Goal: Communication & Community: Answer question/provide support

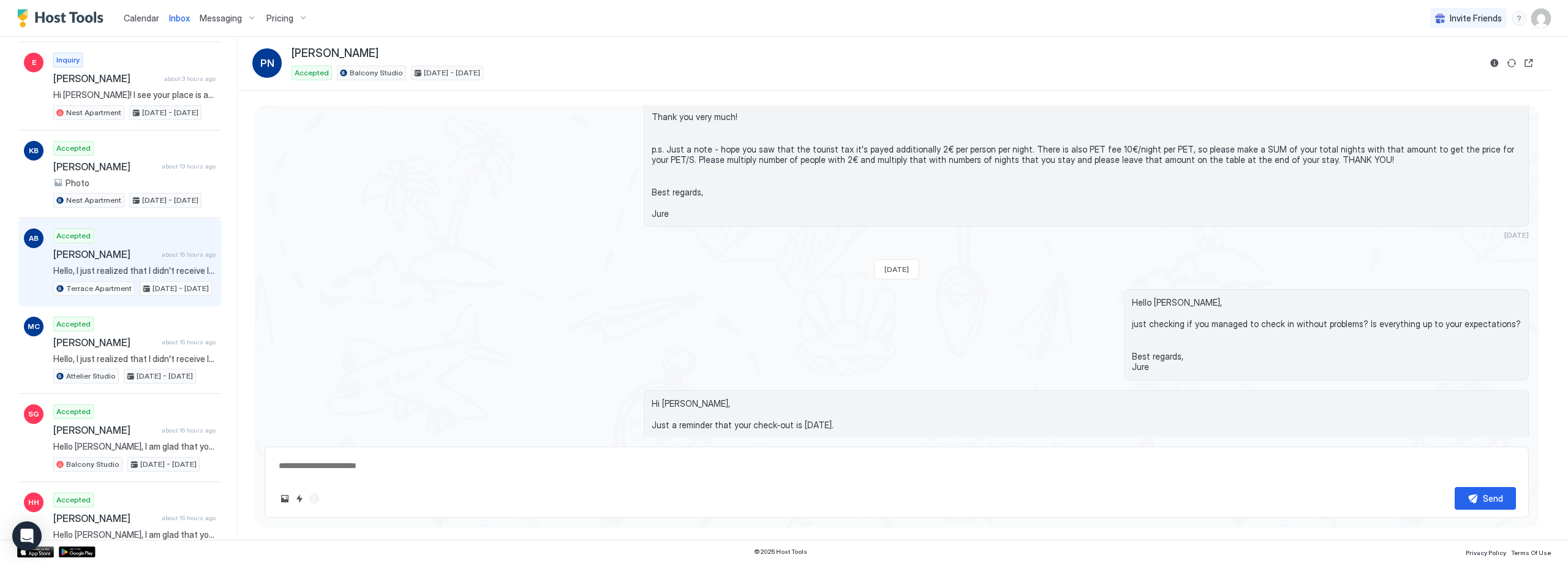
scroll to position [184, 0]
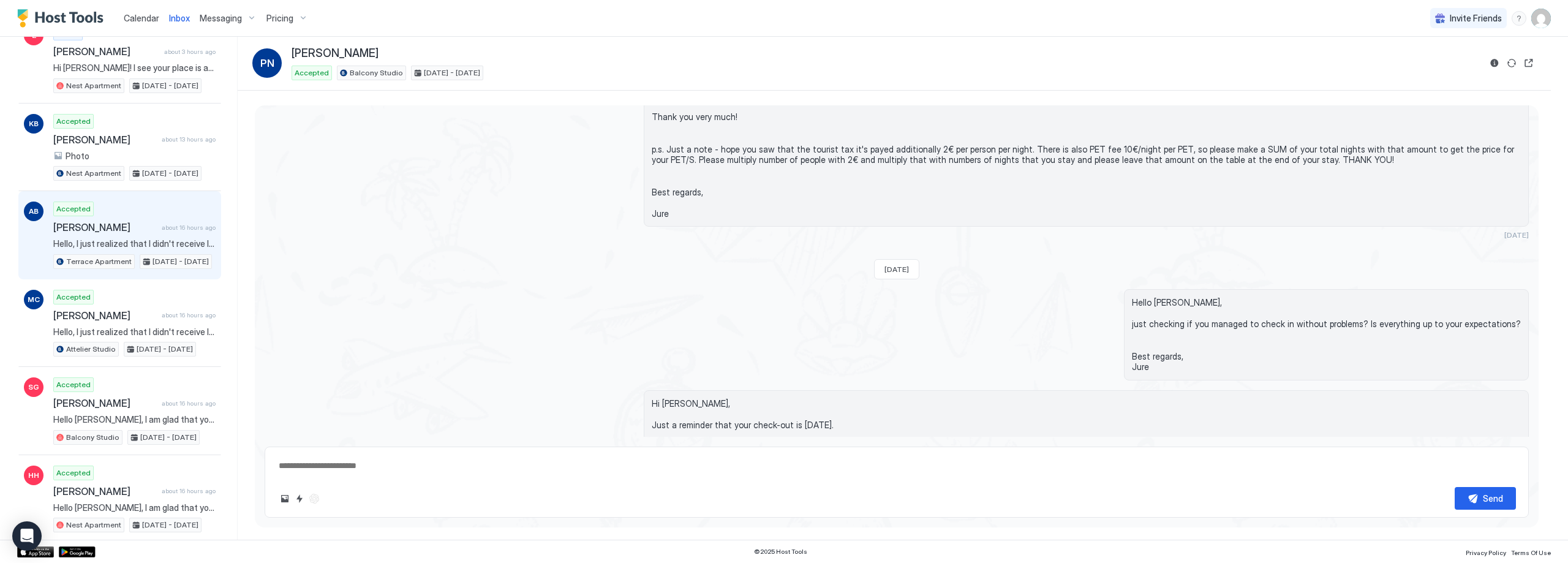
click at [144, 223] on span "[PERSON_NAME]" at bounding box center [105, 227] width 103 height 12
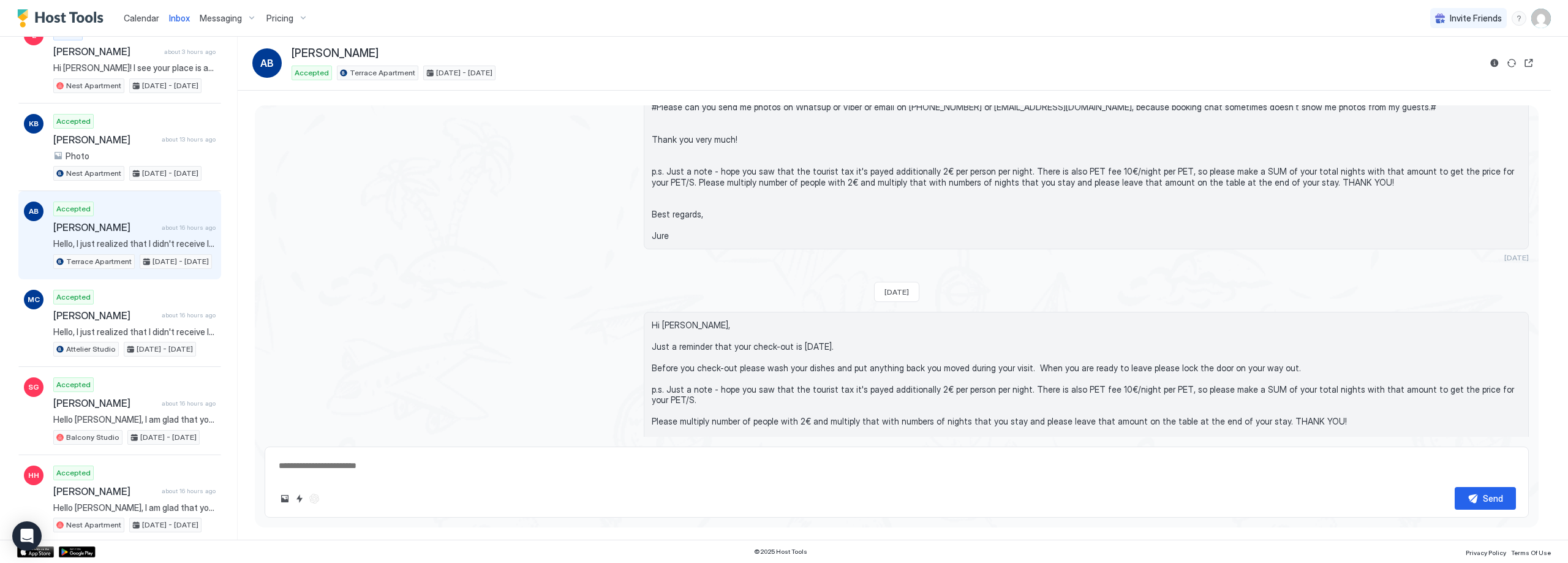
scroll to position [1493, 0]
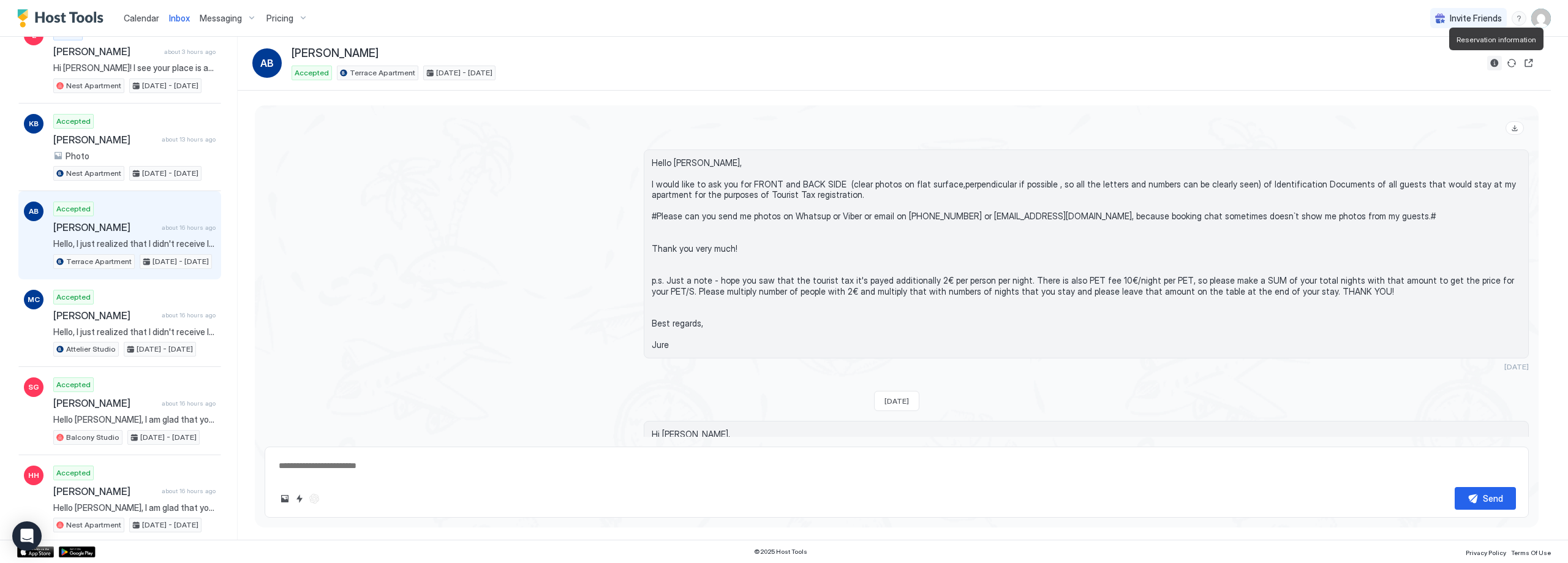
click at [1495, 65] on button "Reservation information" at bounding box center [1494, 63] width 15 height 15
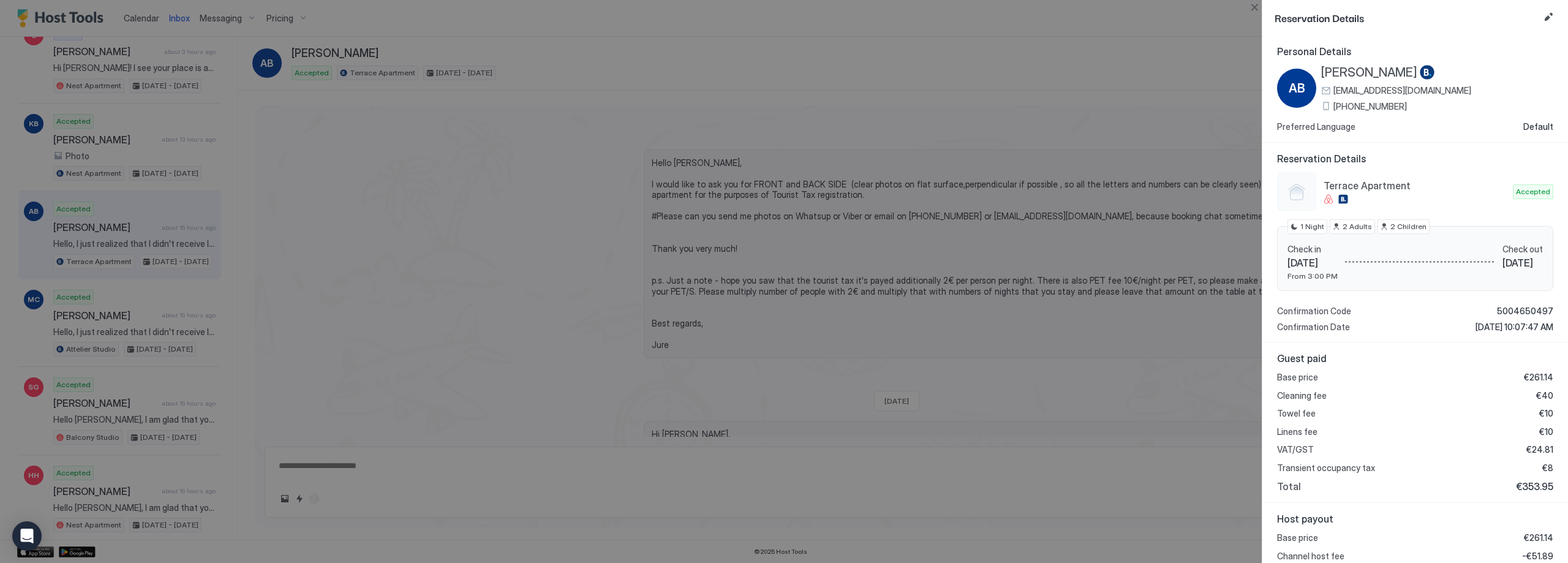
click at [1252, 8] on button "Close" at bounding box center [1254, 7] width 15 height 15
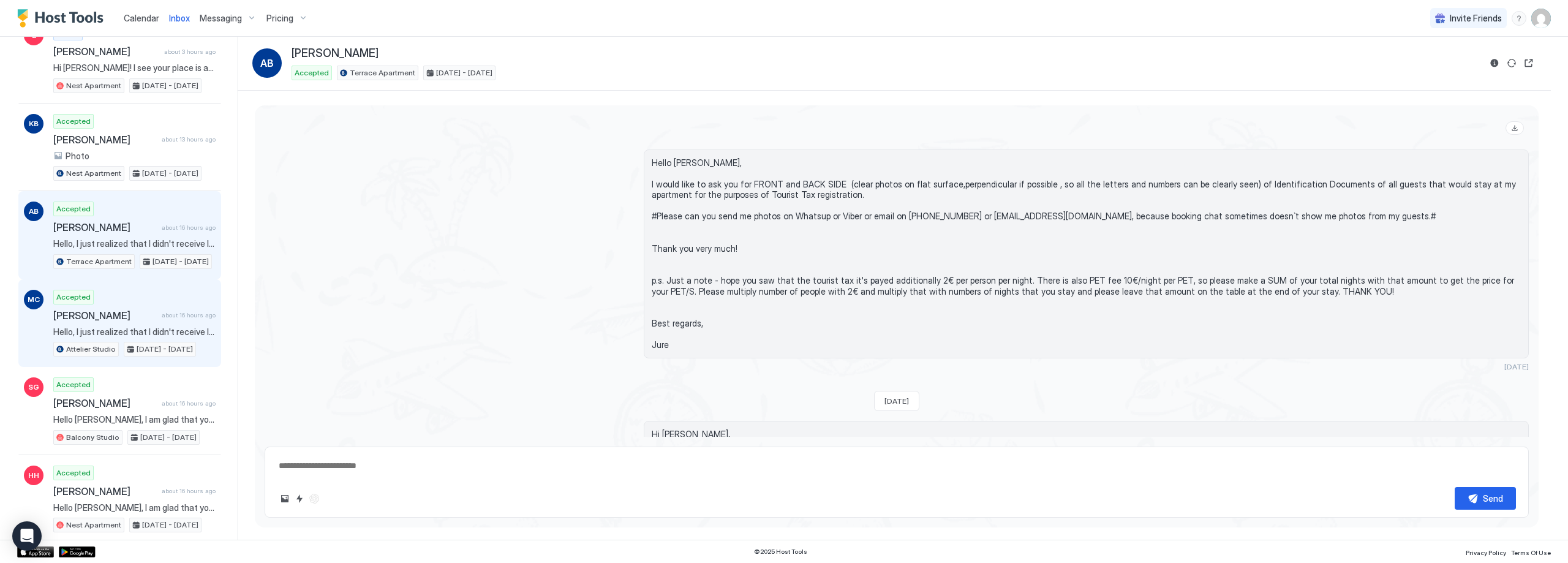
click at [139, 307] on div "Accepted [PERSON_NAME] about 16 hours ago Hello, I just realized that I didn't …" at bounding box center [134, 323] width 162 height 67
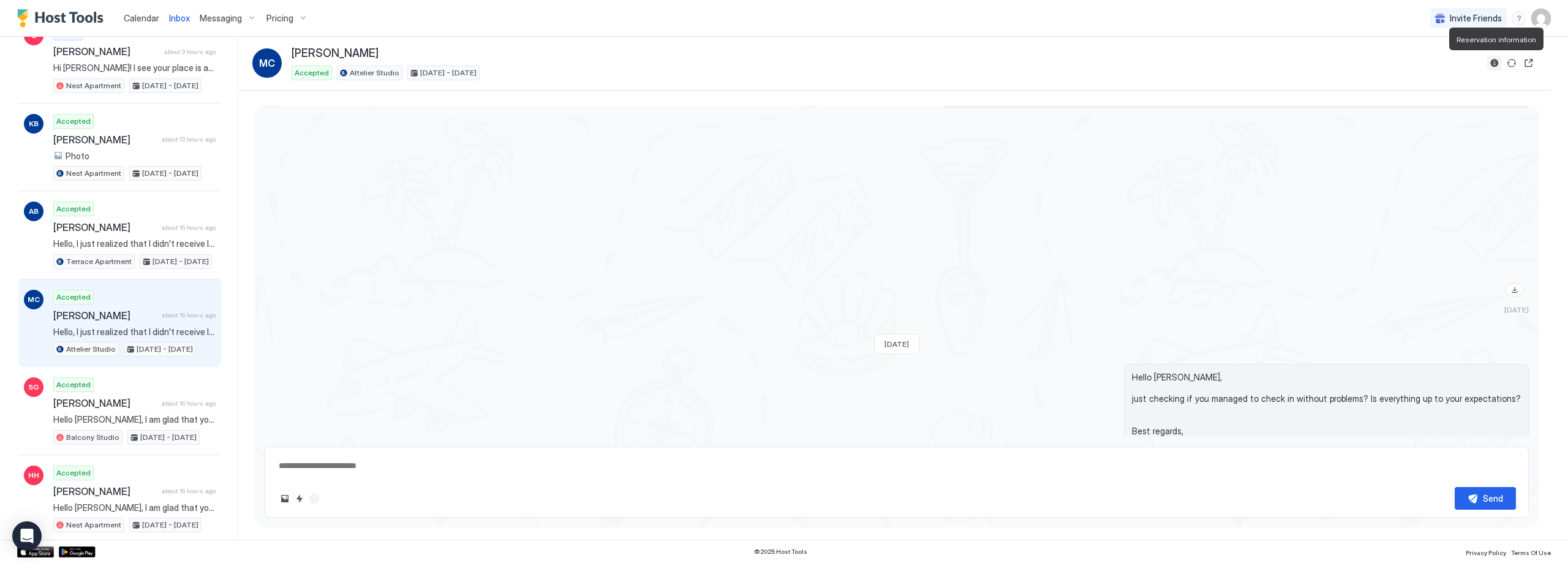
scroll to position [1428, 0]
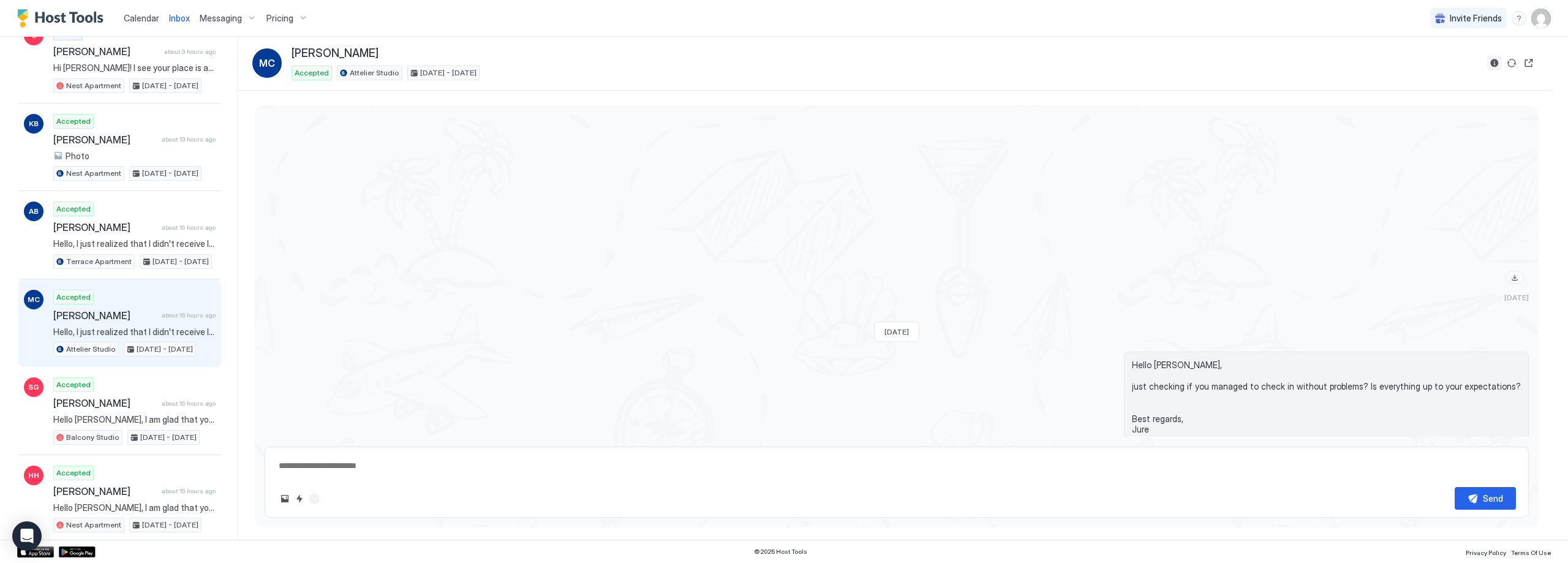
drag, startPoint x: 1498, startPoint y: 62, endPoint x: 1097, endPoint y: 263, distance: 448.6
click at [1116, 251] on div "Inbox MC [PERSON_NAME] Accepted Attelier Studio [DATE] - [DATE] Loading message…" at bounding box center [894, 288] width 1314 height 503
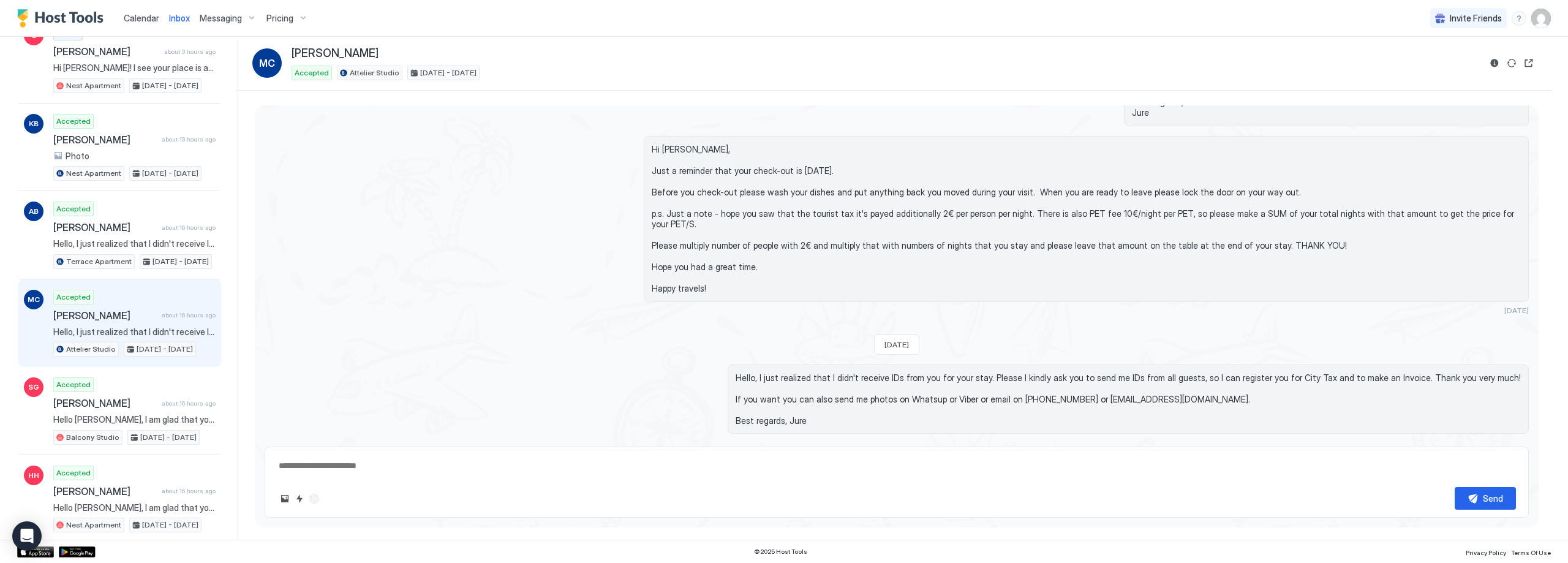
scroll to position [1765, 0]
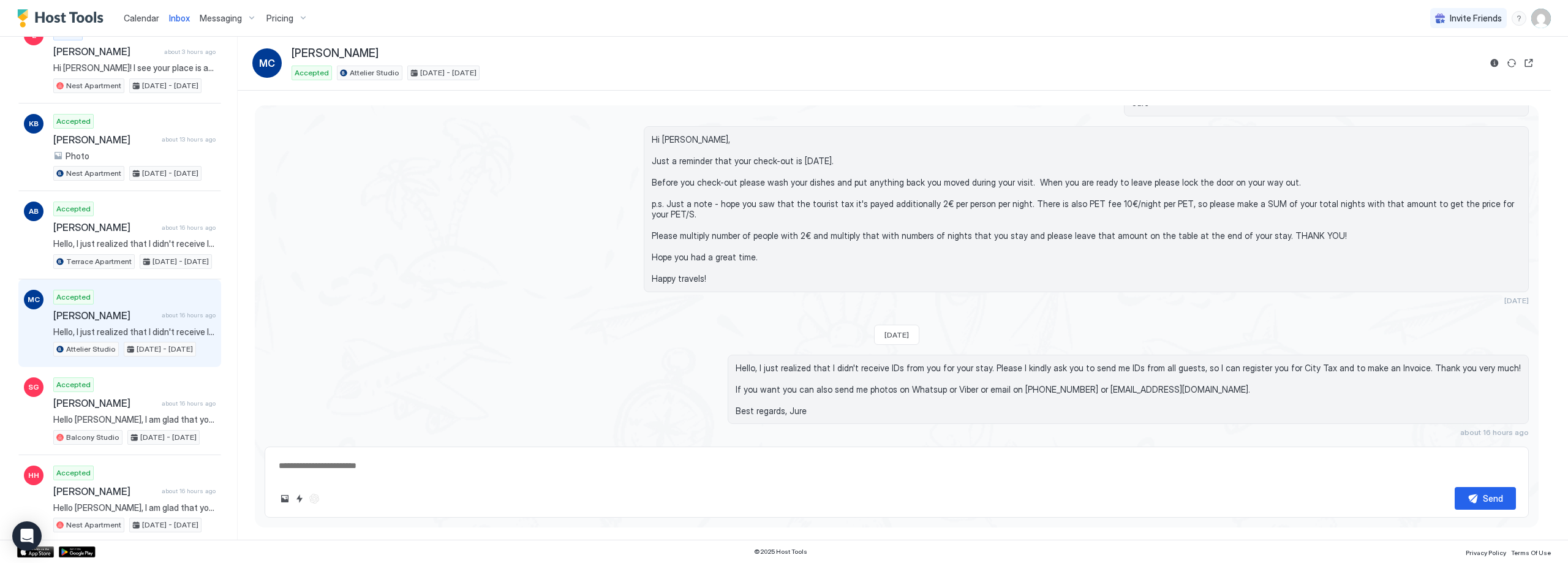
drag, startPoint x: 1483, startPoint y: 67, endPoint x: 1491, endPoint y: 67, distance: 8.0
click at [1486, 67] on div "MC [PERSON_NAME] Accepted Attelier Studio [DATE] - [DATE]" at bounding box center [895, 63] width 1284 height 34
click at [1494, 65] on button "Reservation information" at bounding box center [1494, 63] width 15 height 15
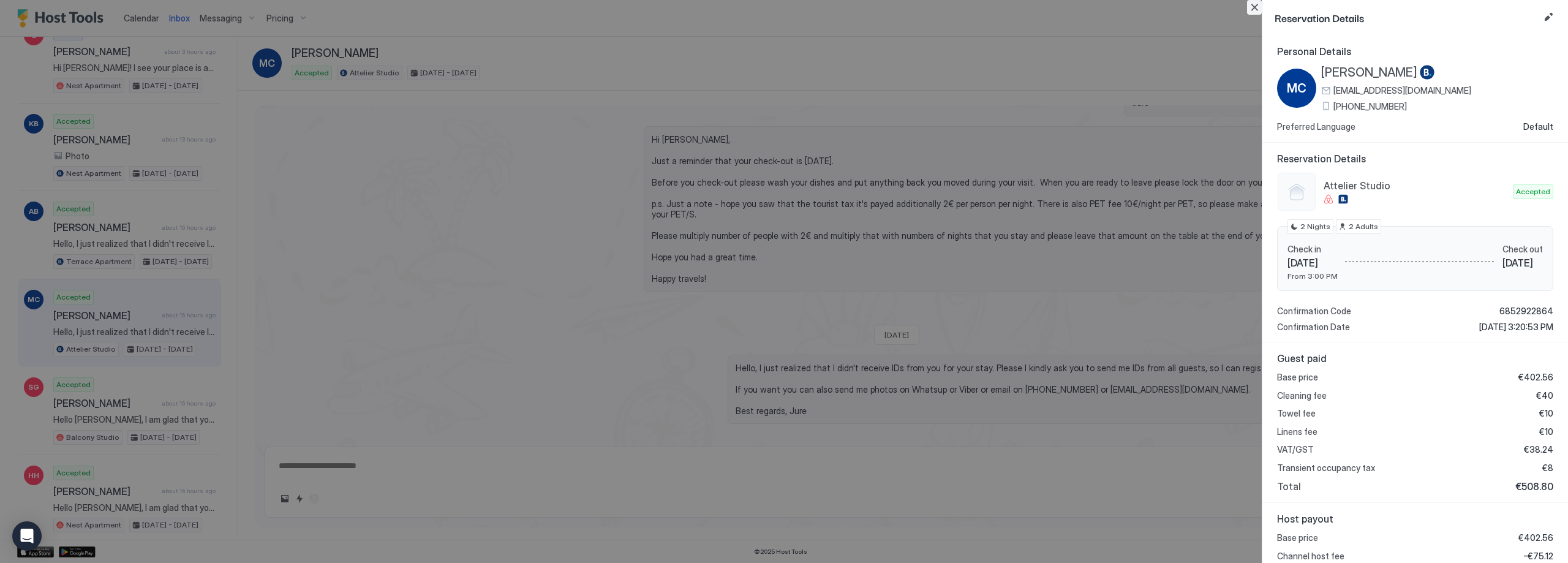
click at [1257, 5] on button "Close" at bounding box center [1254, 7] width 15 height 15
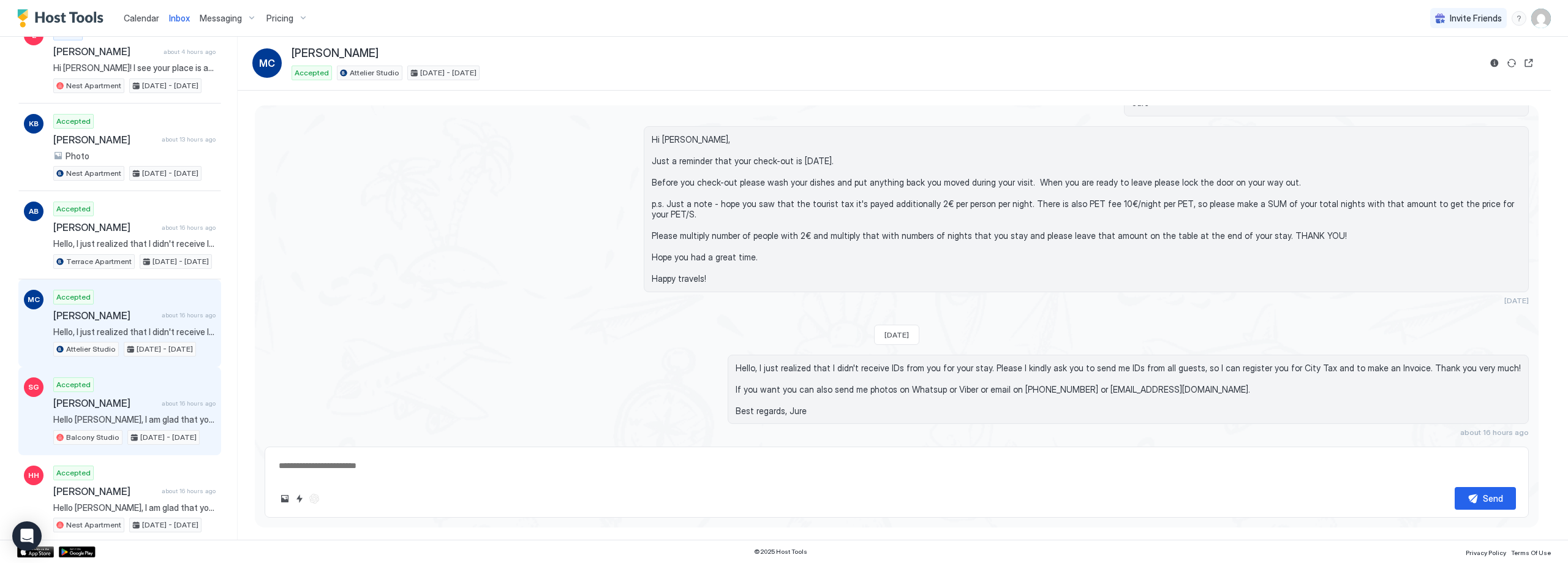
scroll to position [245, 0]
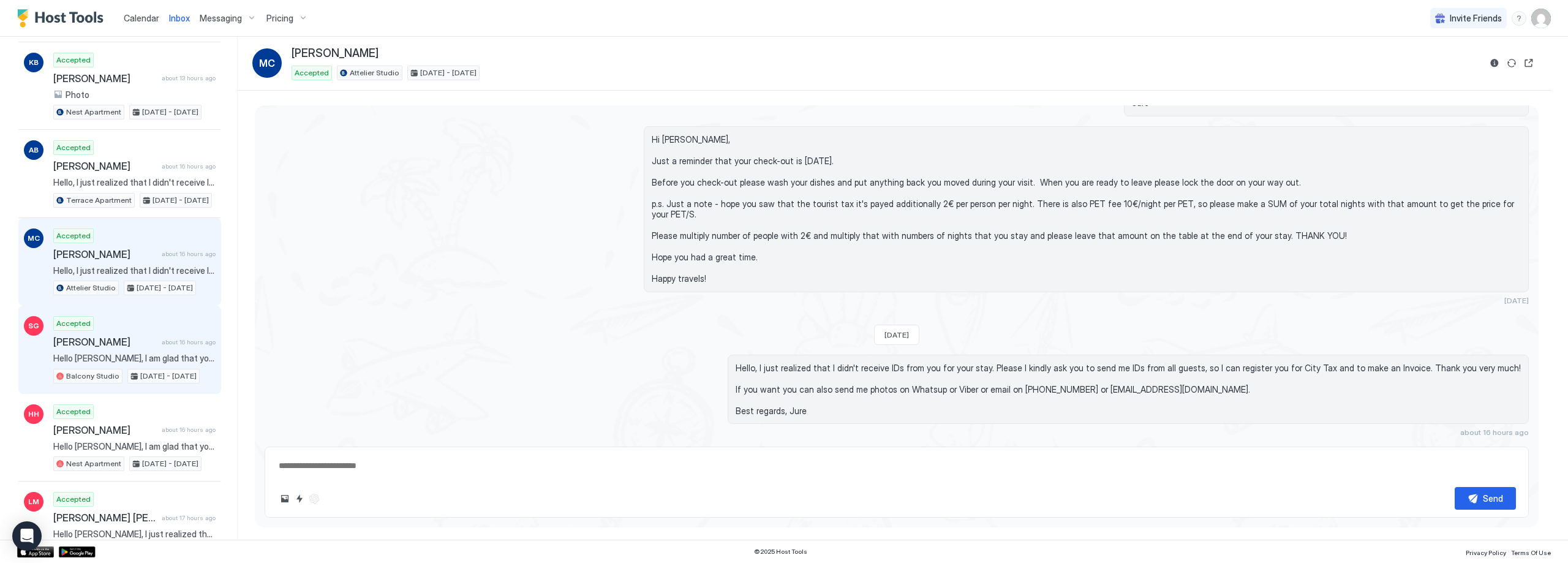
click at [162, 339] on span "about 16 hours ago" at bounding box center [188, 341] width 54 height 8
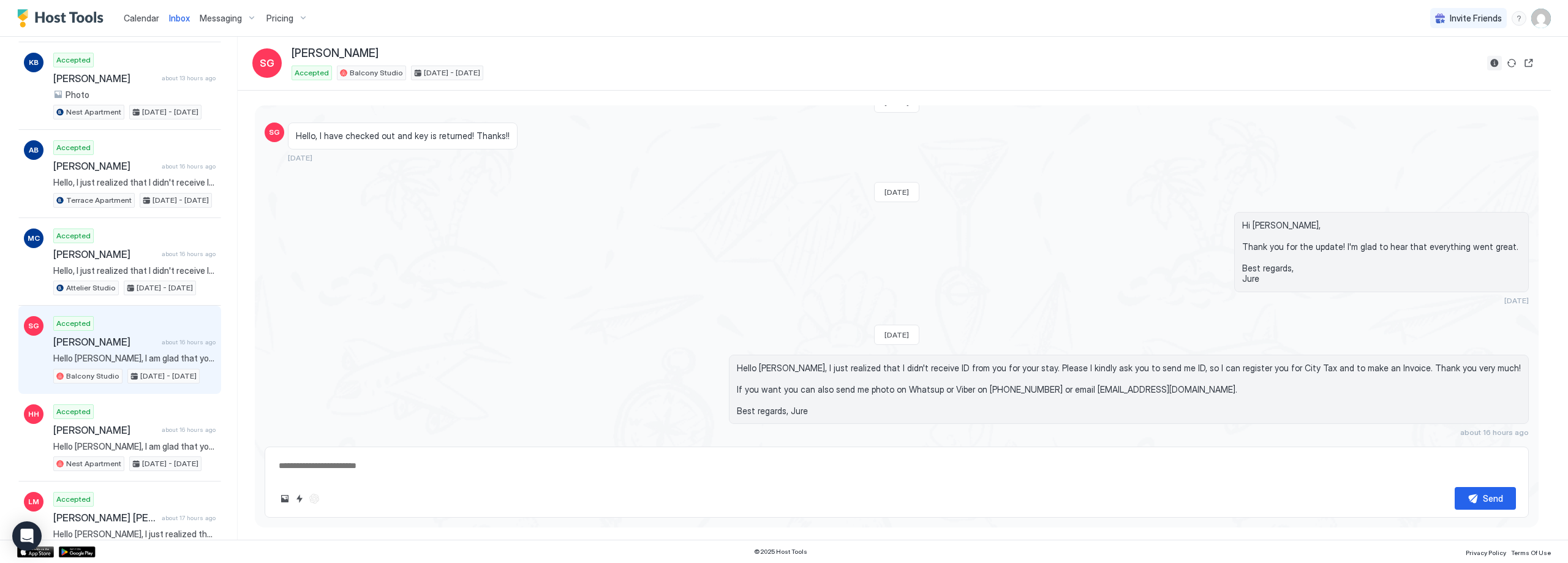
click at [1492, 61] on button "Reservation information" at bounding box center [1494, 63] width 15 height 15
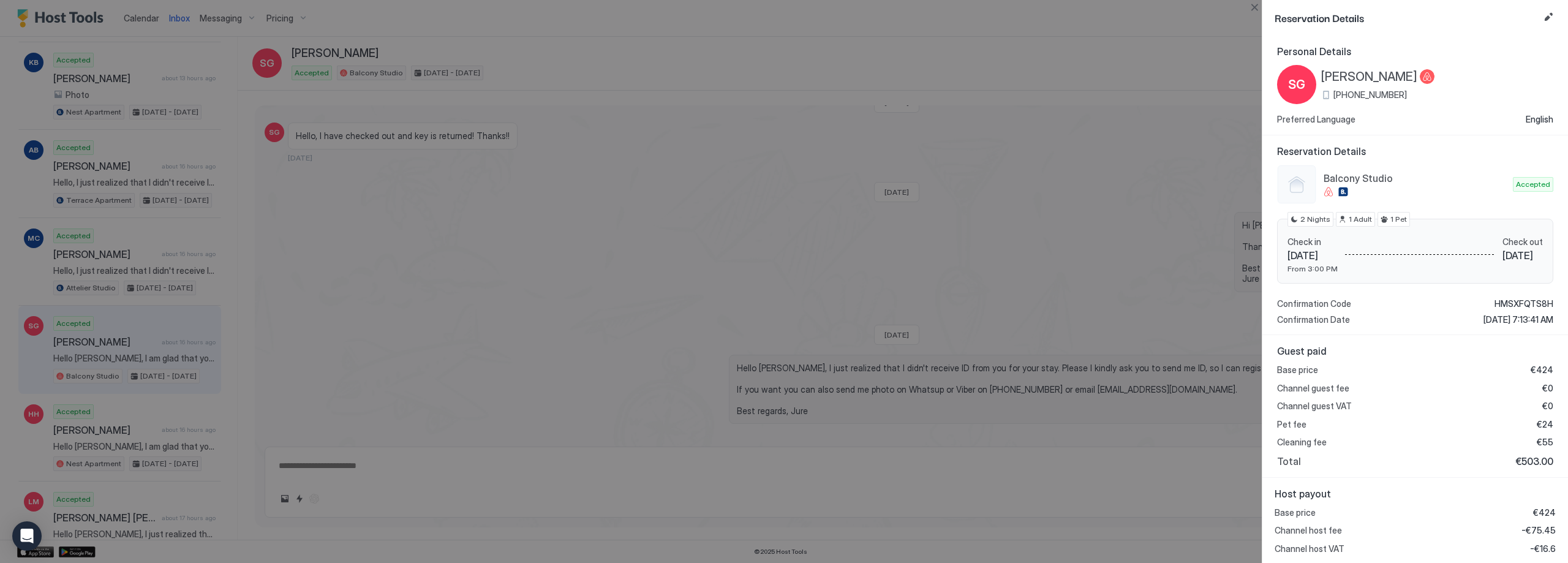
scroll to position [2285, 0]
click at [1255, 9] on button "Close" at bounding box center [1254, 7] width 15 height 15
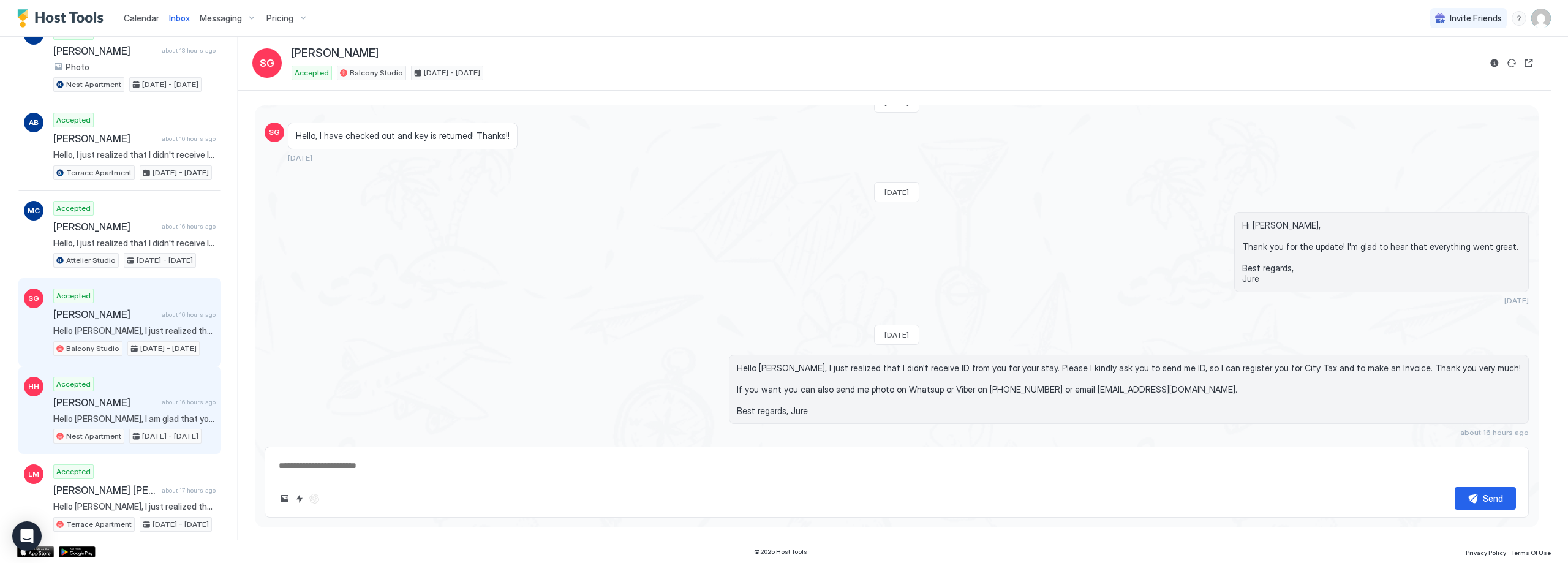
scroll to position [306, 0]
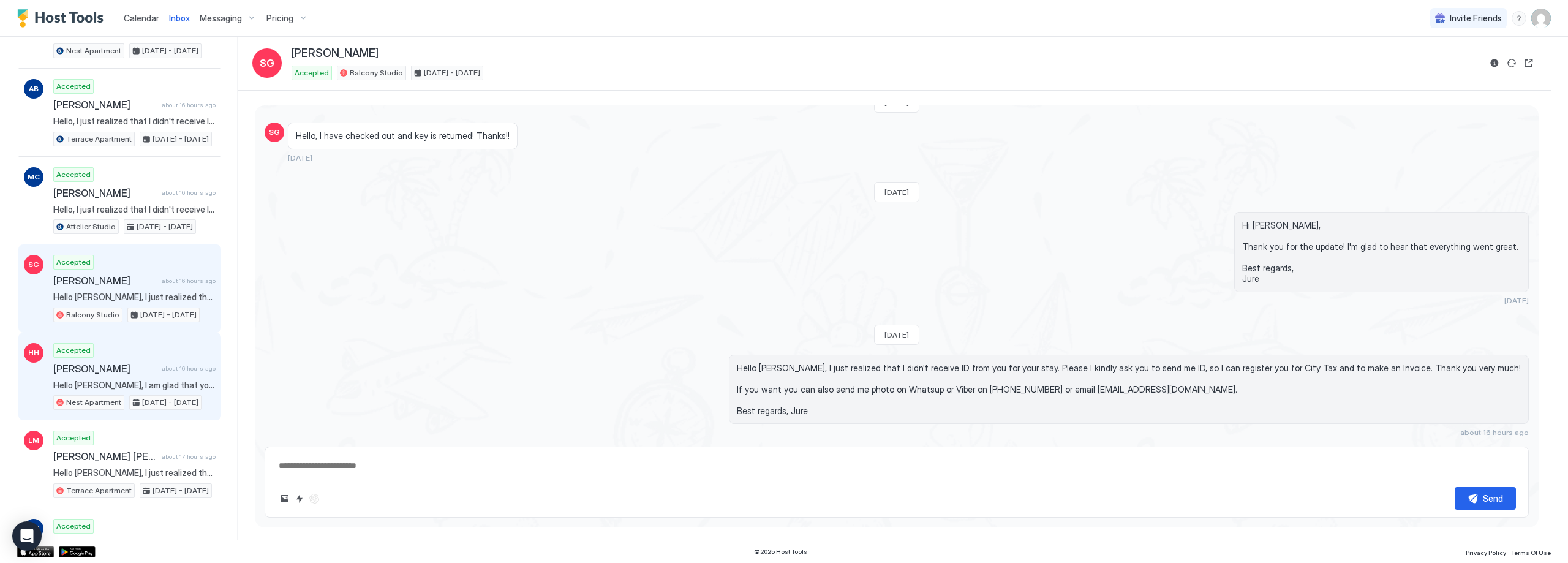
click at [162, 364] on span "about 16 hours ago" at bounding box center [188, 368] width 54 height 8
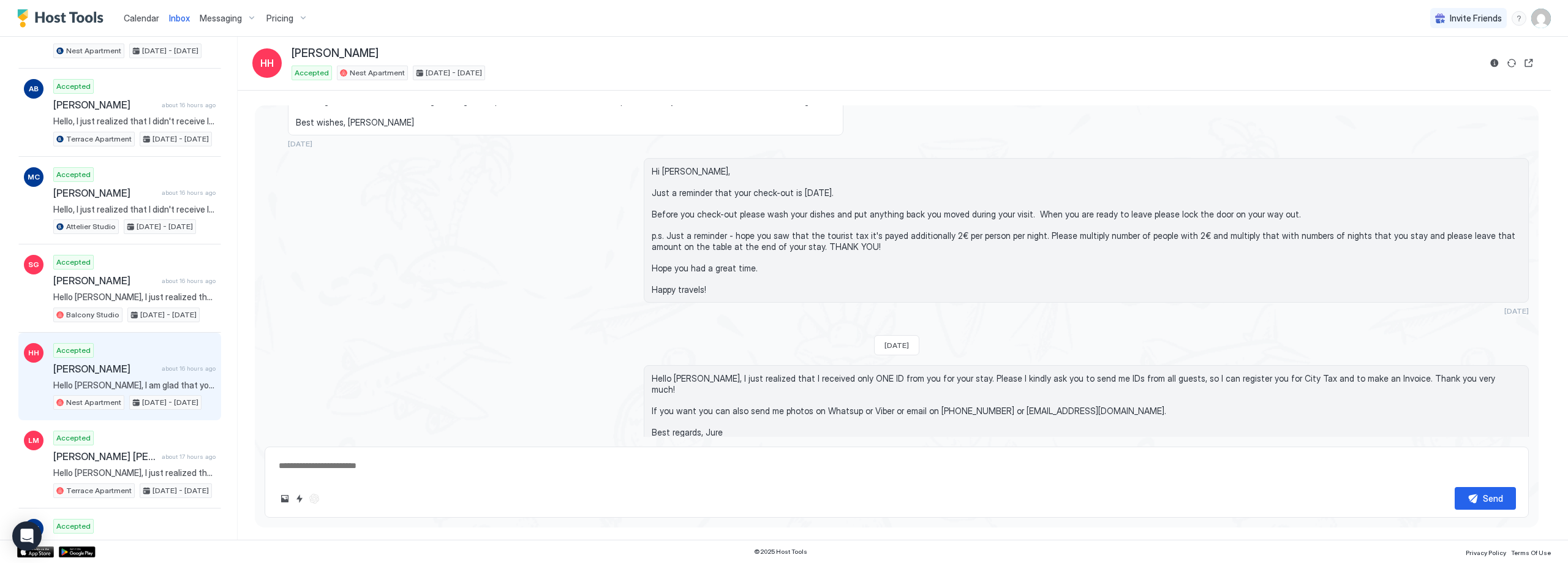
scroll to position [2261, 0]
click at [1488, 64] on button "Reservation information" at bounding box center [1494, 63] width 15 height 15
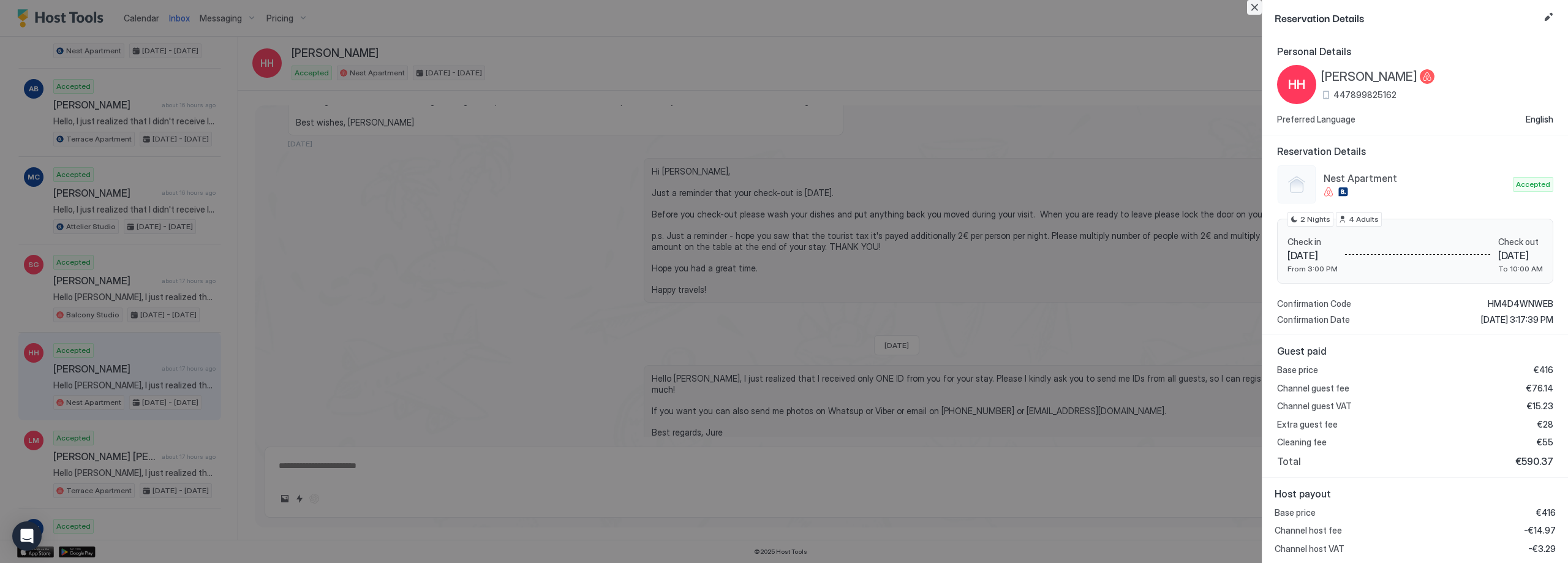
click at [1258, 5] on button "Close" at bounding box center [1254, 7] width 15 height 15
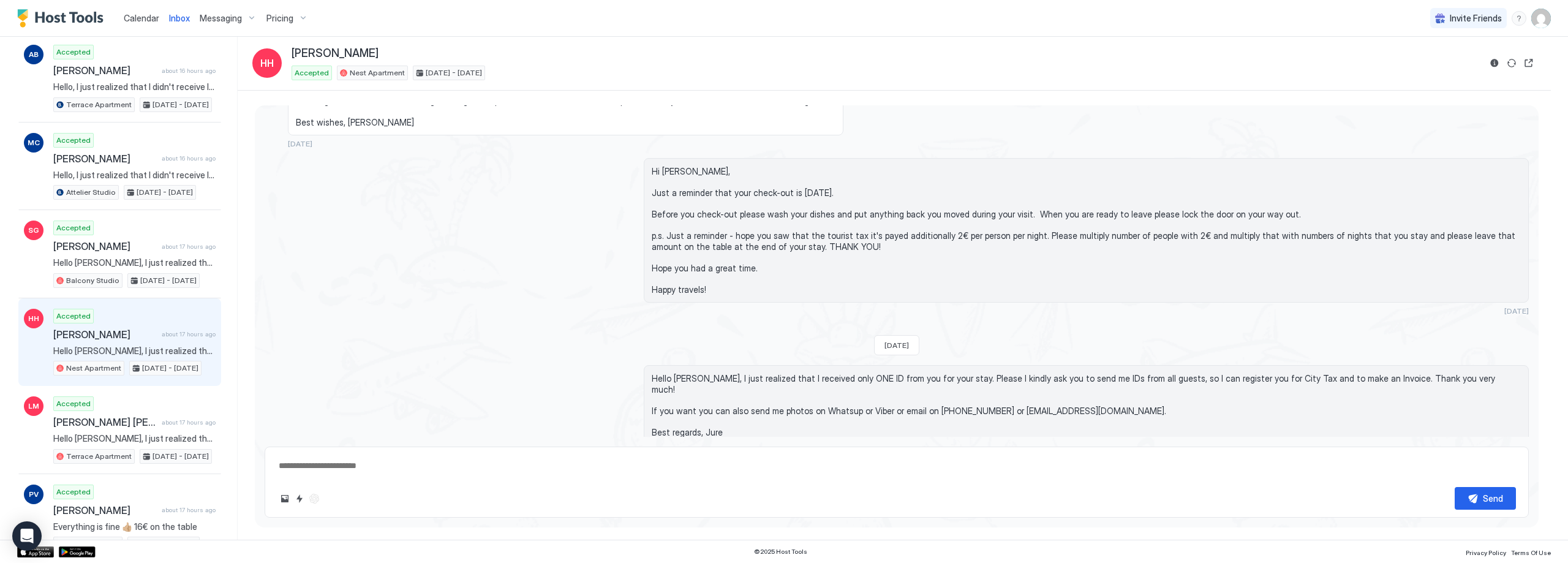
scroll to position [368, 0]
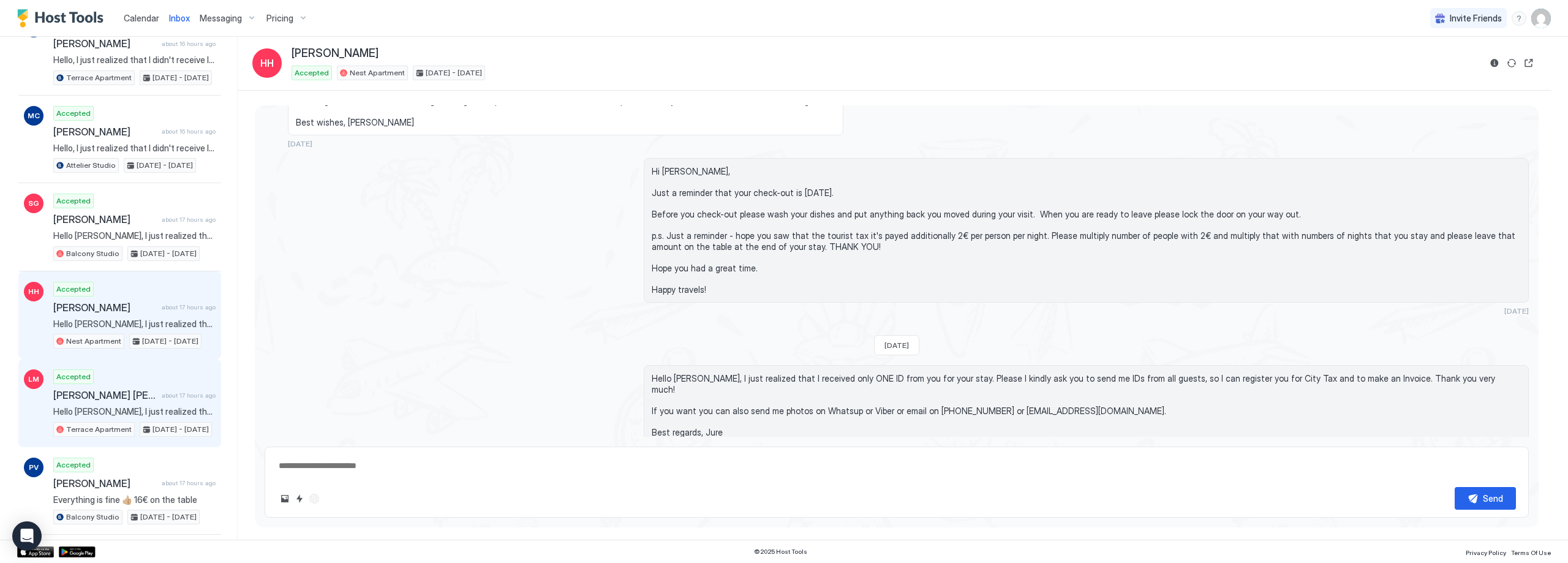
click at [147, 381] on div "Accepted [PERSON_NAME] [PERSON_NAME] about 17 hours ago Hello [PERSON_NAME], I …" at bounding box center [134, 403] width 162 height 67
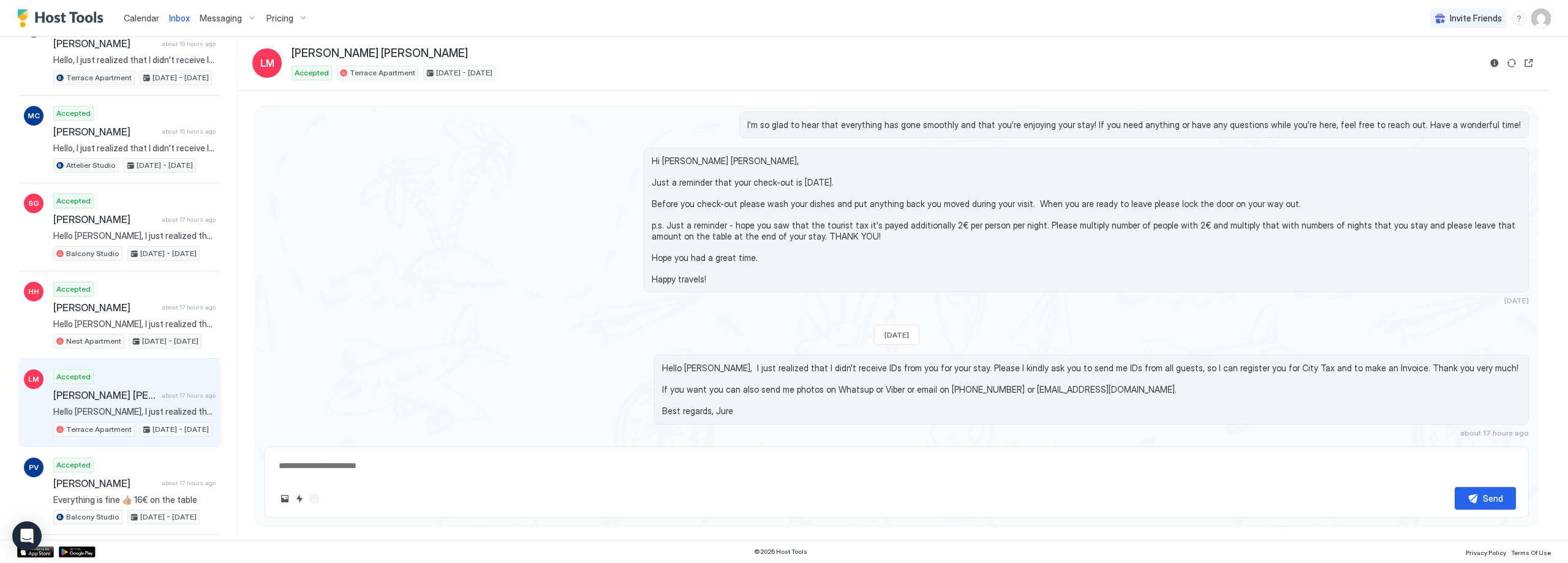
scroll to position [2097, 0]
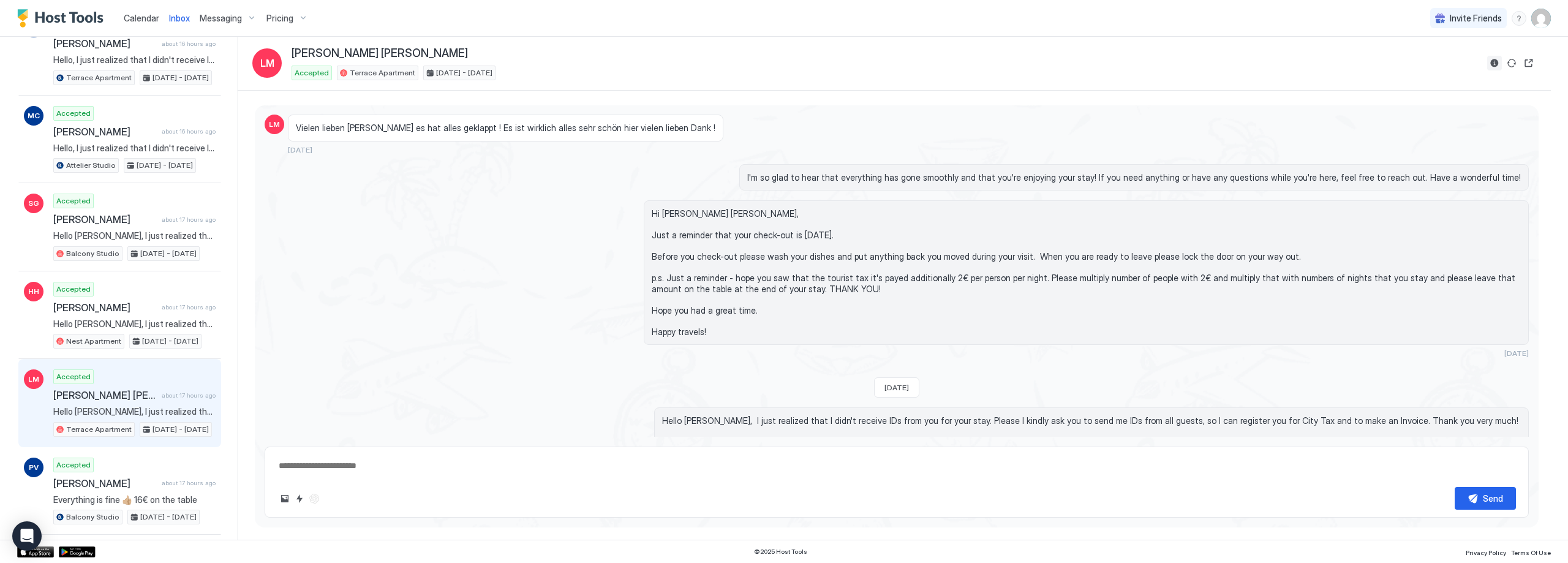
click at [1498, 62] on button "Reservation information" at bounding box center [1494, 63] width 15 height 15
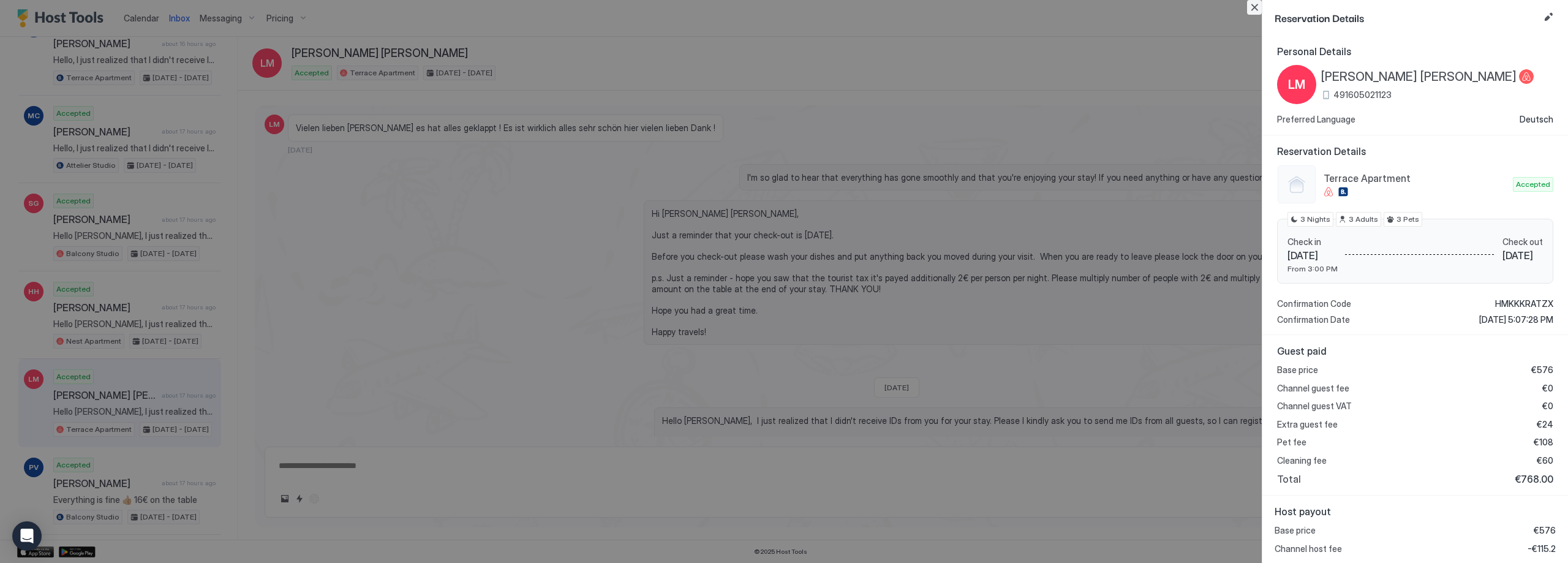
click at [1254, 7] on button "Close" at bounding box center [1254, 7] width 15 height 15
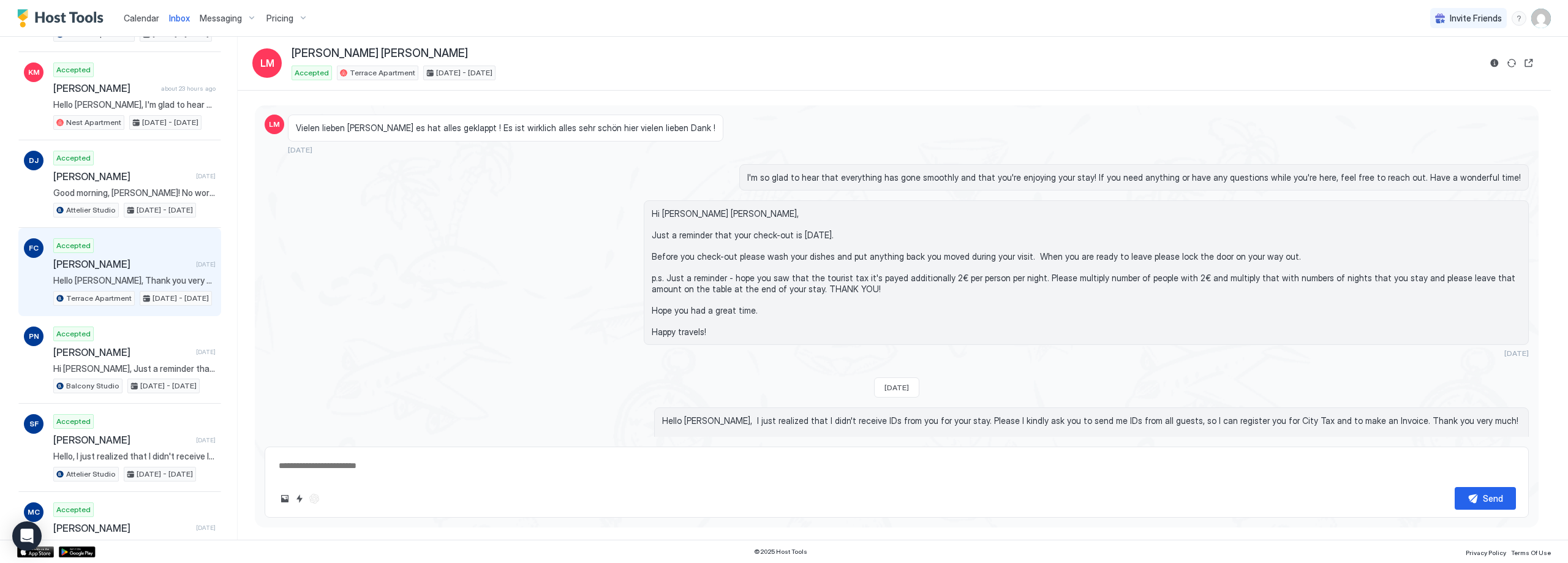
scroll to position [1041, 0]
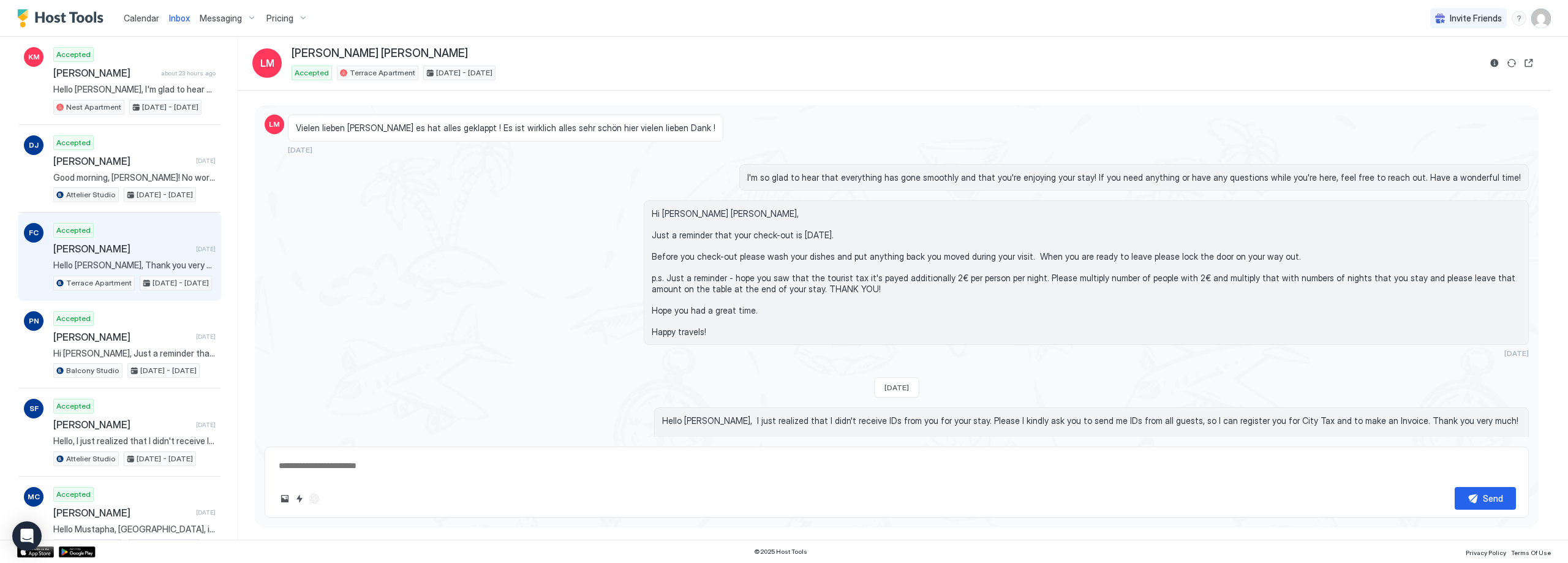
click at [165, 247] on span "[PERSON_NAME]" at bounding box center [122, 248] width 138 height 12
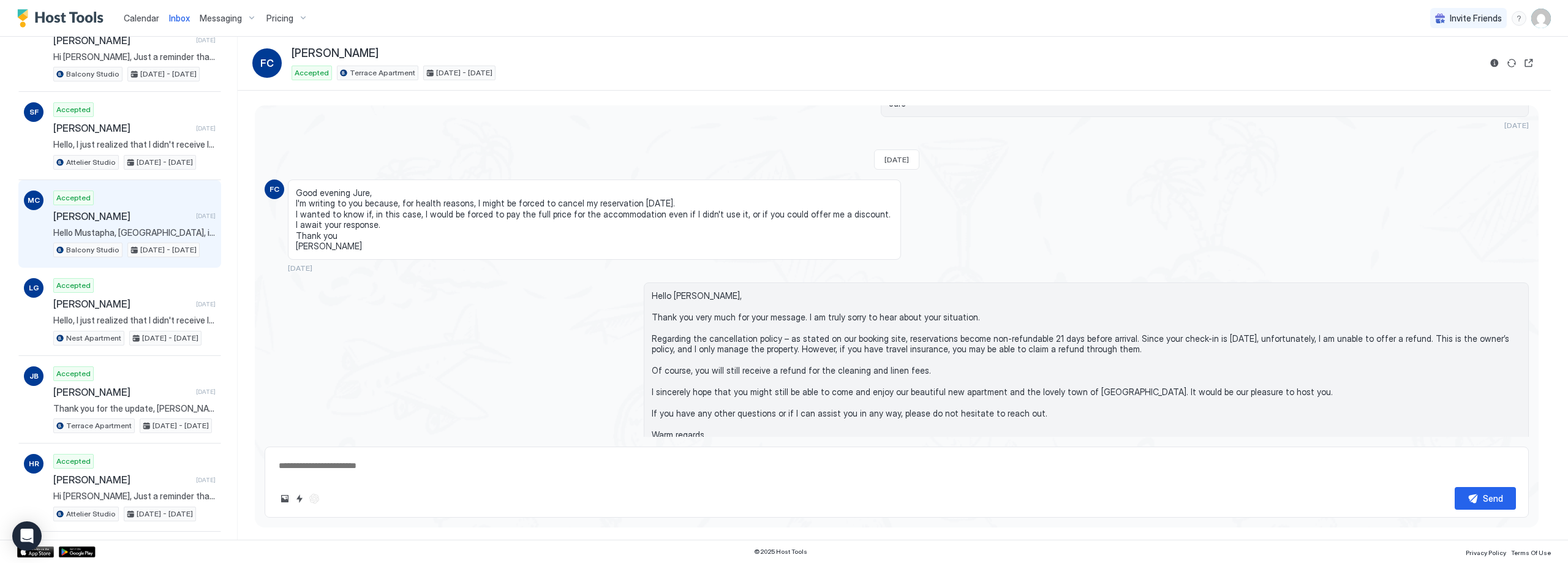
scroll to position [1348, 0]
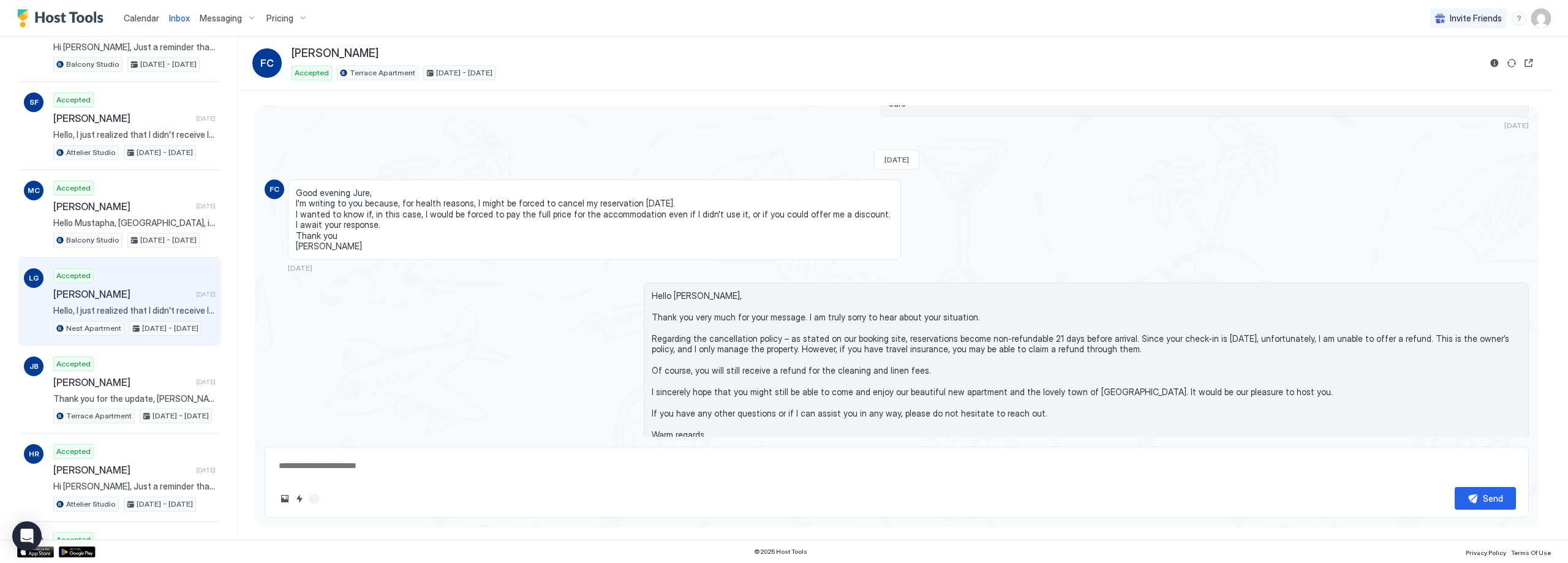
click at [128, 291] on span "[PERSON_NAME]" at bounding box center [122, 294] width 138 height 12
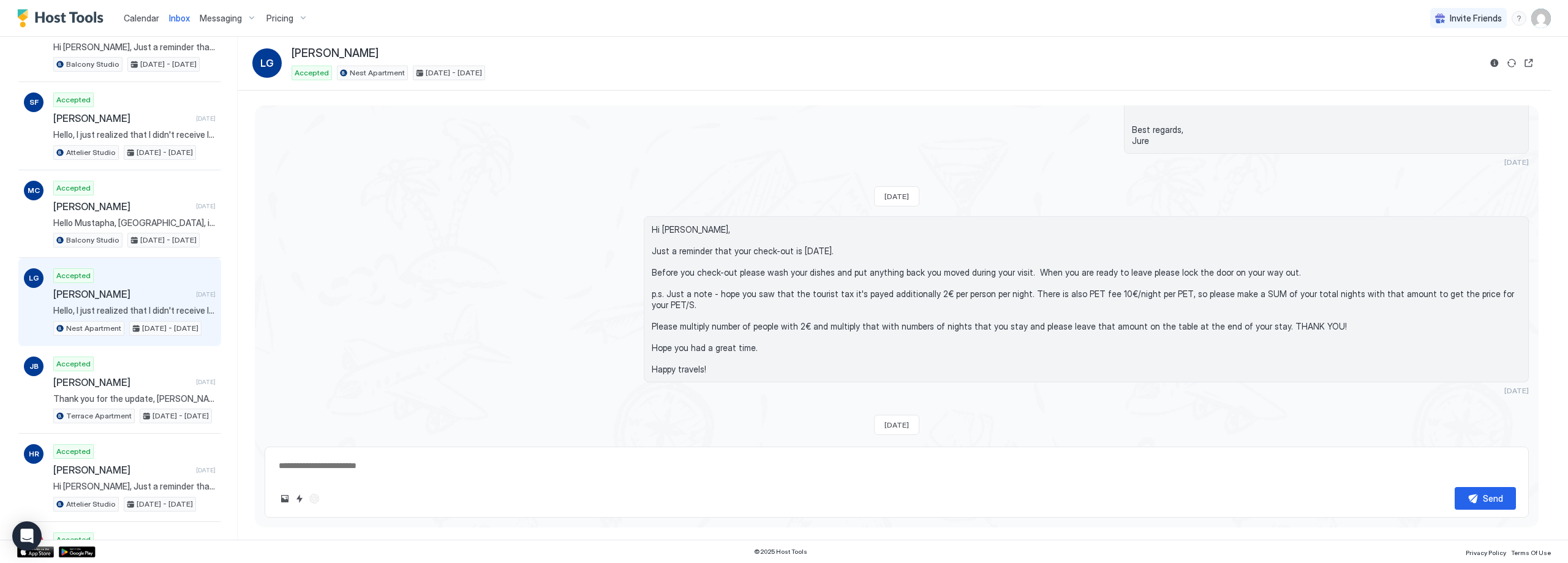
scroll to position [1996, 0]
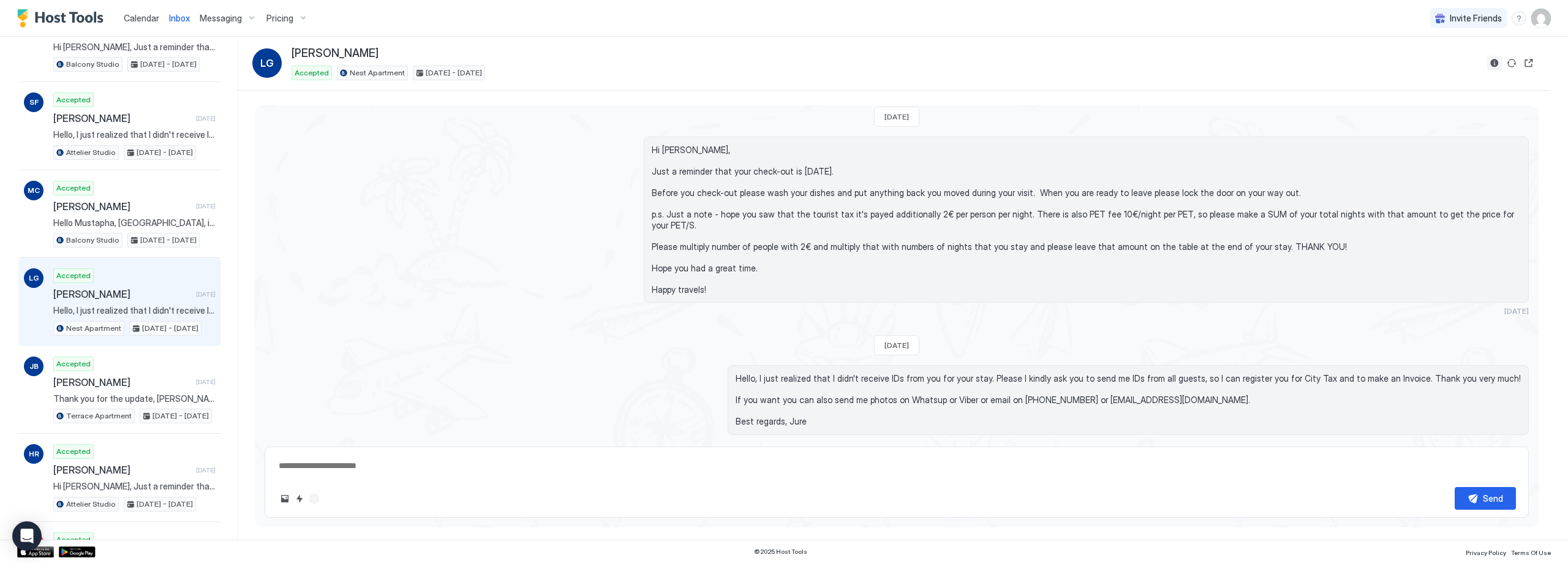
click at [1491, 63] on button "Reservation information" at bounding box center [1494, 63] width 15 height 15
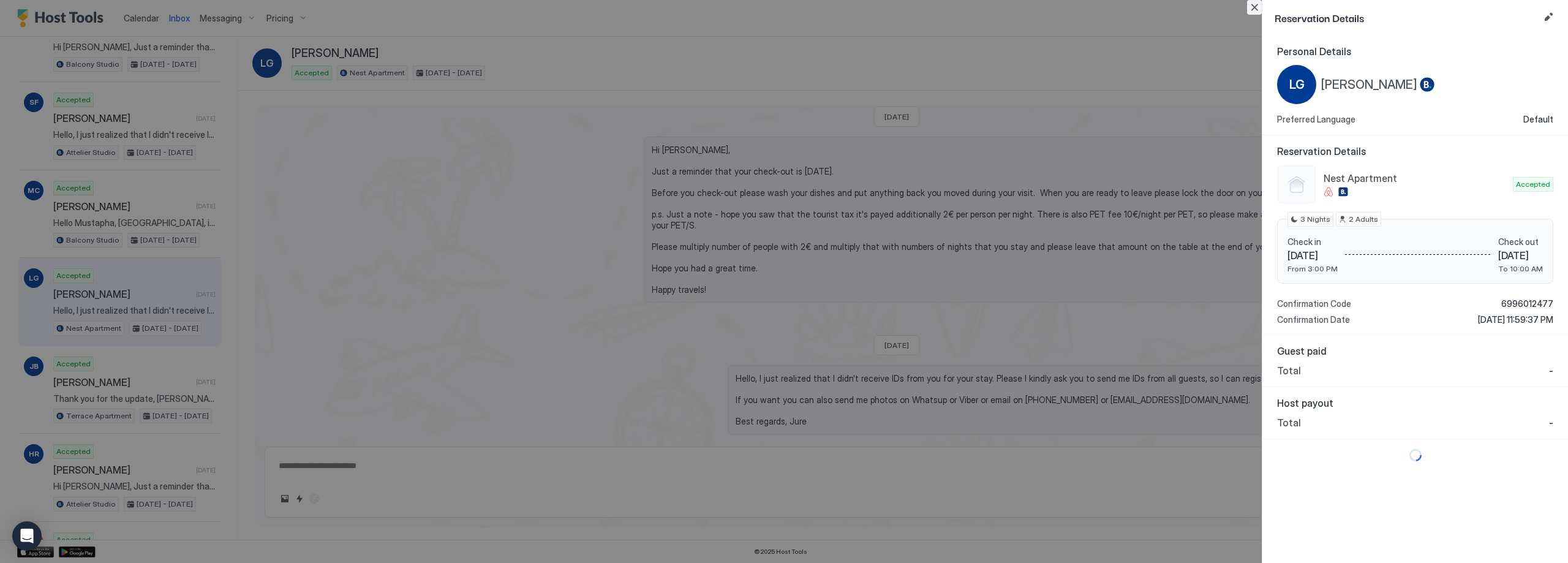
click at [1255, 9] on button "Close" at bounding box center [1254, 7] width 15 height 15
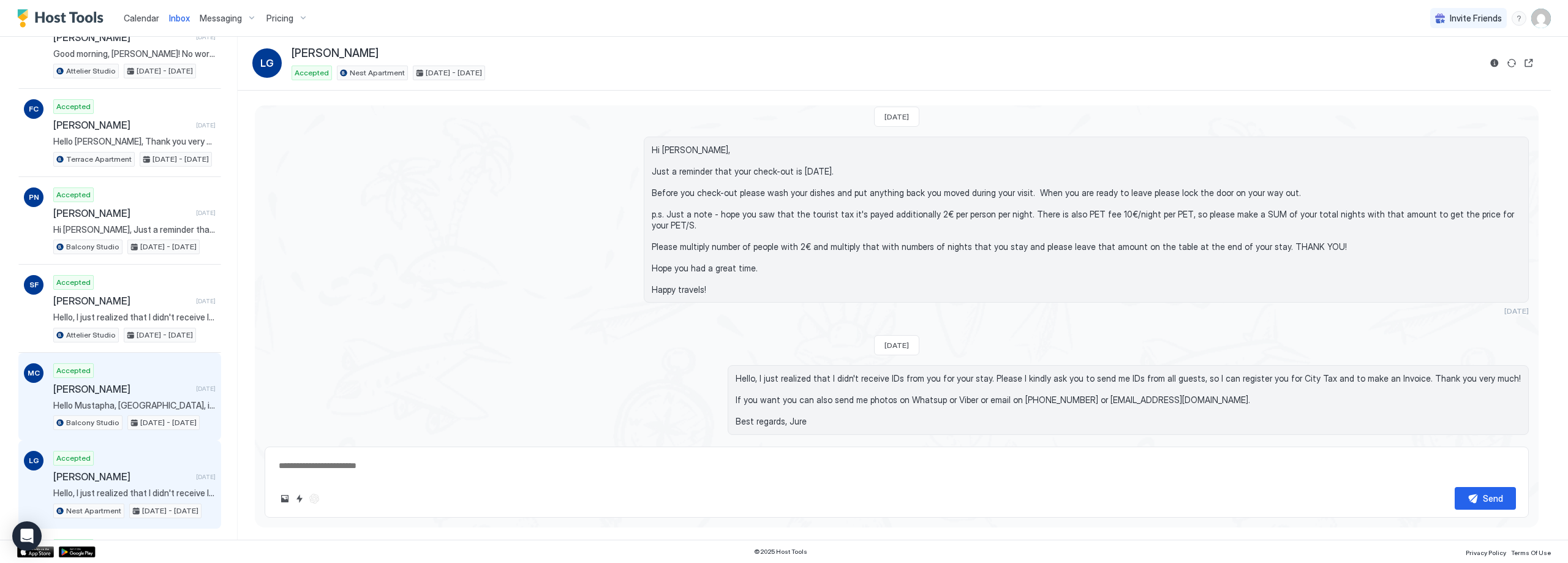
scroll to position [1164, 0]
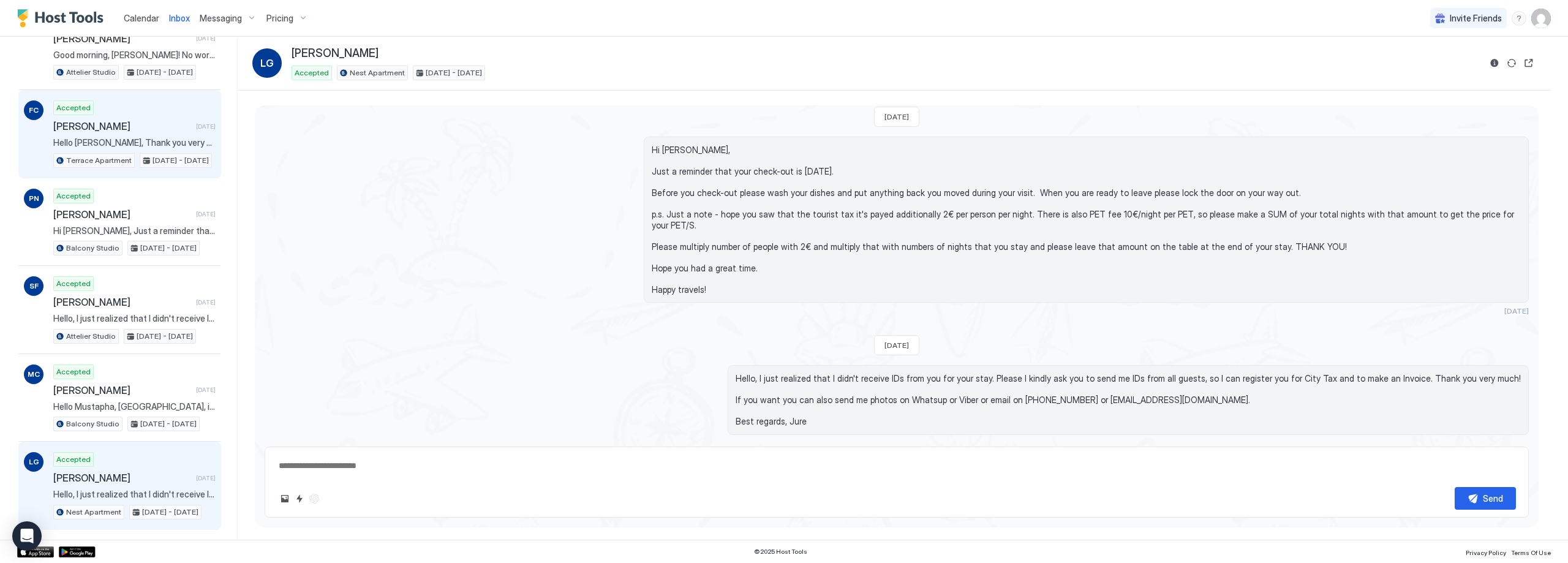
click at [136, 140] on span "Hello [PERSON_NAME], Thank you very much for your message. I am truly sorry to …" at bounding box center [134, 143] width 162 height 11
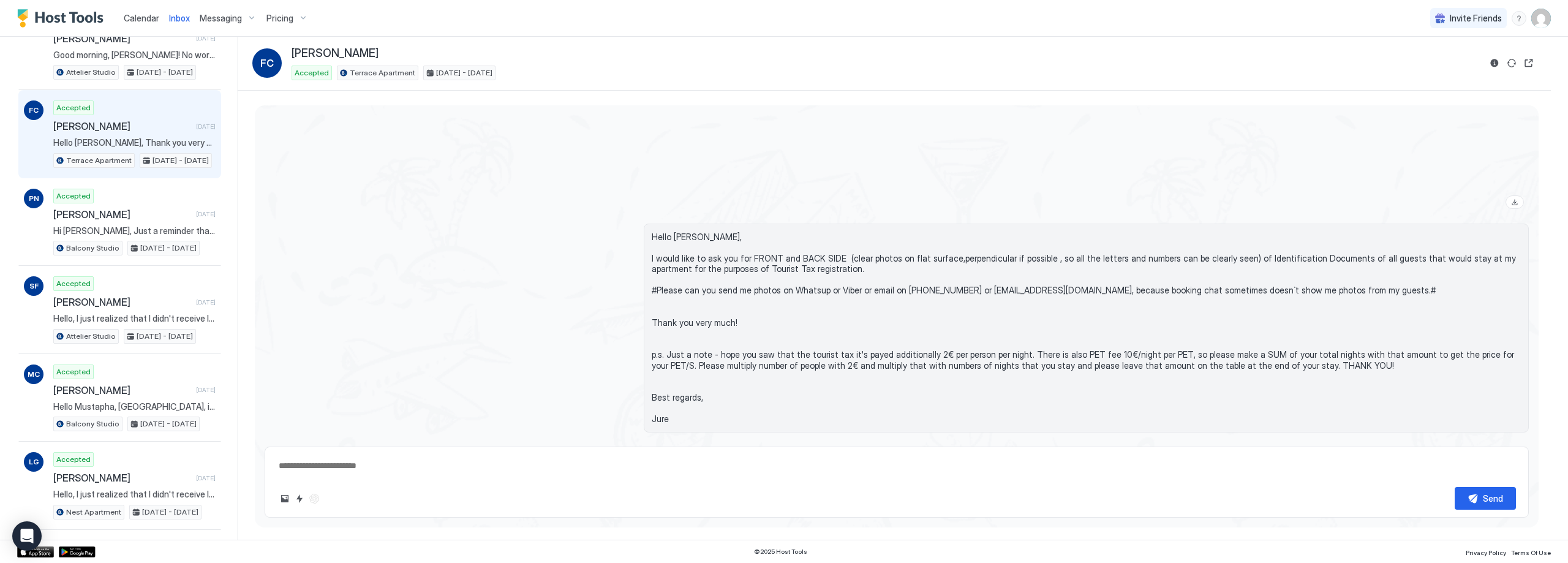
scroll to position [1478, 0]
click at [649, 239] on div "Hello [PERSON_NAME], I would like to ask you for FRONT and BACK SIDE (clear pho…" at bounding box center [1087, 329] width 885 height 209
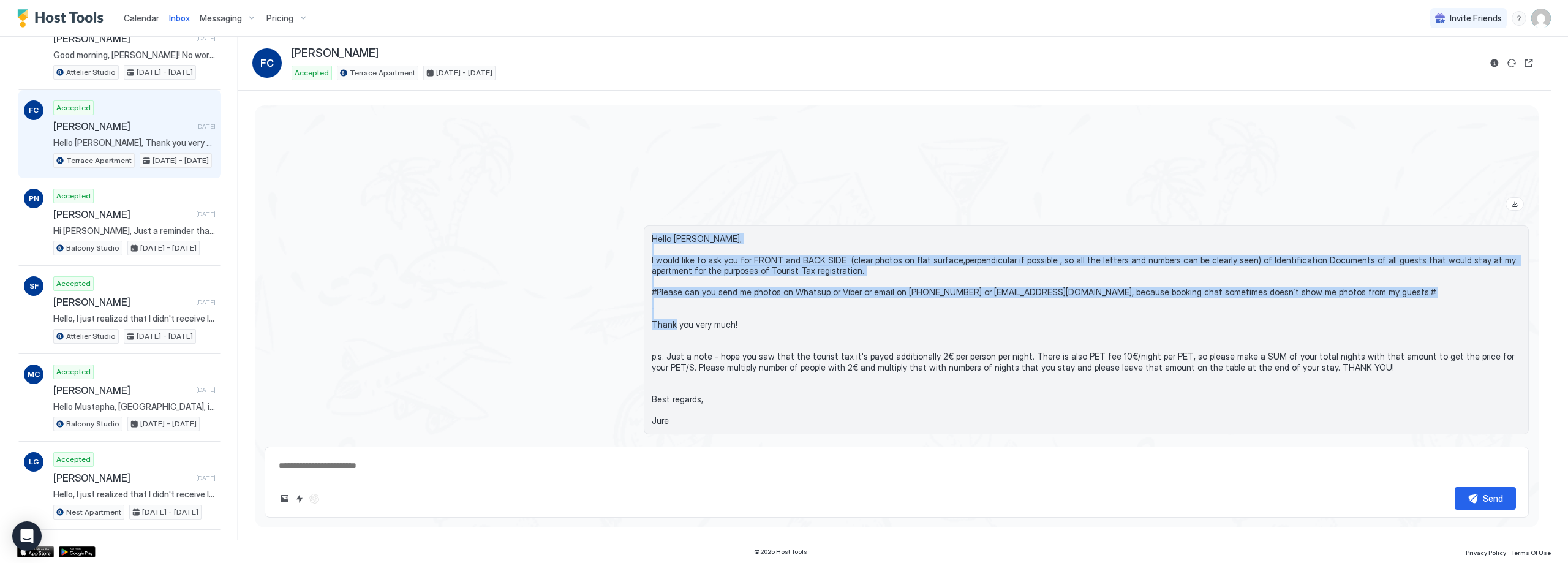
drag, startPoint x: 649, startPoint y: 239, endPoint x: 890, endPoint y: 323, distance: 255.2
click at [890, 323] on span "Hello [PERSON_NAME], I would like to ask you for FRONT and BACK SIDE (clear pho…" at bounding box center [1086, 329] width 869 height 193
copy span "Hello [PERSON_NAME], I would like to ask you for FRONT and BACK SIDE (clear pho…"
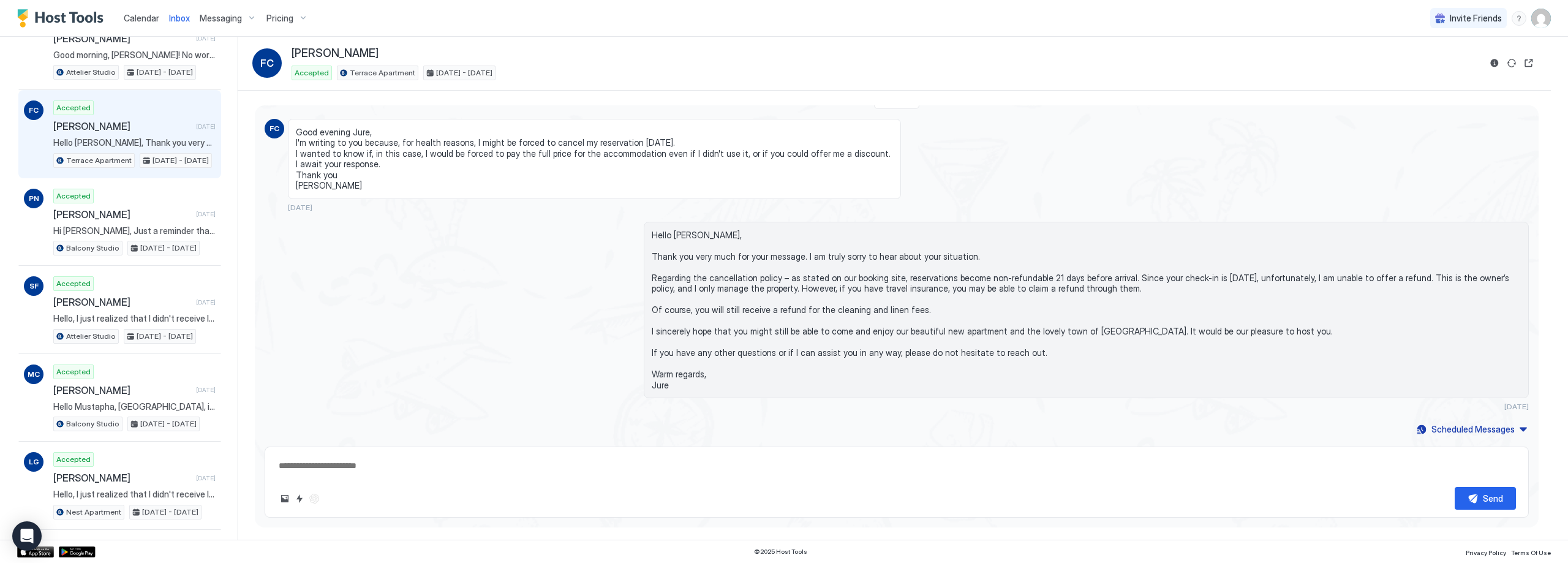
scroll to position [1967, 0]
click at [450, 487] on div "Send" at bounding box center [897, 499] width 1239 height 22
click at [453, 472] on textarea at bounding box center [897, 466] width 1239 height 22
paste textarea "**********"
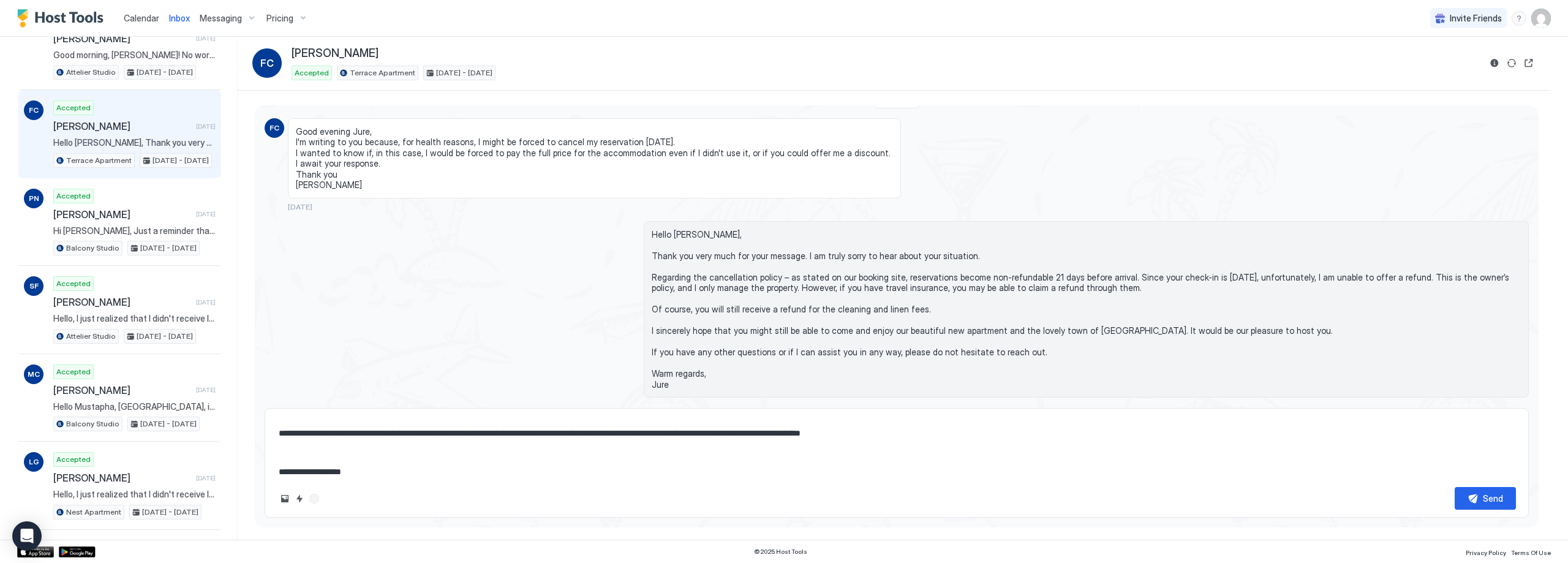
scroll to position [0, 0]
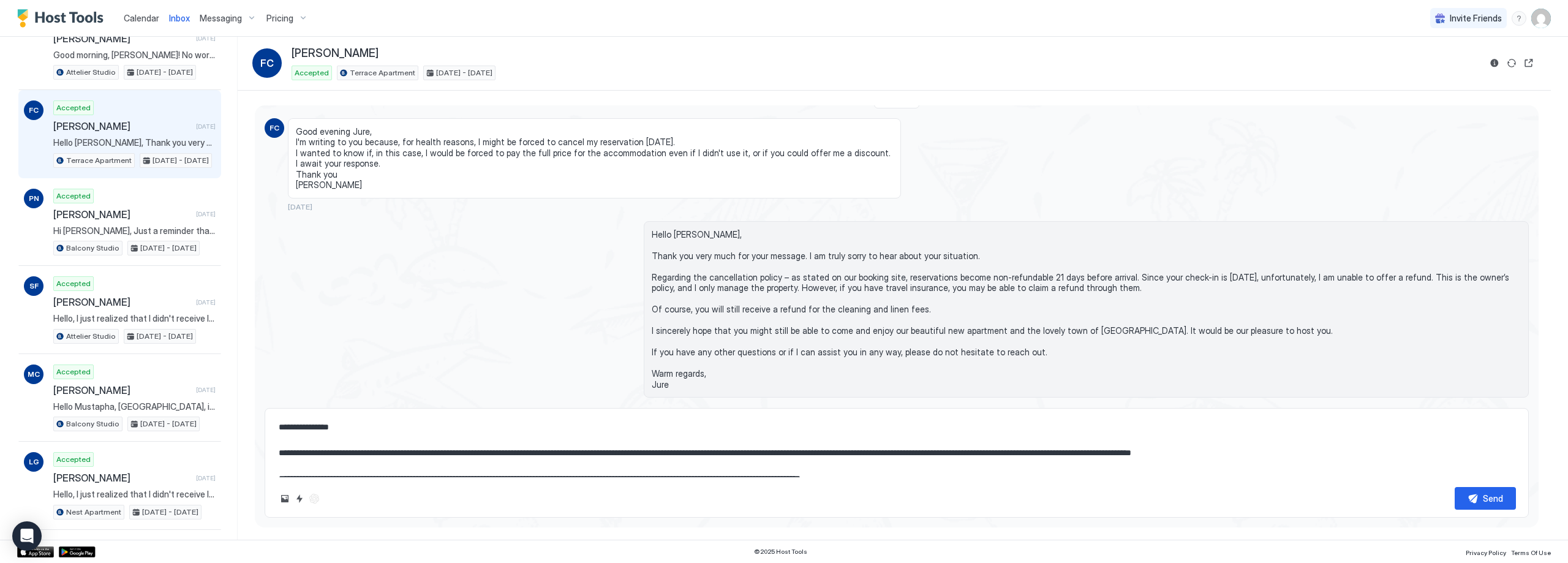
click at [383, 427] on textarea "**********" at bounding box center [897, 446] width 1239 height 61
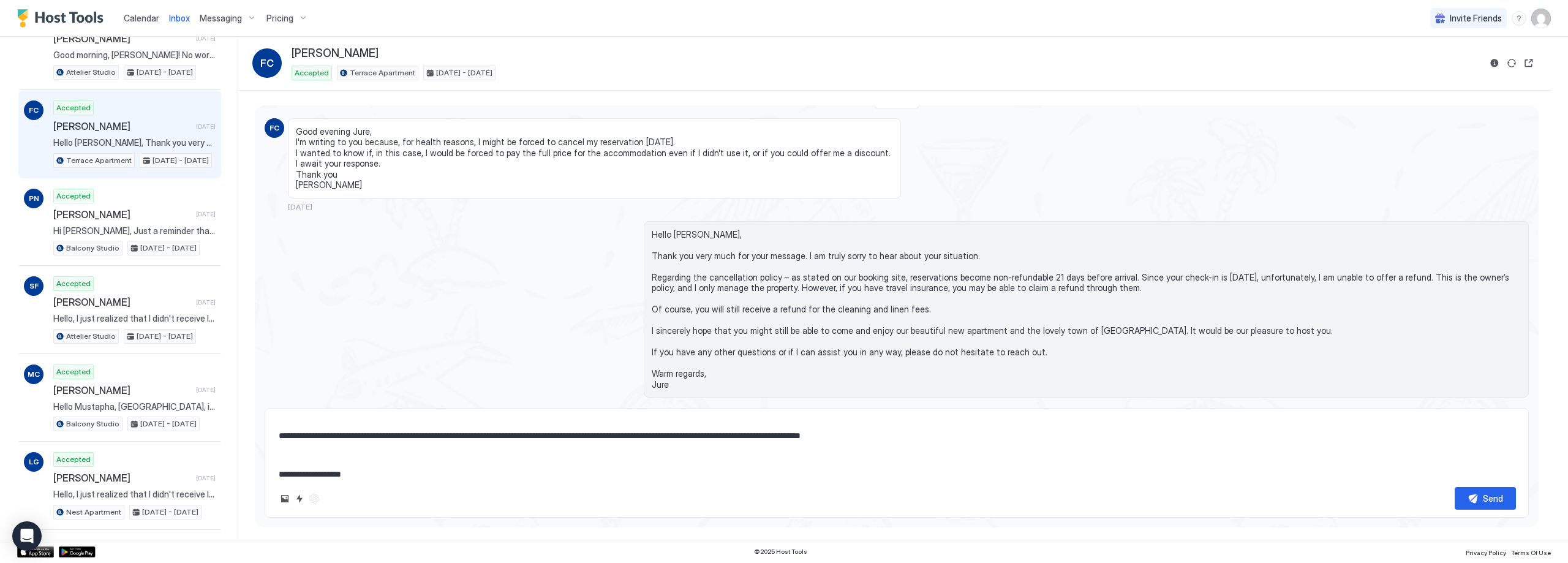
scroll to position [77, 0]
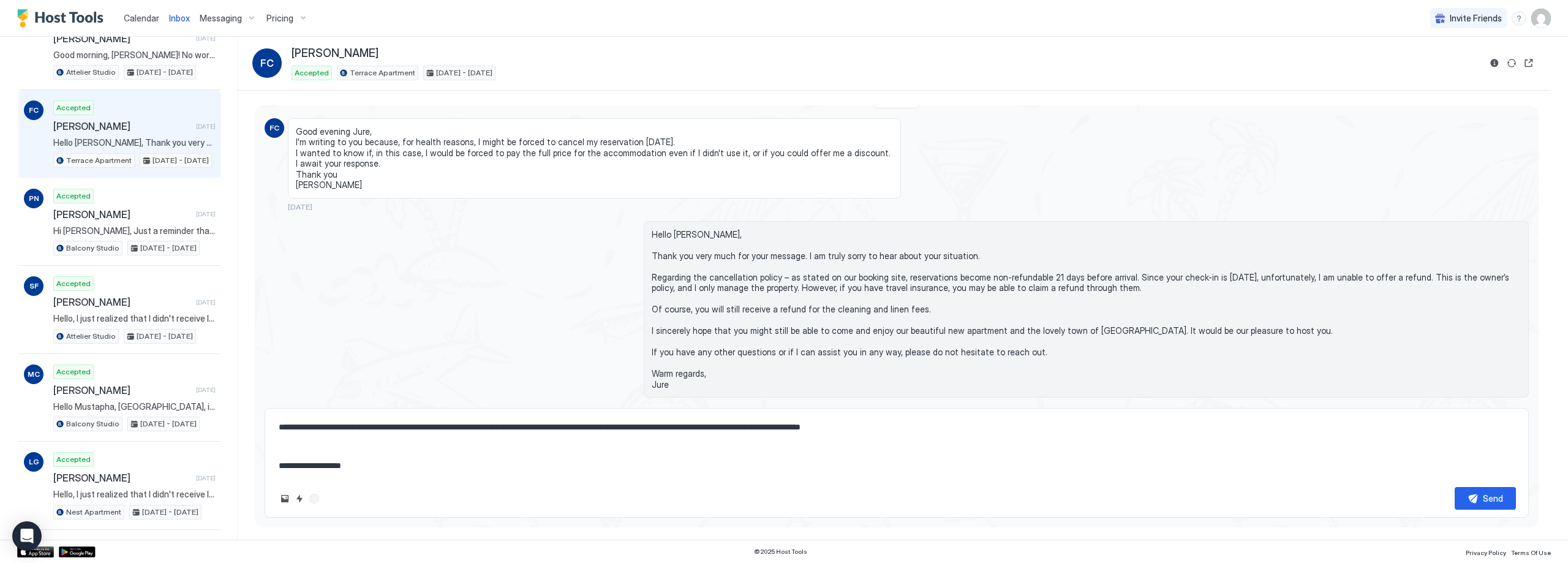
click at [374, 465] on textarea "**********" at bounding box center [897, 446] width 1239 height 61
type textarea "**********"
click at [1479, 495] on button "Send" at bounding box center [1485, 499] width 61 height 22
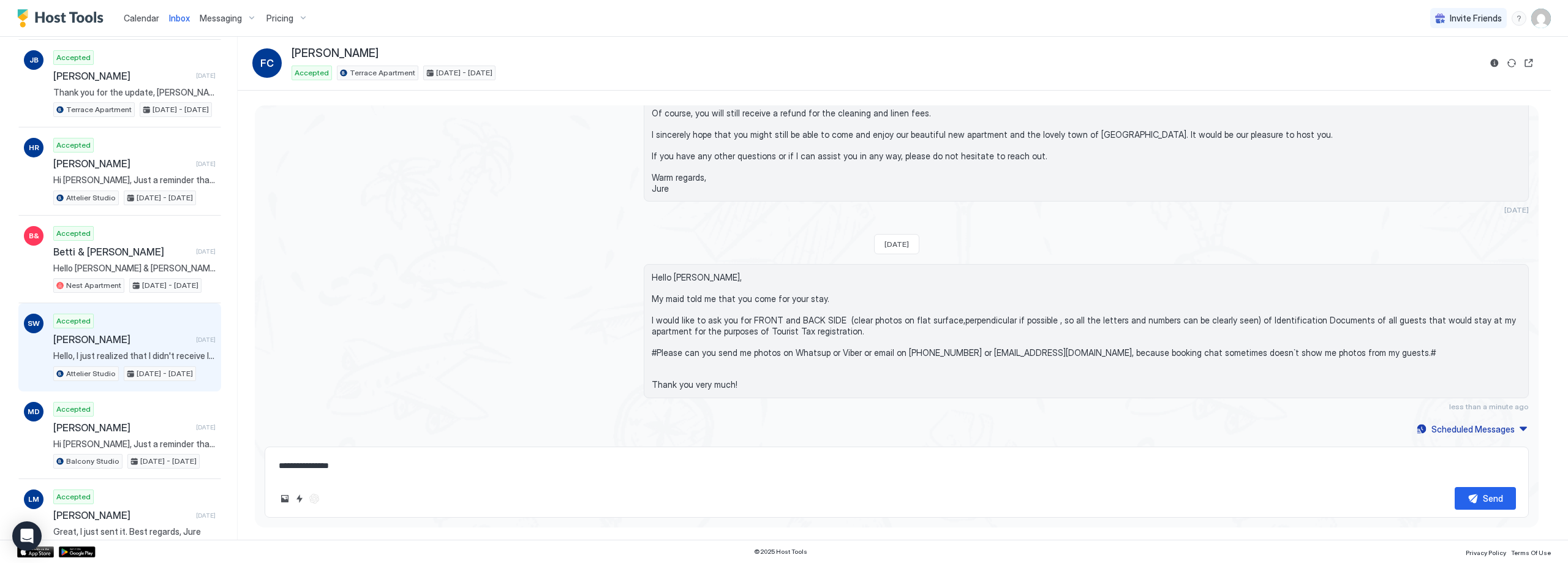
scroll to position [1715, 0]
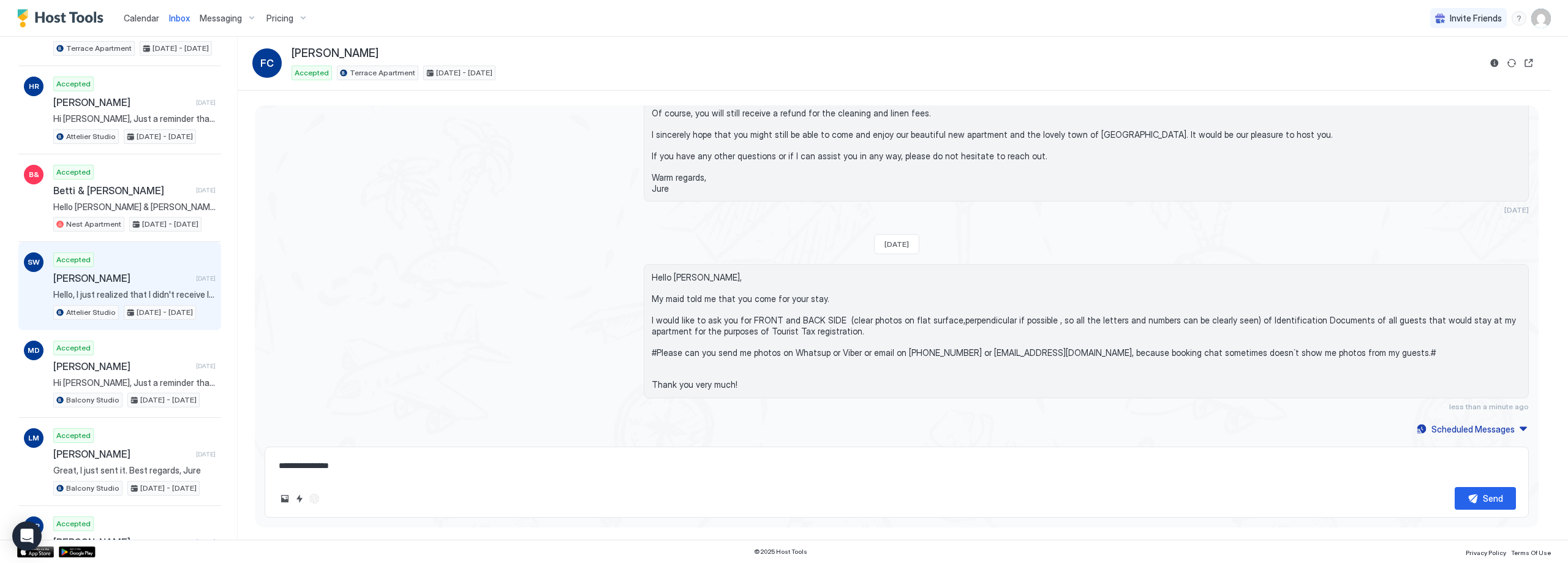
click at [129, 272] on span "[PERSON_NAME]" at bounding box center [122, 278] width 138 height 12
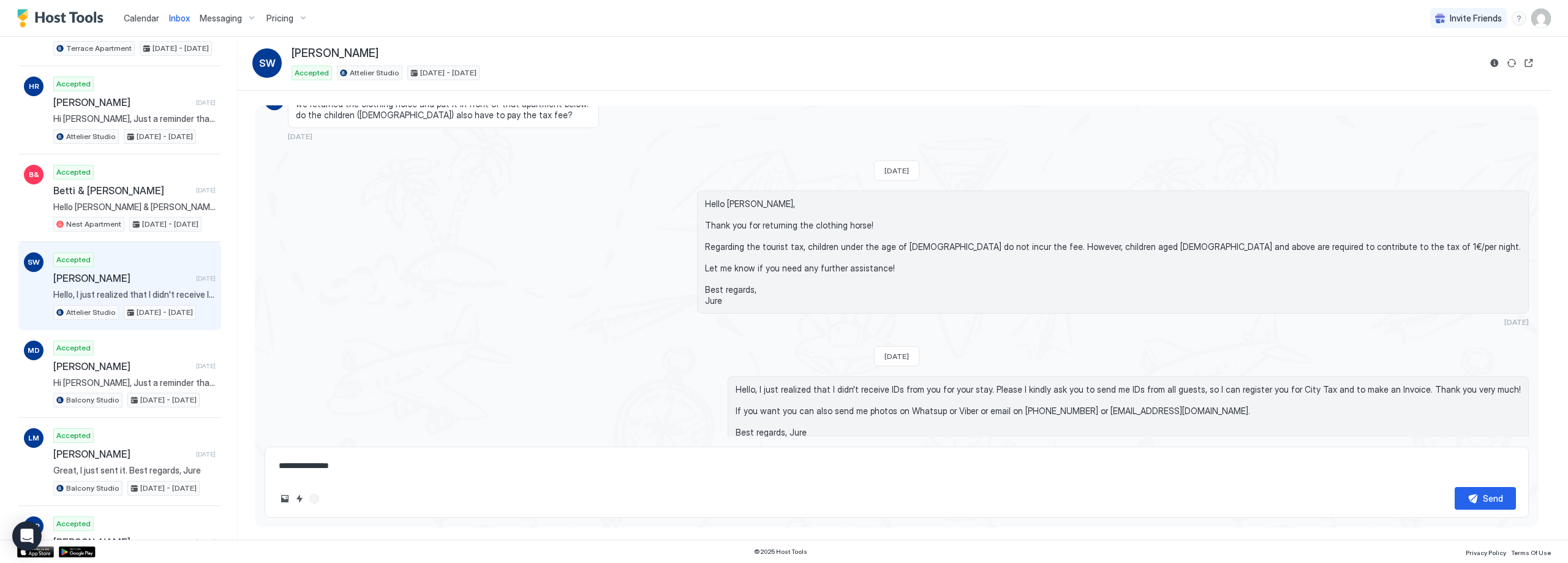
scroll to position [2316, 0]
click at [1498, 64] on button "Reservation information" at bounding box center [1494, 63] width 15 height 15
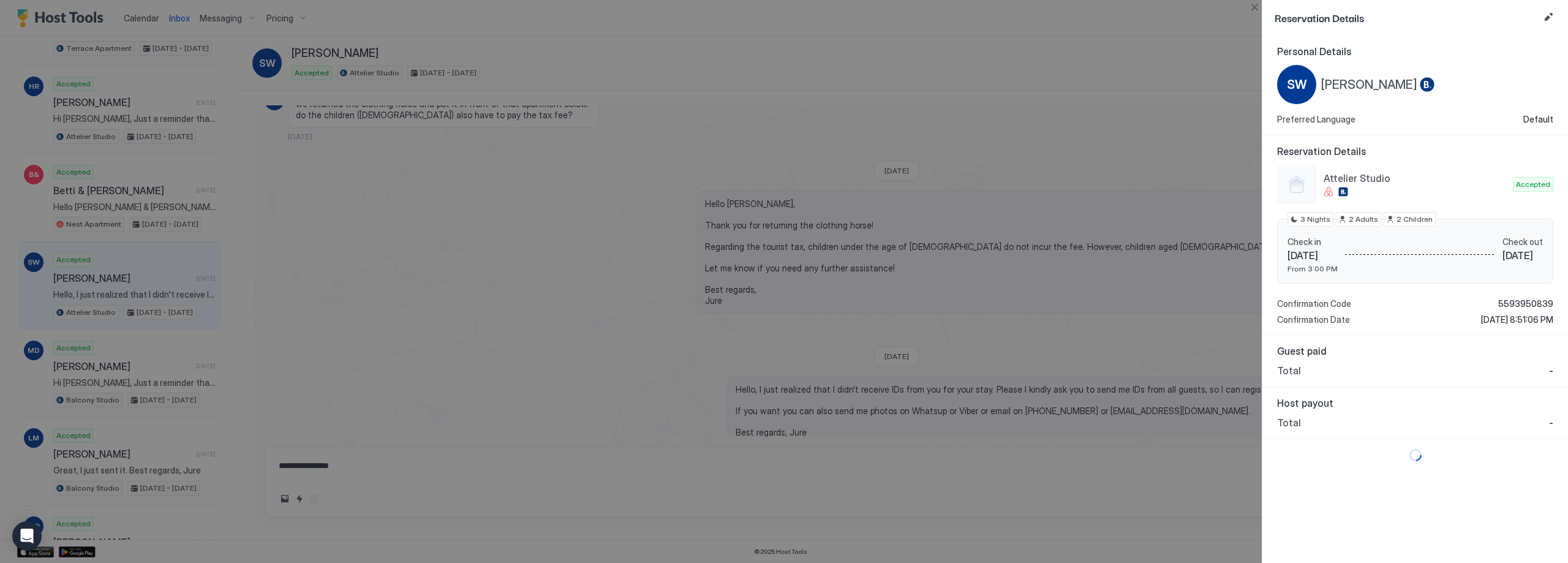
click at [1201, 57] on div at bounding box center [784, 281] width 1568 height 563
click at [1248, 8] on div "Reservation Details Personal Details SW [PERSON_NAME] Preferred Language Defaul…" at bounding box center [784, 281] width 1568 height 563
click at [1251, 8] on button "Close" at bounding box center [1254, 7] width 15 height 15
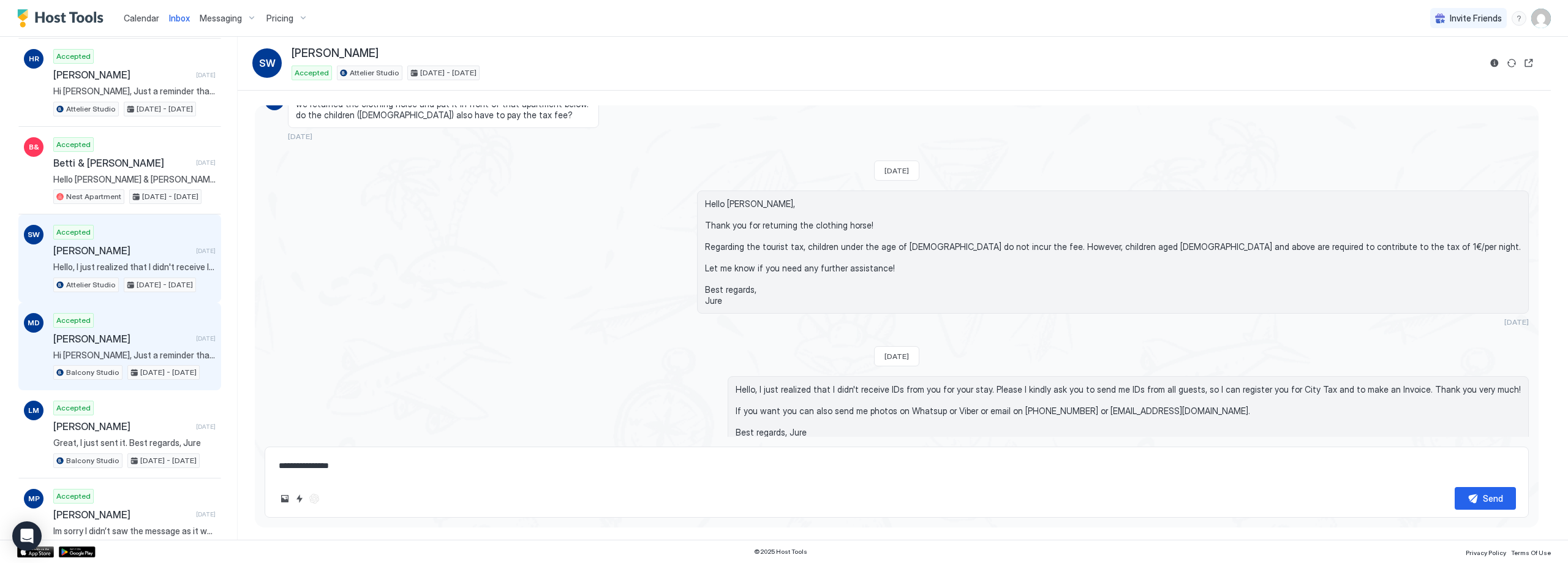
scroll to position [1777, 0]
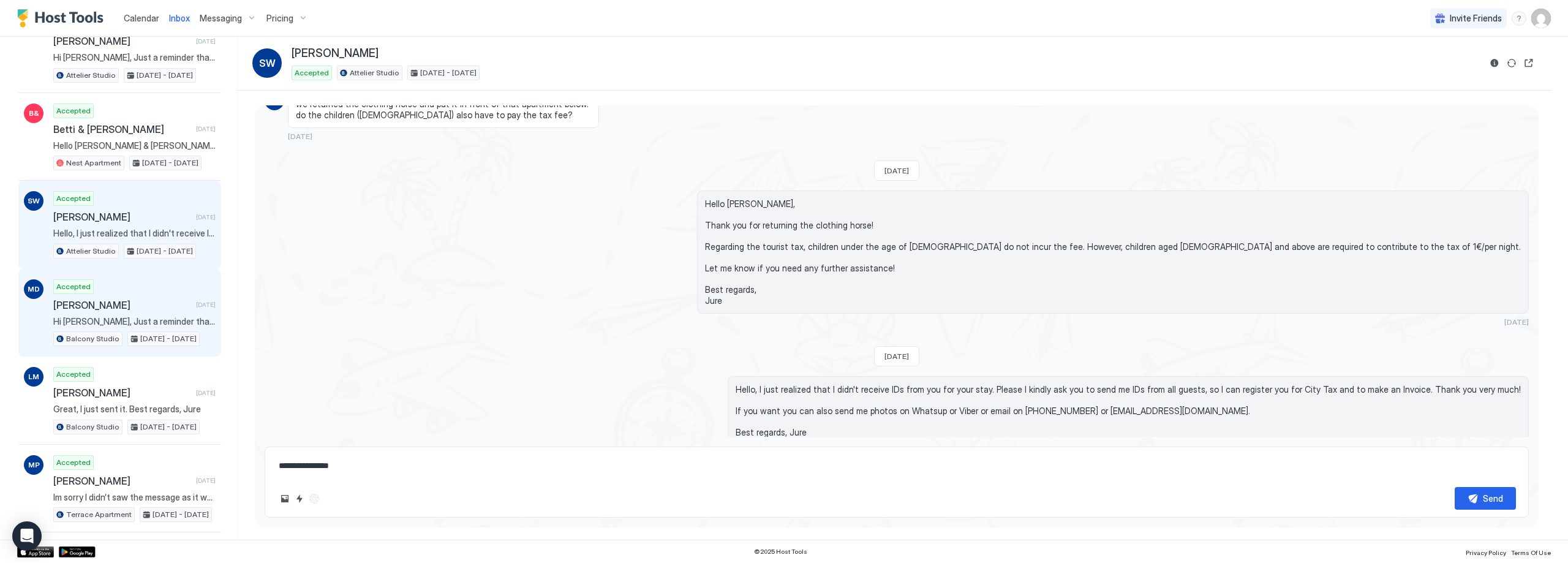
click at [155, 297] on div "Accepted [PERSON_NAME] [DATE] Hi [PERSON_NAME], Just a reminder that your check…" at bounding box center [134, 313] width 162 height 67
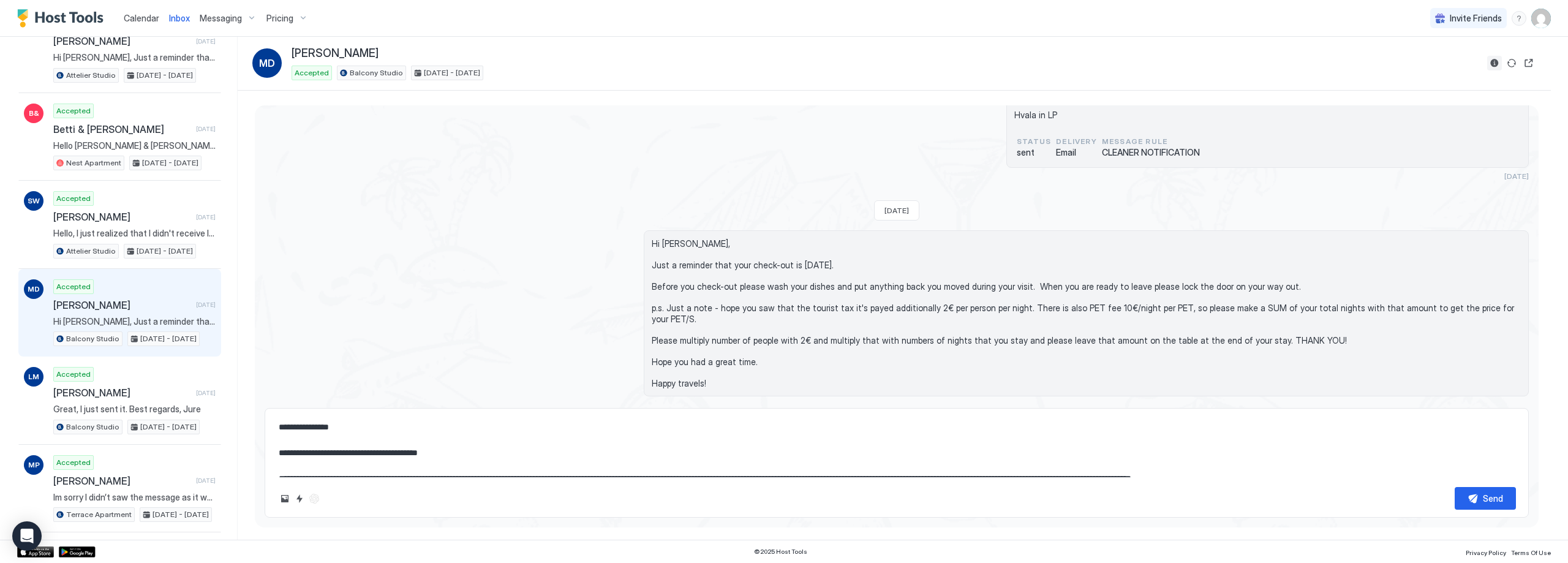
click at [1489, 63] on button "Reservation information" at bounding box center [1494, 63] width 15 height 15
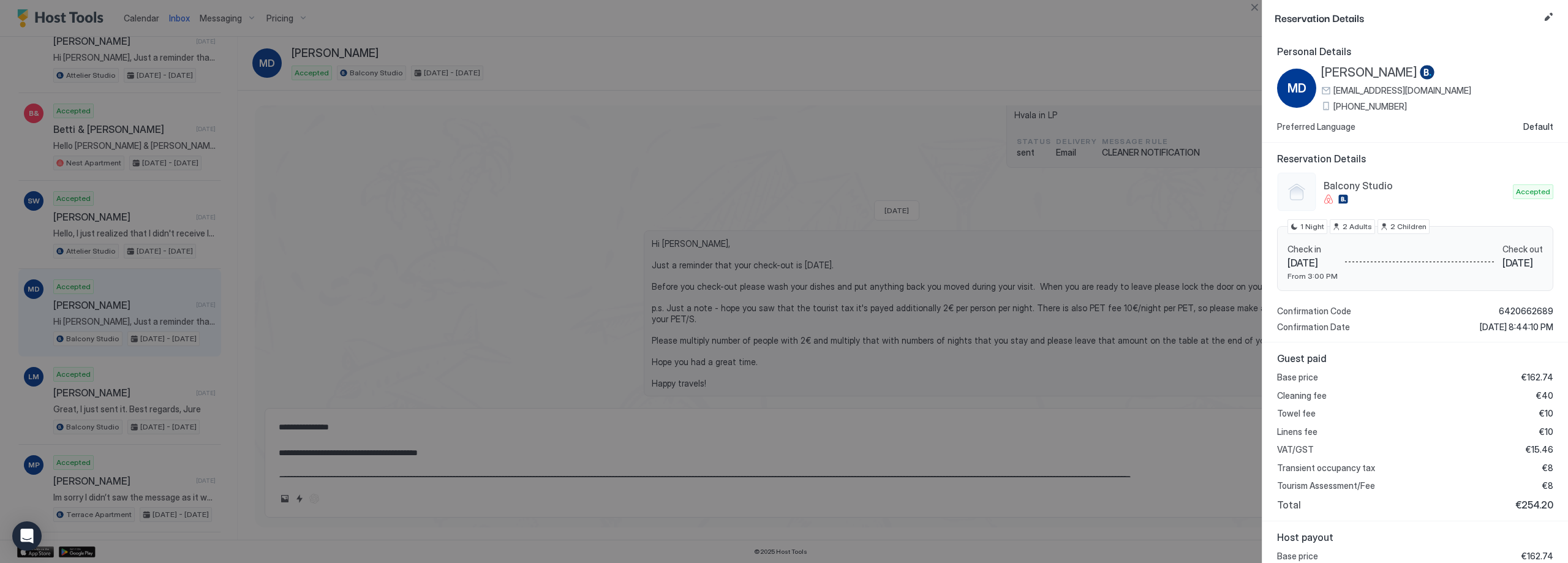
click at [567, 237] on div at bounding box center [784, 281] width 1568 height 563
click at [1254, 9] on button "Close" at bounding box center [1254, 7] width 15 height 15
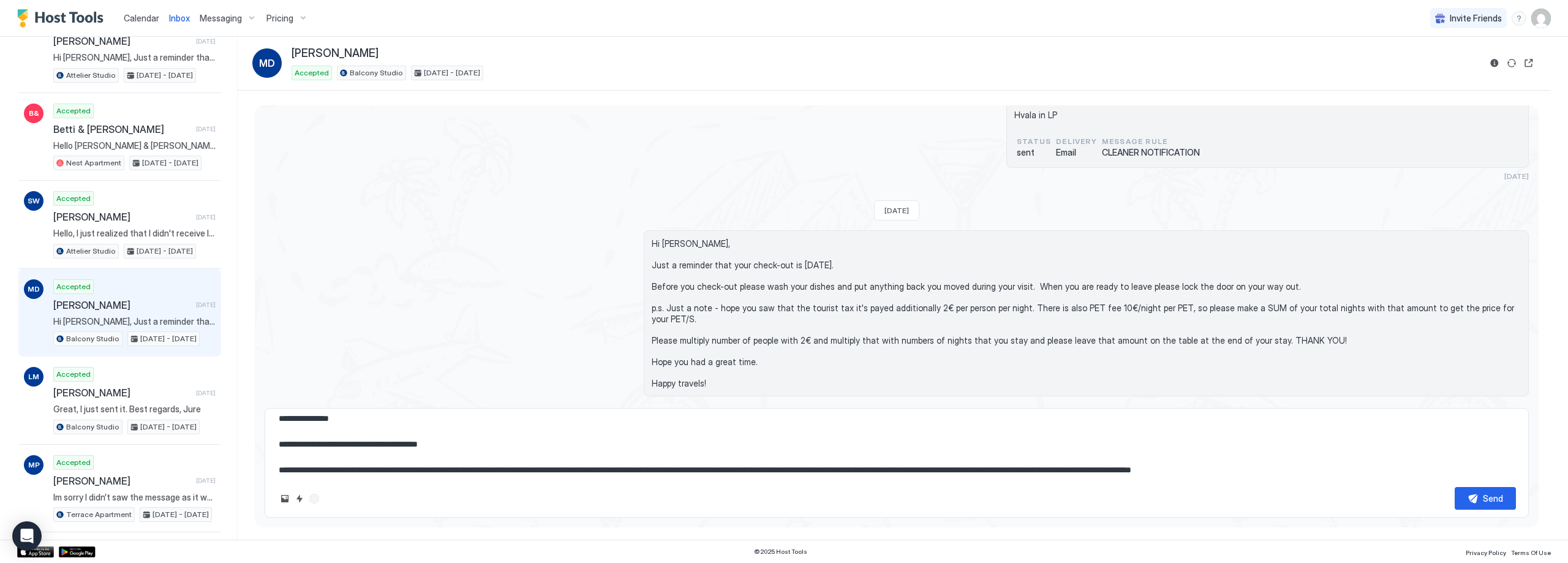
scroll to position [13, 0]
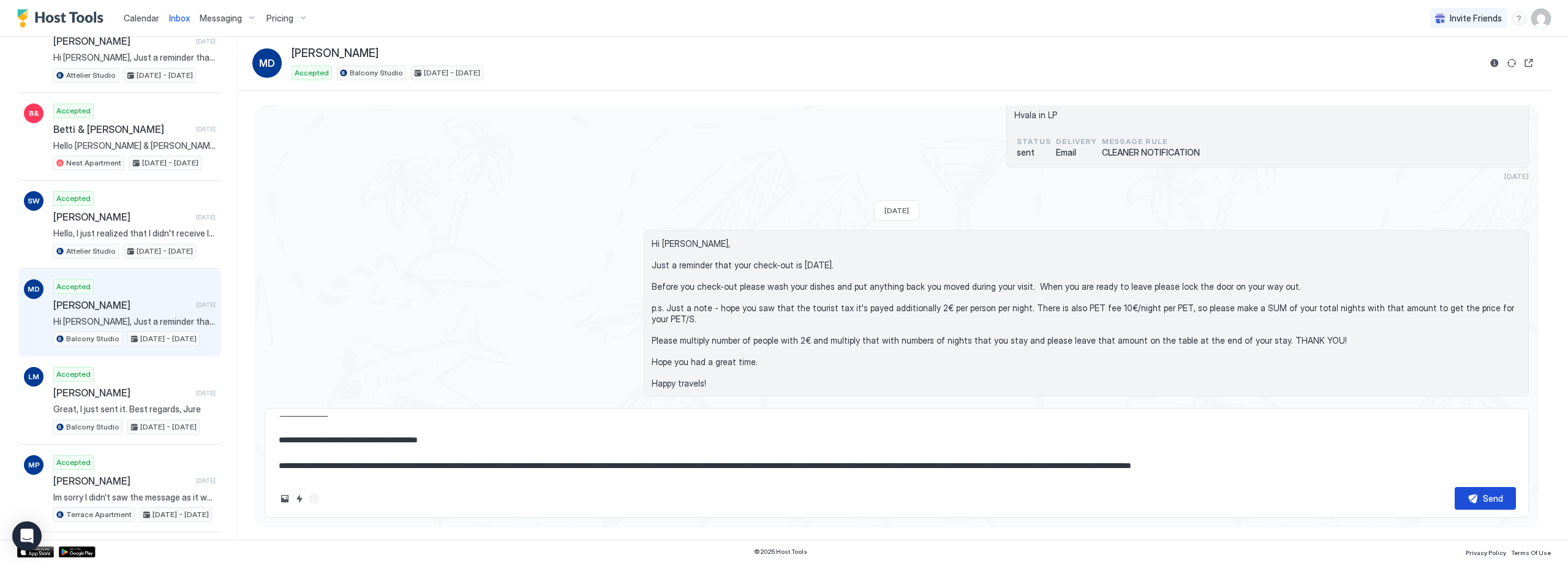
click at [1496, 505] on button "Send" at bounding box center [1485, 499] width 61 height 22
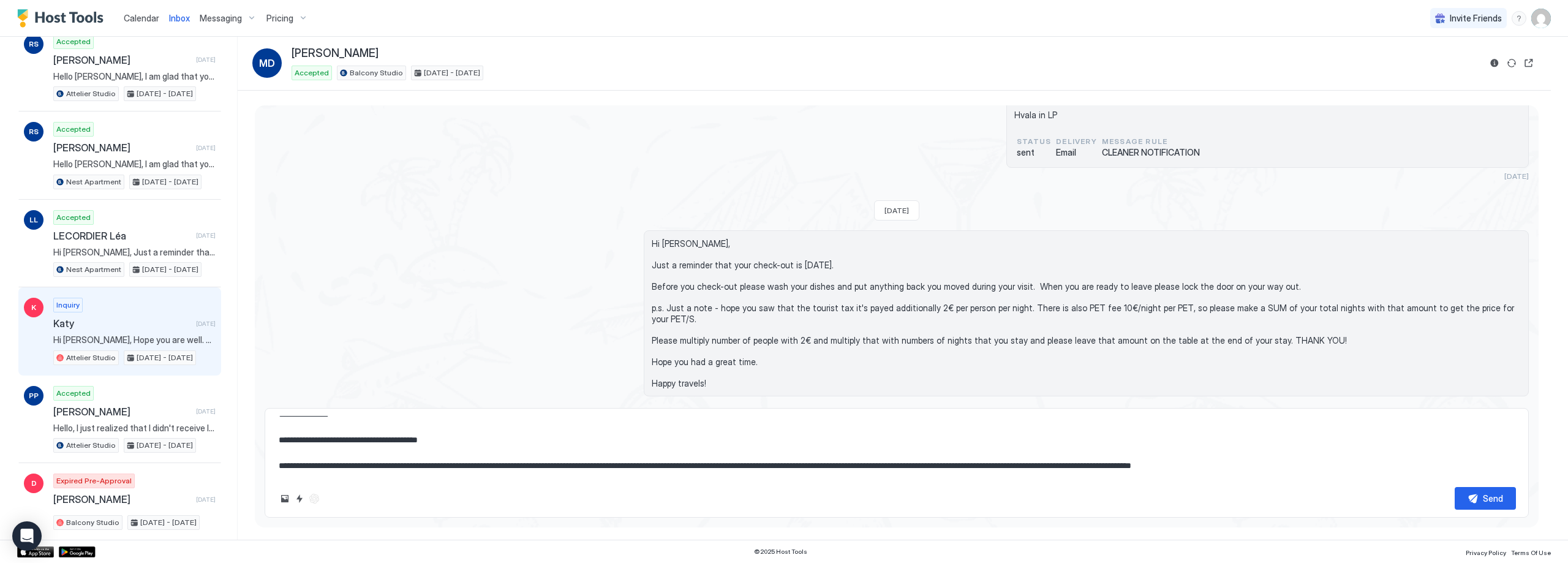
scroll to position [2373, 0]
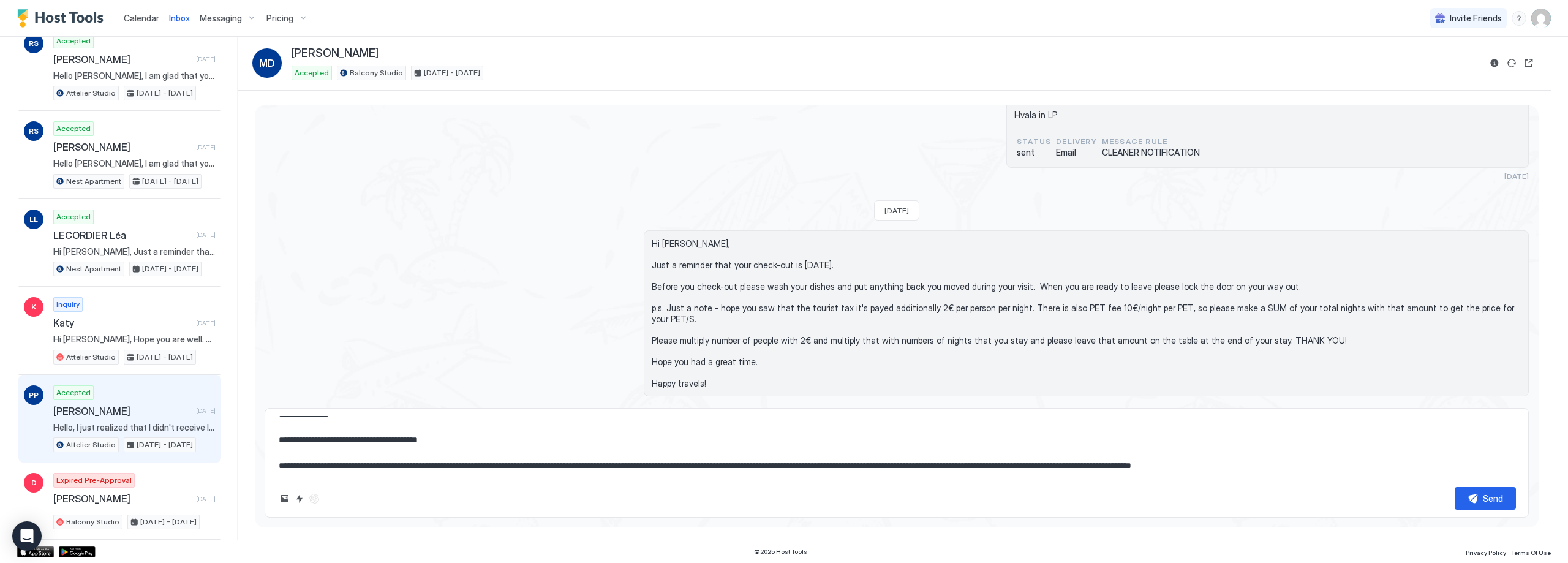
click at [127, 395] on div "Accepted [PERSON_NAME] [DATE] Hello, I just realized that I didn't receive IDs …" at bounding box center [134, 419] width 162 height 67
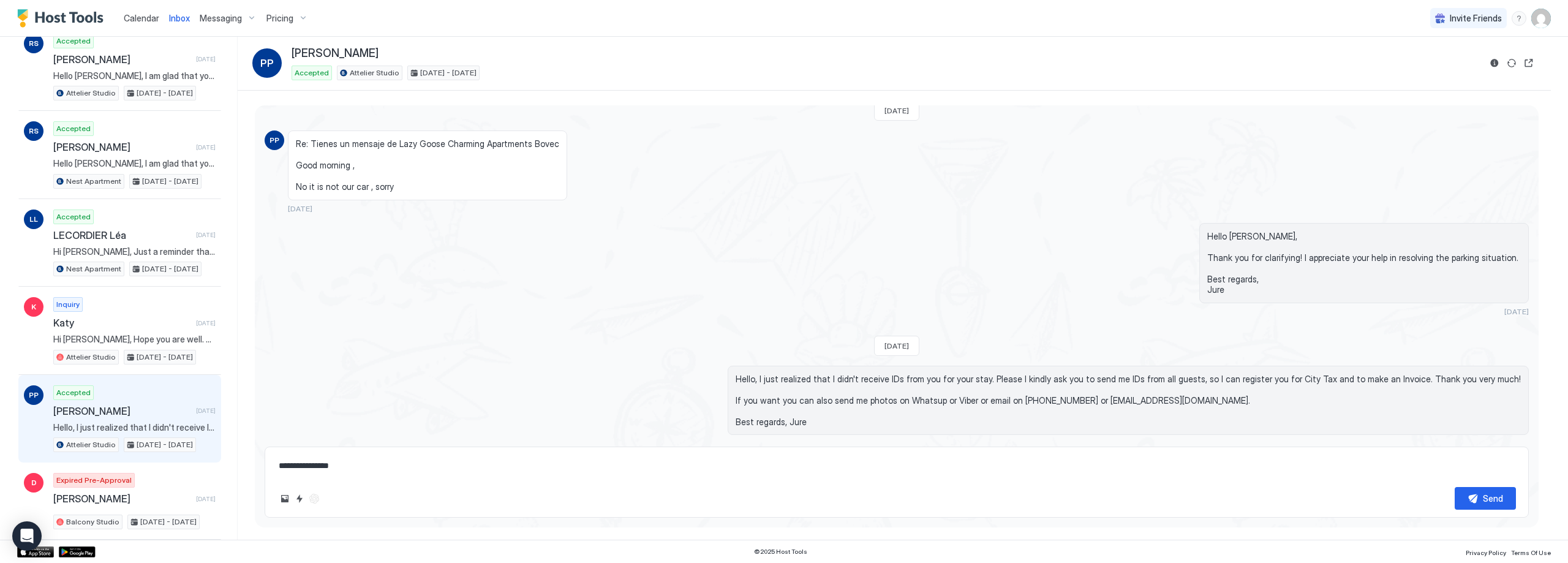
scroll to position [1725, 0]
click at [1491, 59] on button "Reservation information" at bounding box center [1494, 63] width 15 height 15
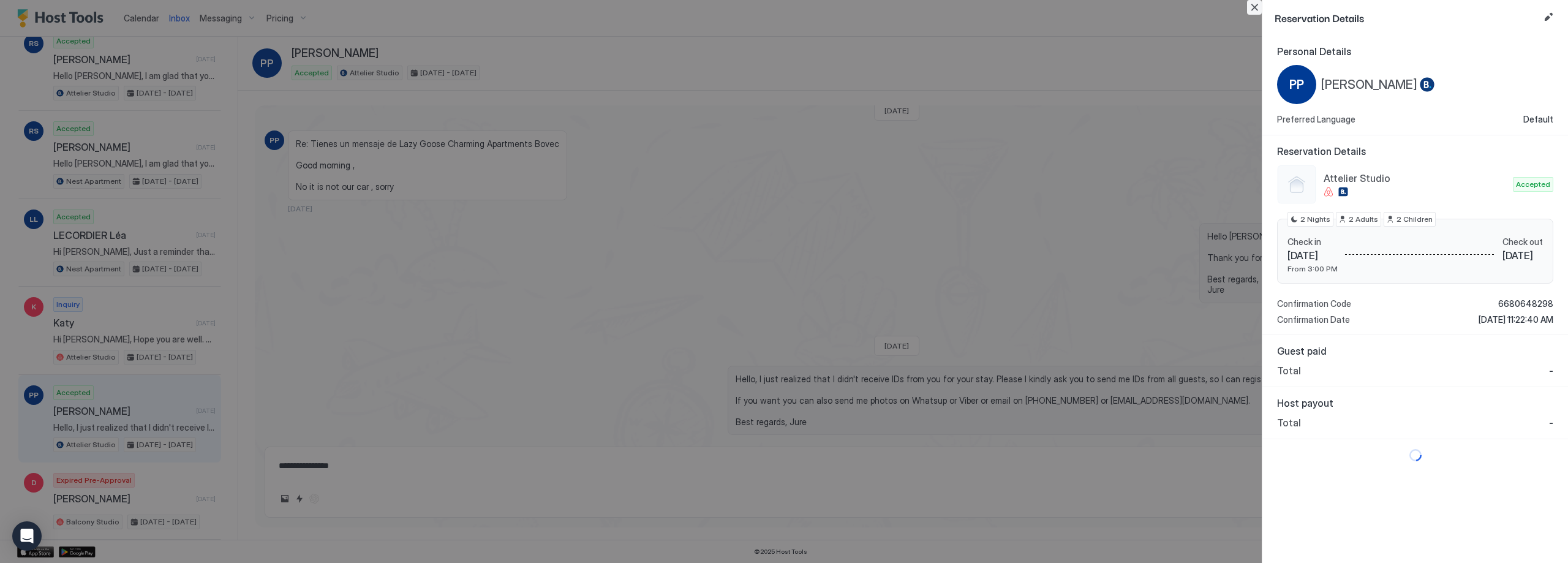
click at [1255, 6] on button "Close" at bounding box center [1254, 7] width 15 height 15
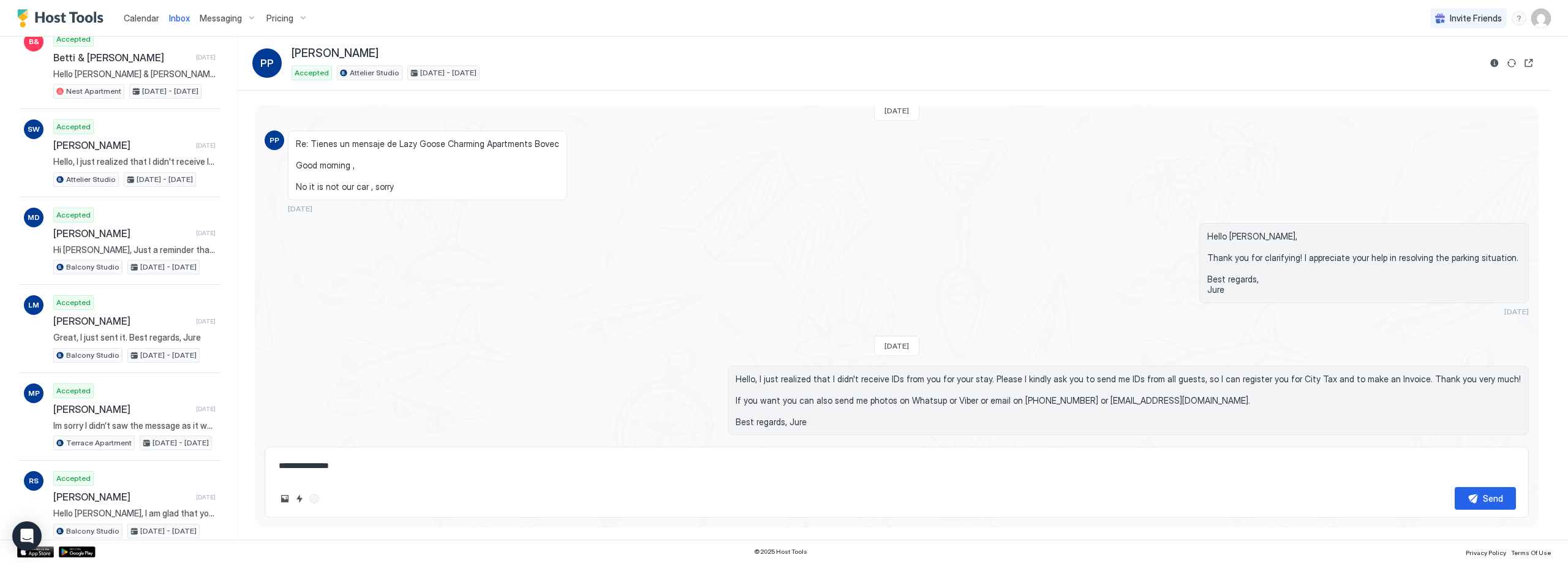
scroll to position [1822, 0]
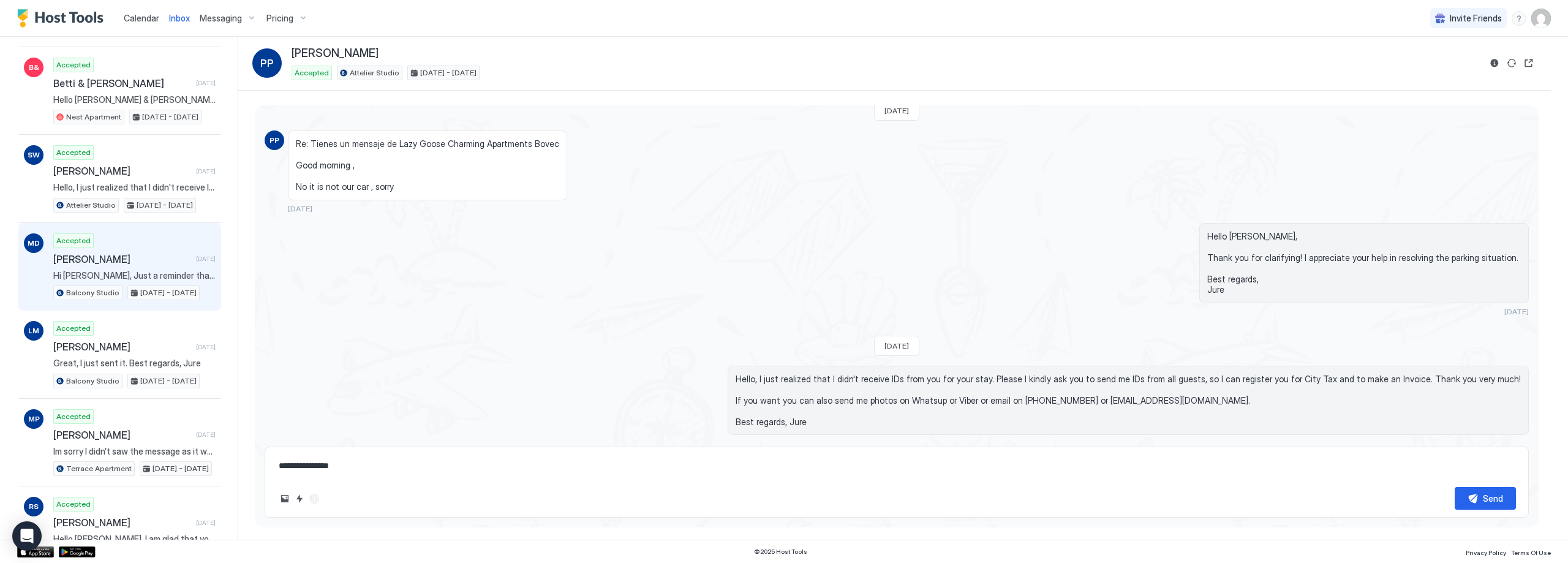
click at [146, 254] on span "[PERSON_NAME]" at bounding box center [122, 259] width 138 height 12
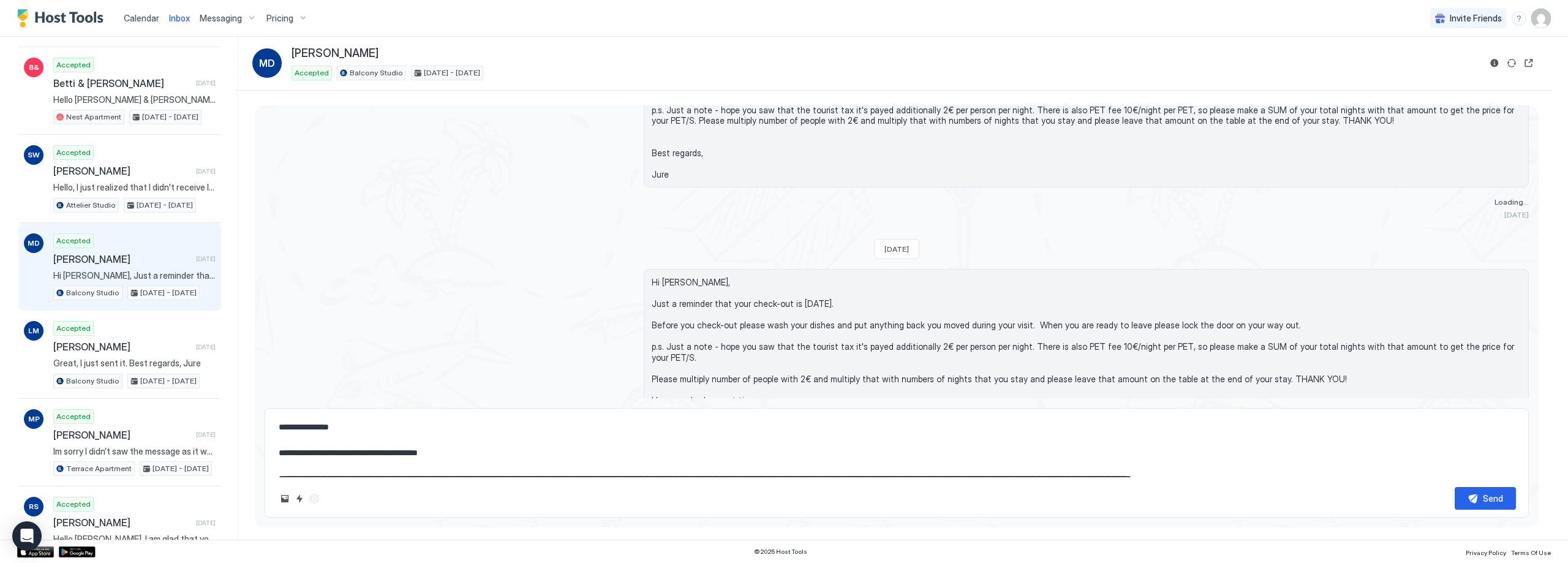
scroll to position [1242, 0]
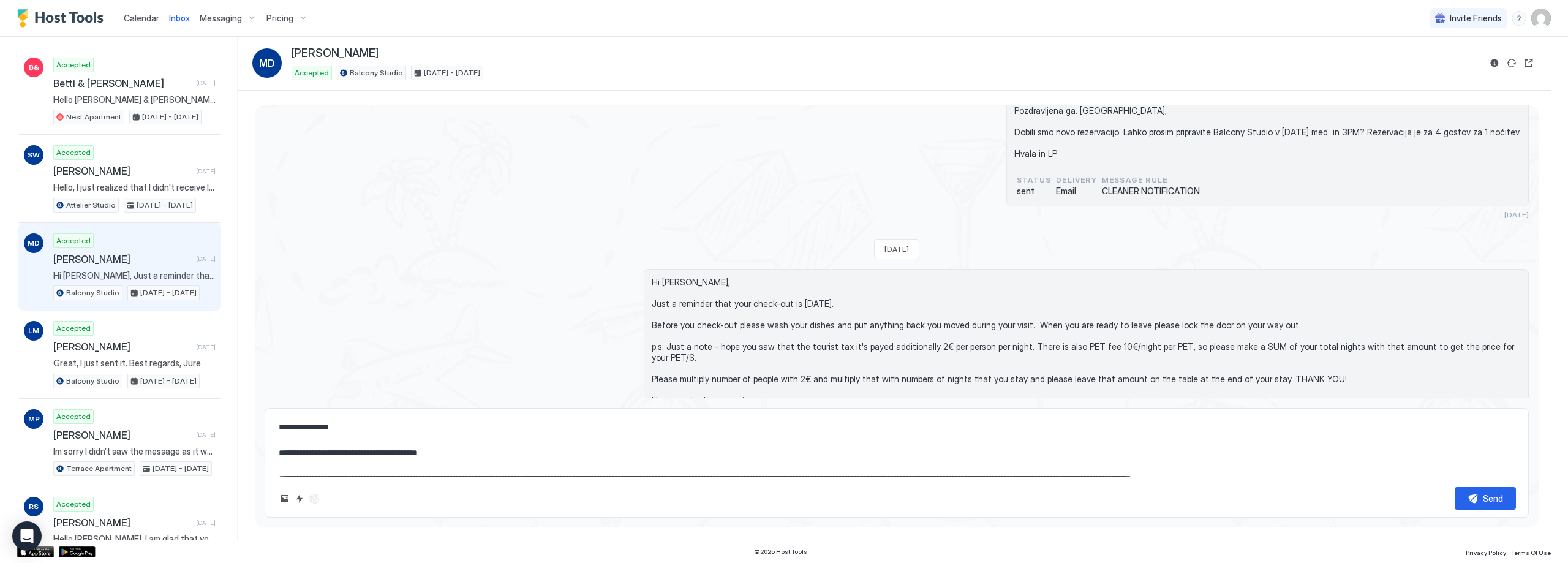
drag, startPoint x: 434, startPoint y: 51, endPoint x: 289, endPoint y: 52, distance: 145.0
click at [290, 52] on div "MD [PERSON_NAME] Accepted Balcony Studio [DATE] - [DATE]" at bounding box center [867, 63] width 1228 height 34
copy span "[PERSON_NAME]"
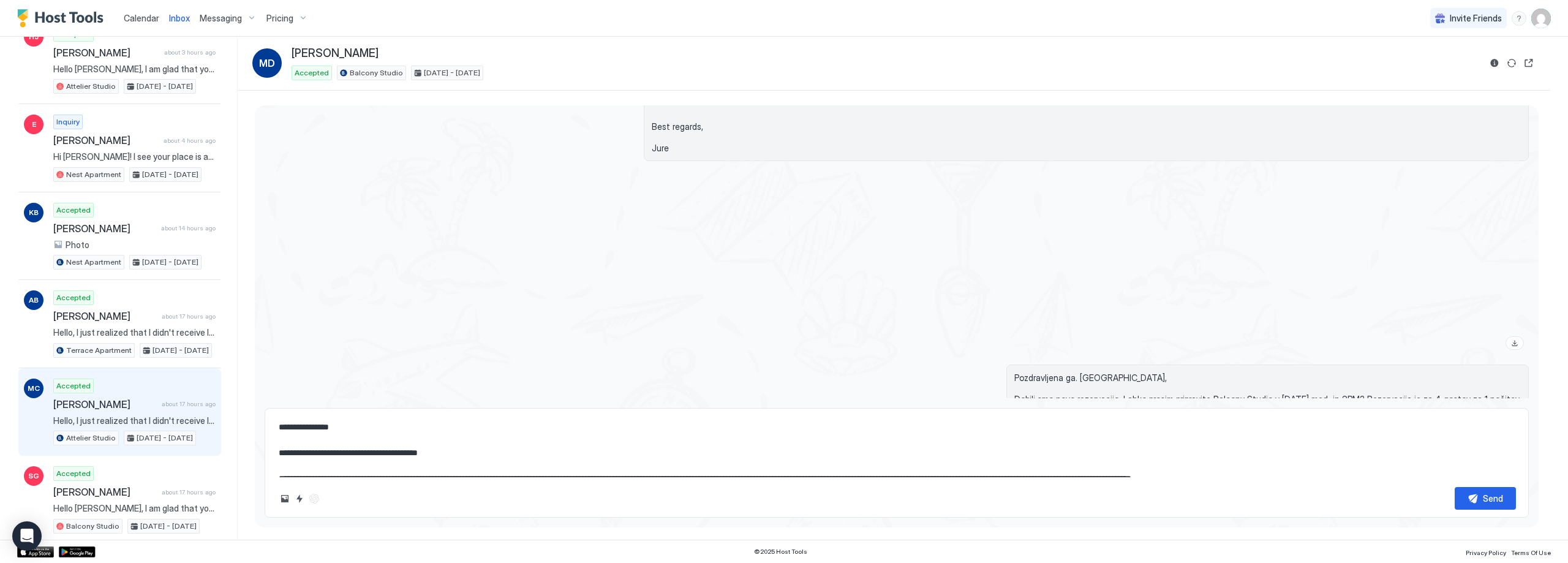
scroll to position [0, 0]
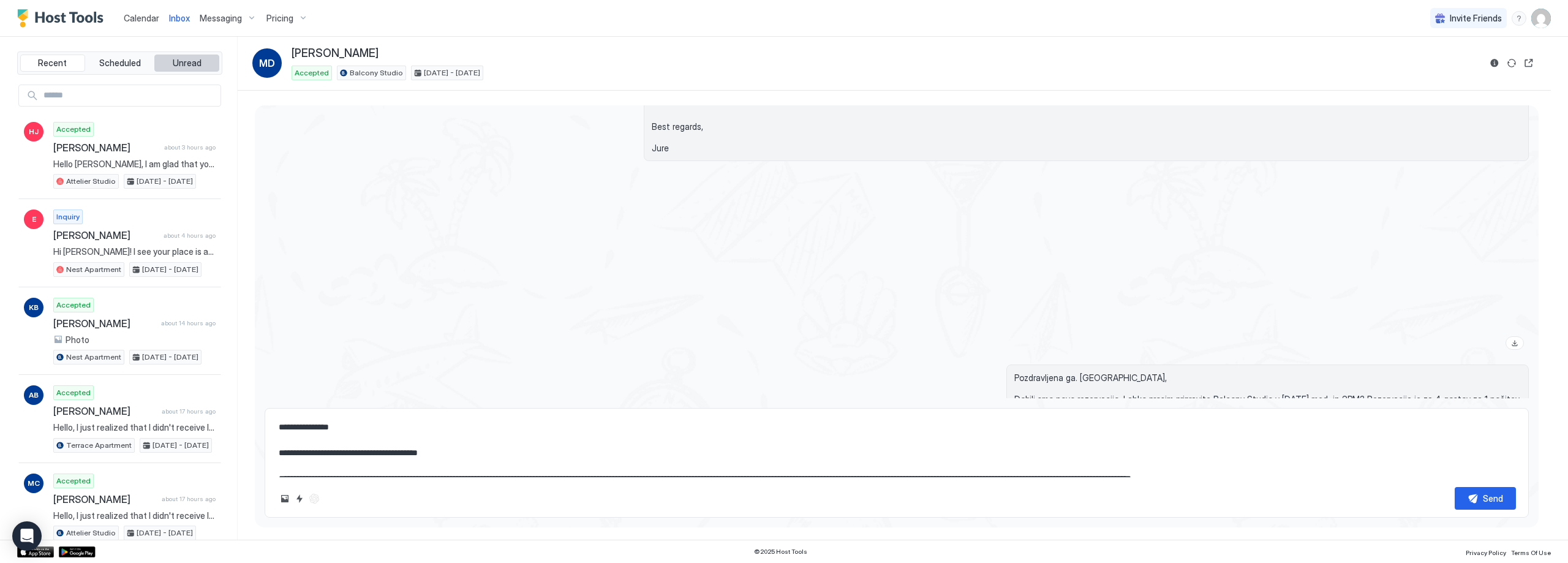
click at [195, 67] on button "Unread" at bounding box center [187, 63] width 65 height 17
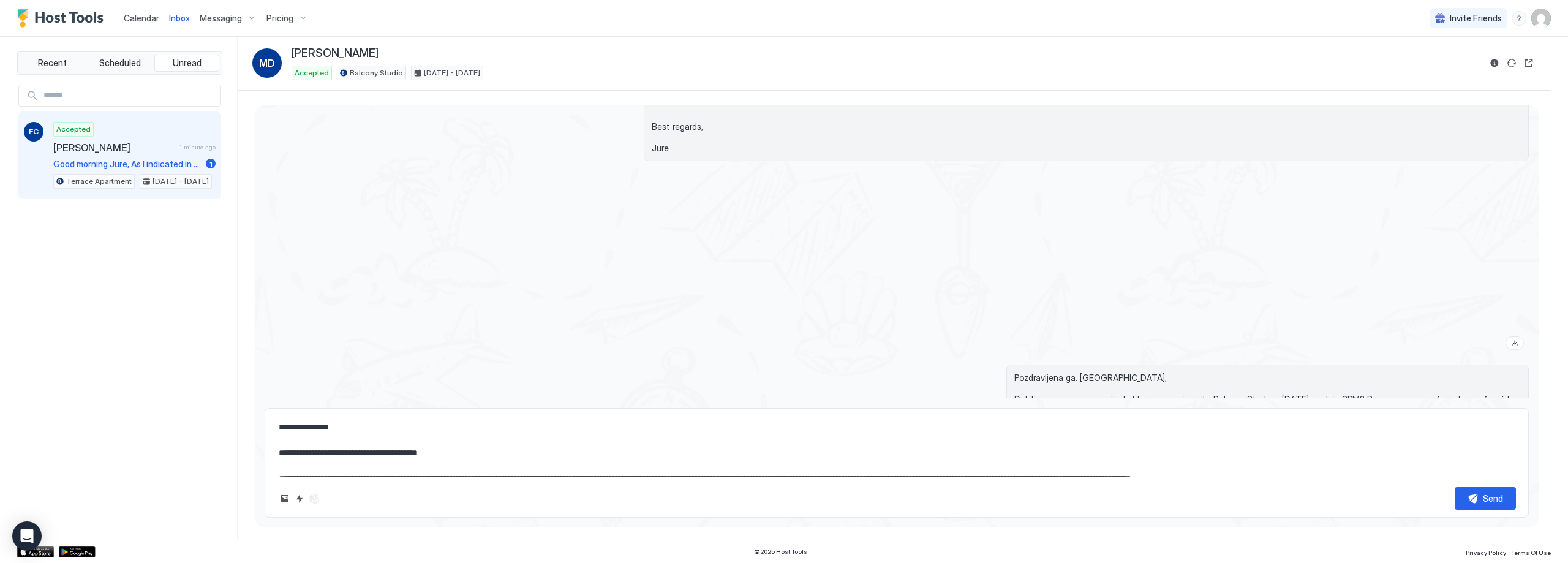
click at [142, 149] on span "[PERSON_NAME]" at bounding box center [113, 148] width 121 height 12
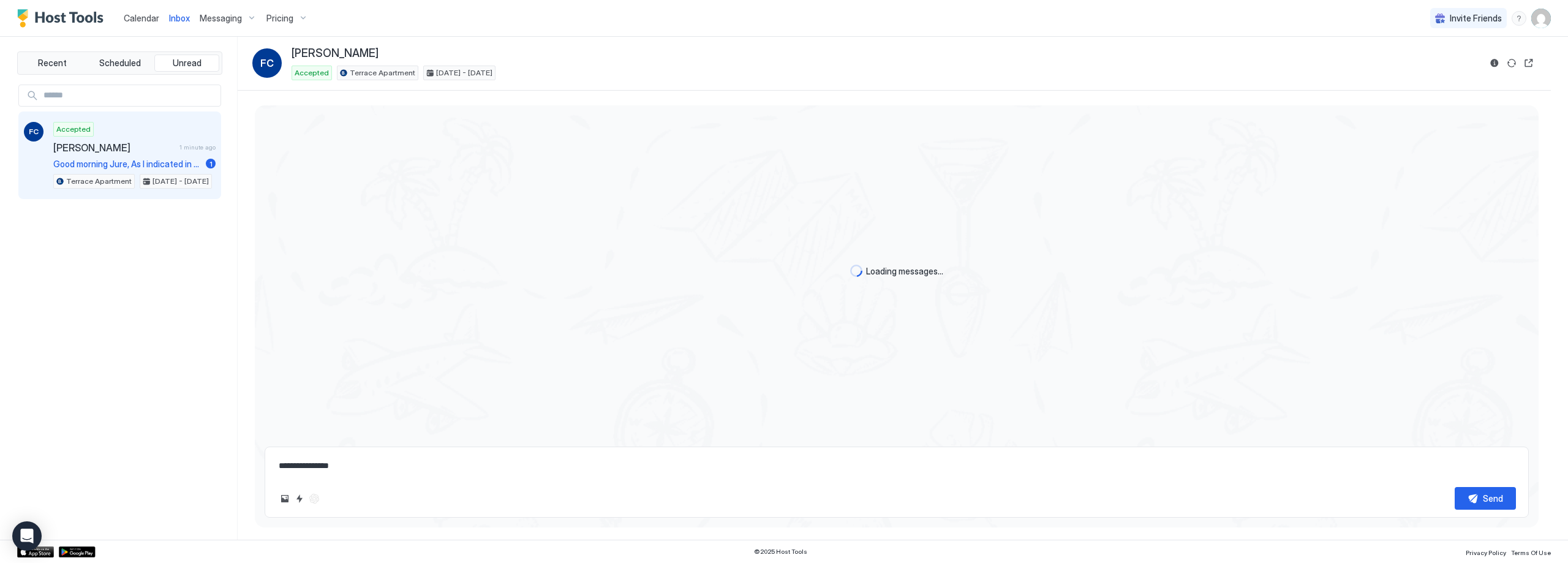
scroll to position [2224, 0]
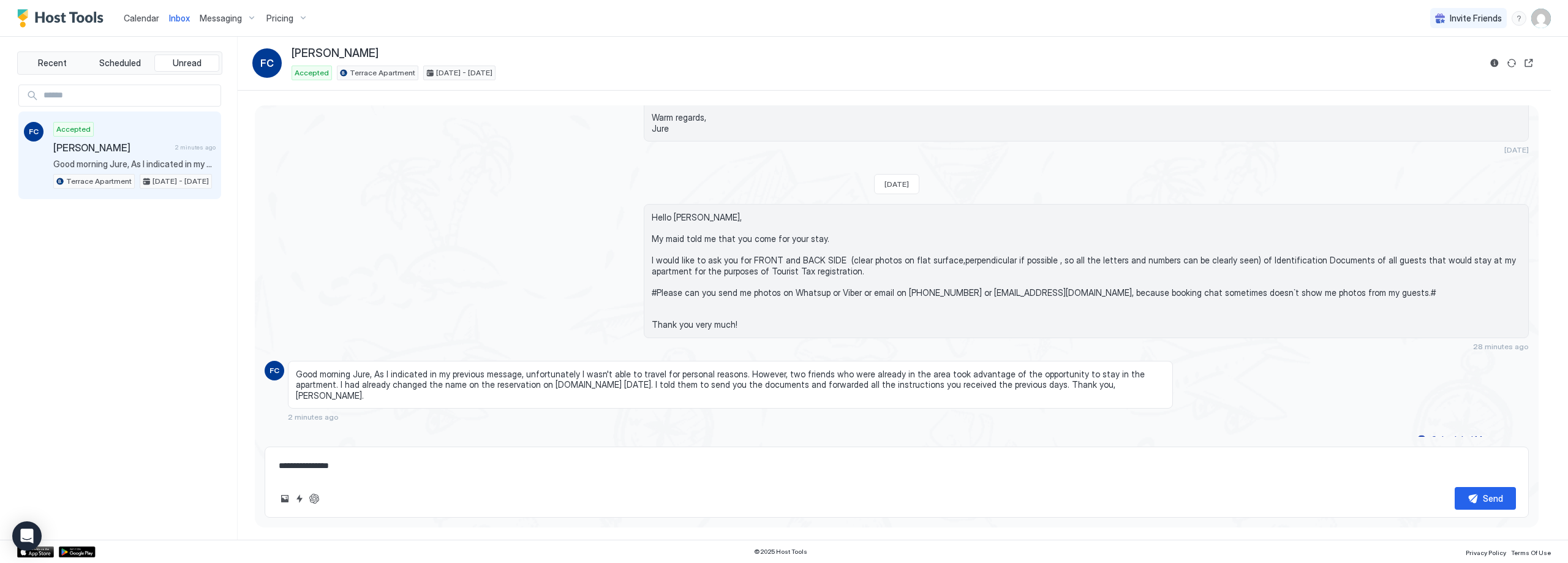
click at [874, 438] on div "Loading messages... [DATE] Hello [PERSON_NAME], I am glad that you choose my ap…" at bounding box center [897, 312] width 1284 height 413
click at [848, 457] on textarea "**********" at bounding box center [897, 466] width 1239 height 22
click at [315, 494] on button "ChatGPT Auto Reply" at bounding box center [314, 498] width 15 height 15
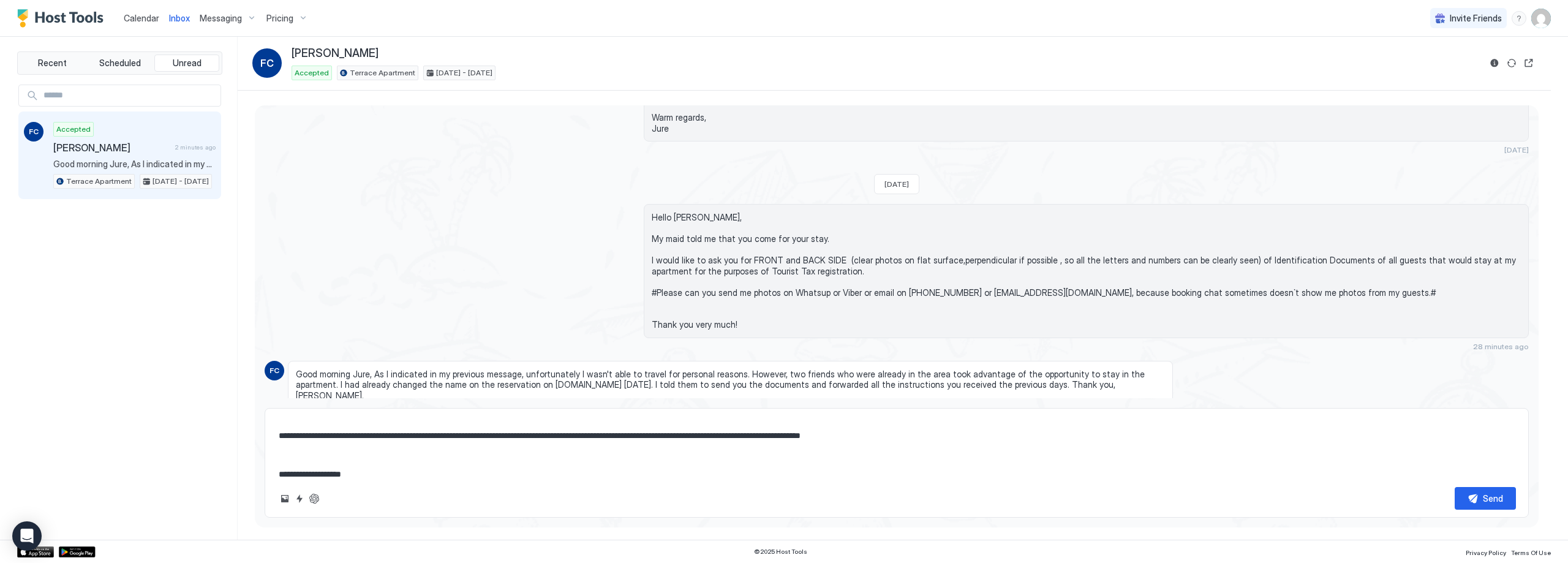
scroll to position [77, 0]
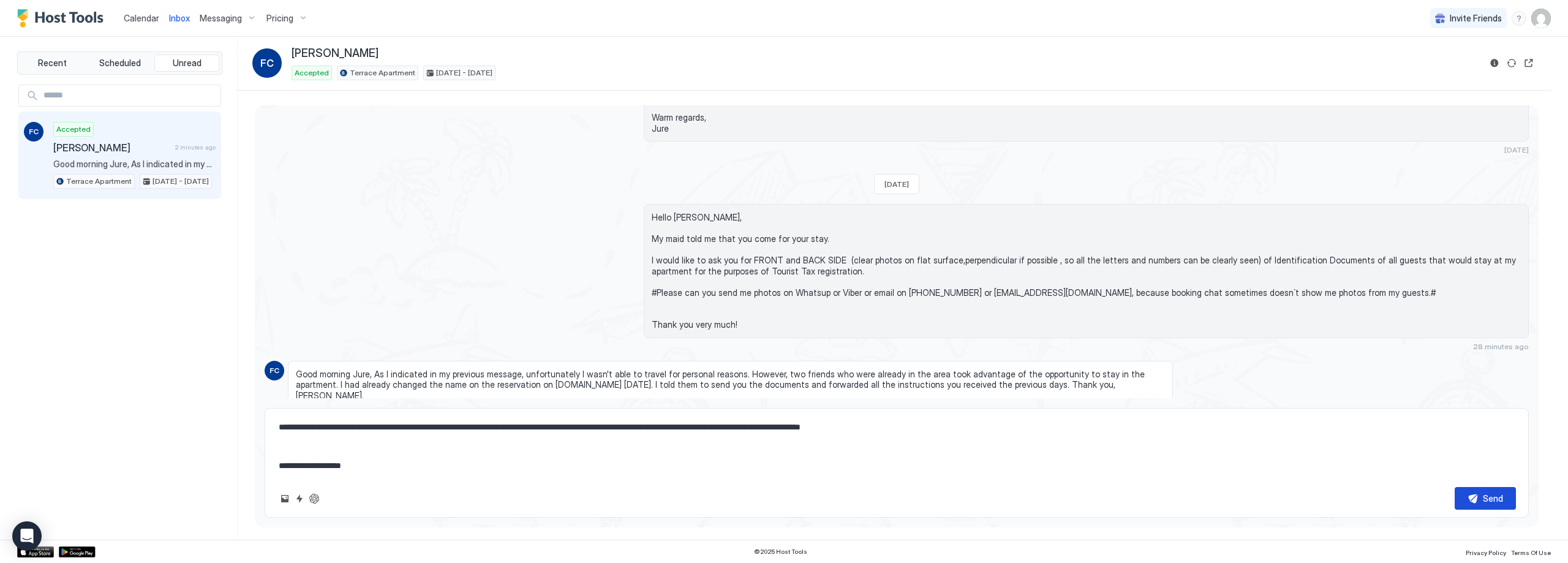
click at [1473, 502] on button "Send" at bounding box center [1485, 499] width 61 height 22
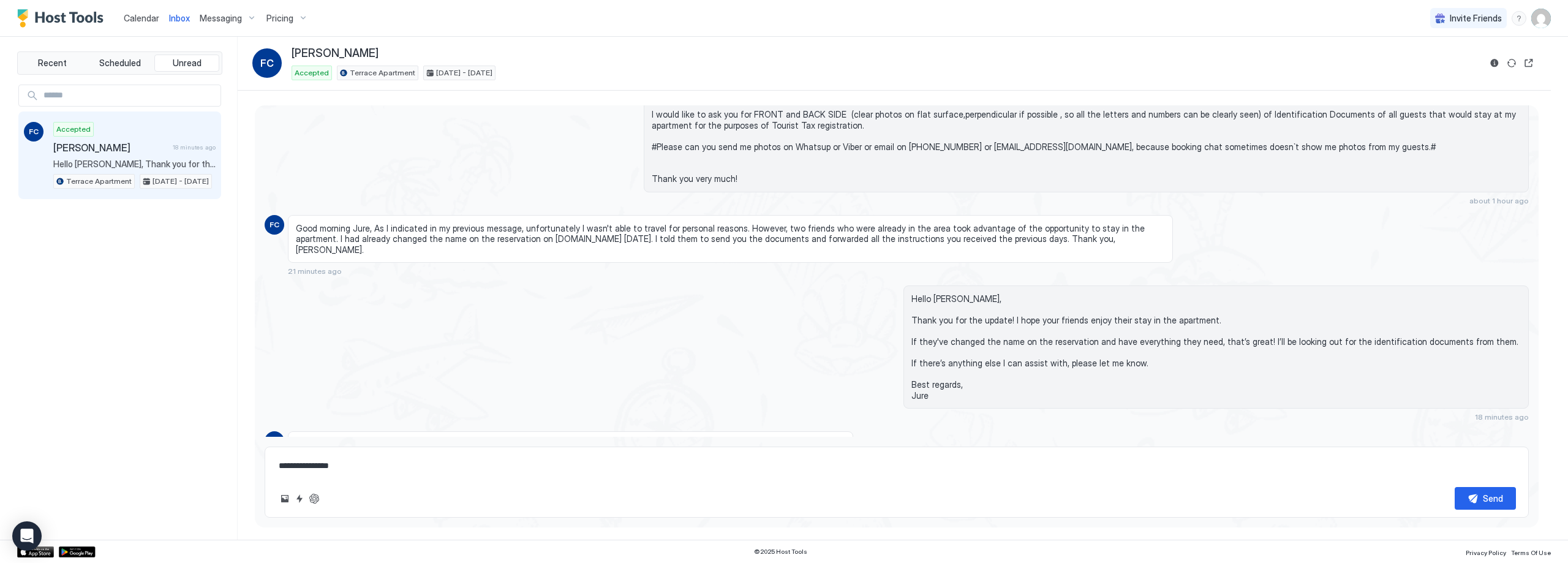
scroll to position [2419, 0]
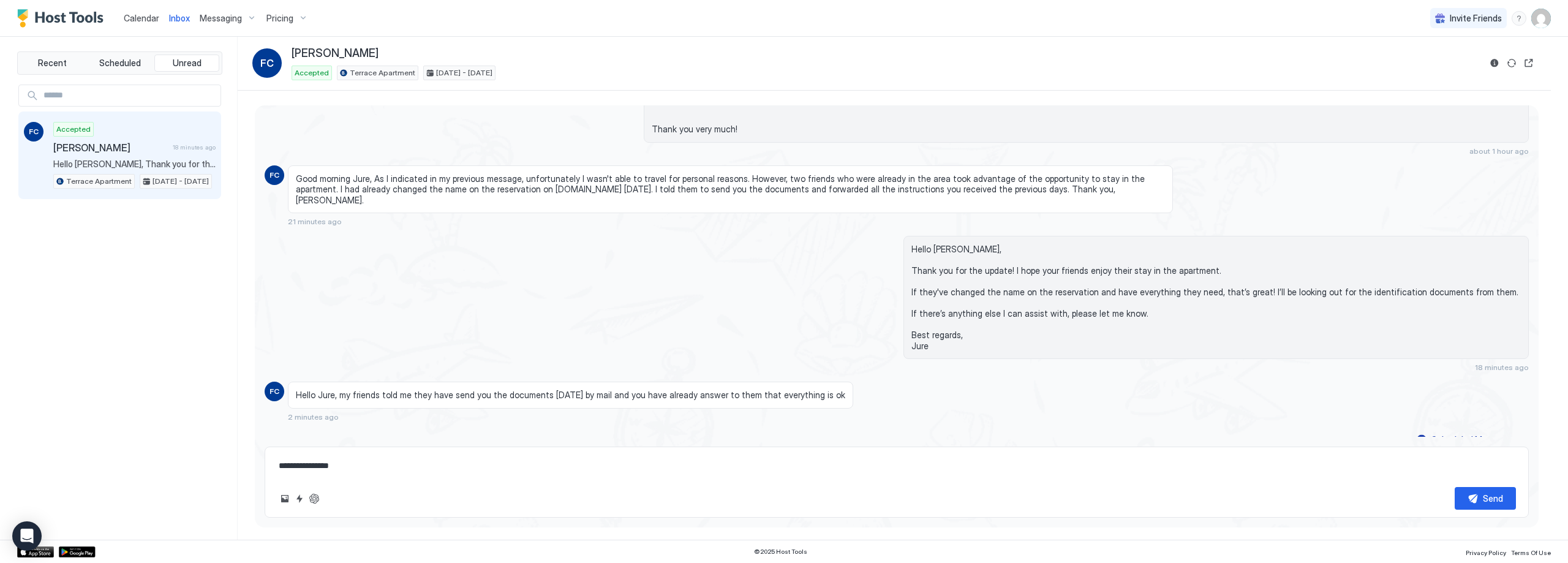
click at [599, 468] on textarea "**********" at bounding box center [897, 466] width 1239 height 22
type textarea "**********"
click at [1480, 493] on button "Send" at bounding box center [1485, 499] width 61 height 22
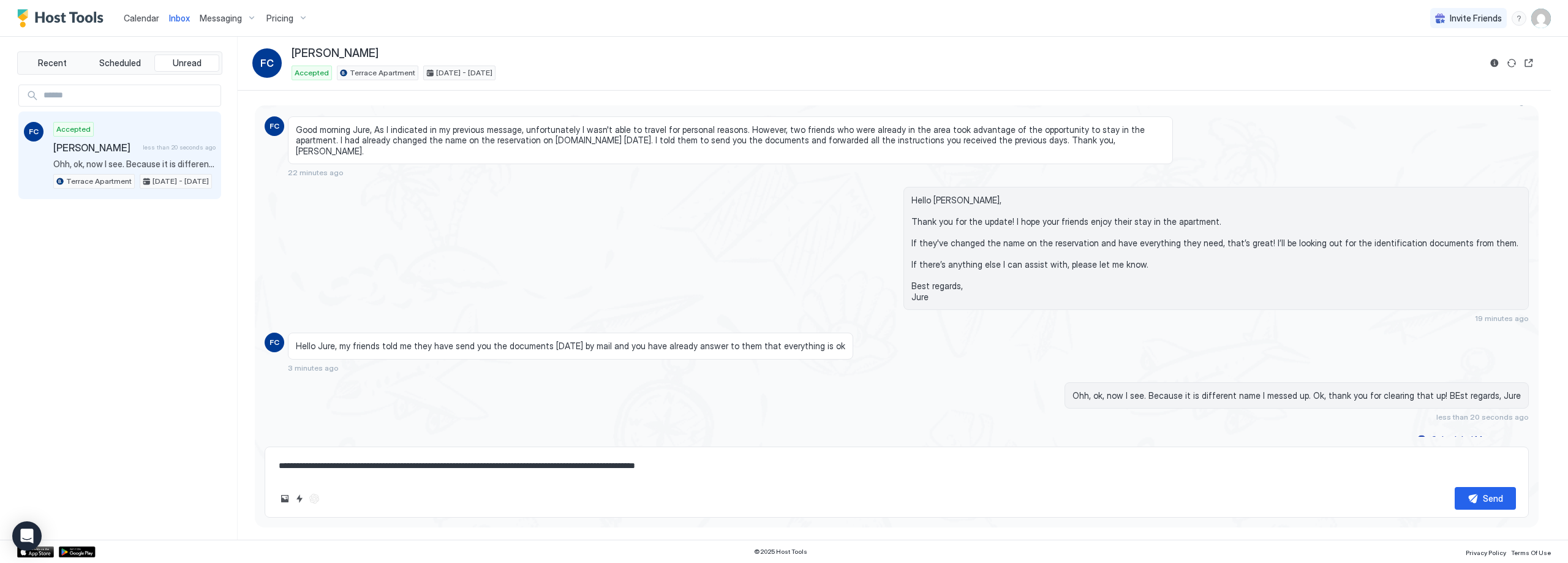
click at [191, 50] on div "Recent Scheduled Unread FC Accepted [PERSON_NAME] less than 20 seconds ago Ohh,…" at bounding box center [127, 288] width 221 height 503
click at [193, 55] on button "Unread" at bounding box center [187, 63] width 65 height 17
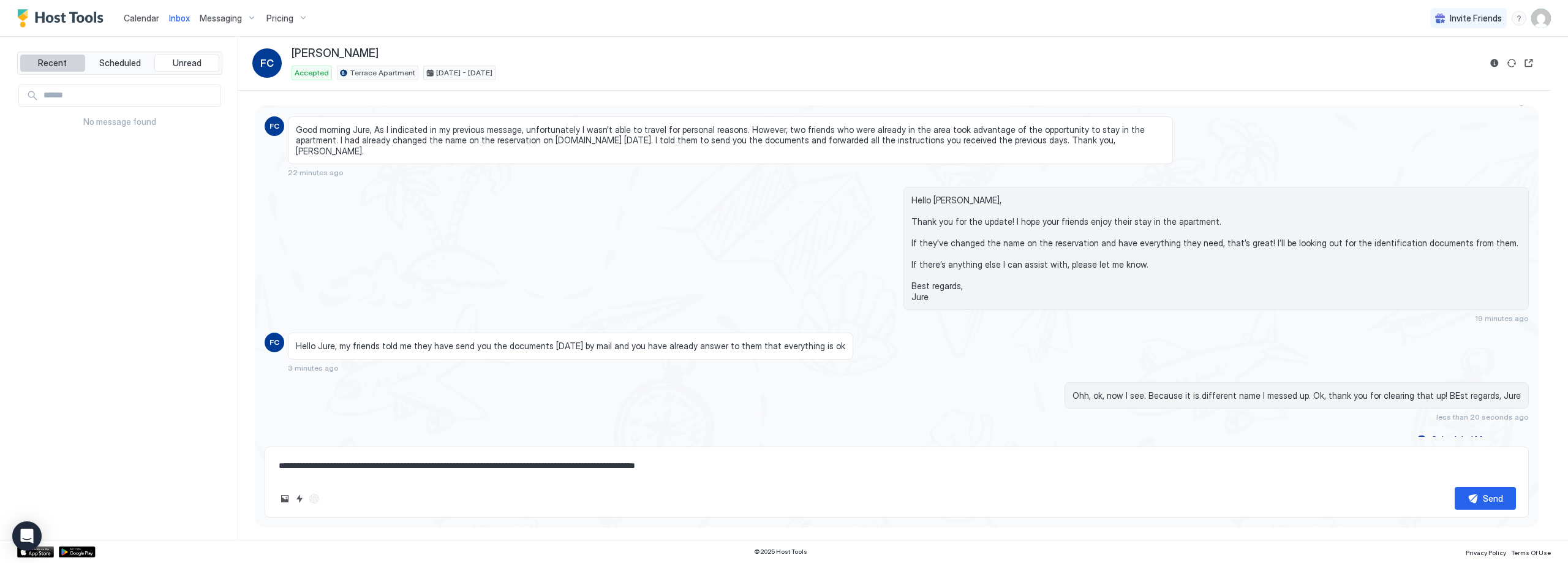
click at [48, 61] on span "Recent" at bounding box center [52, 63] width 28 height 11
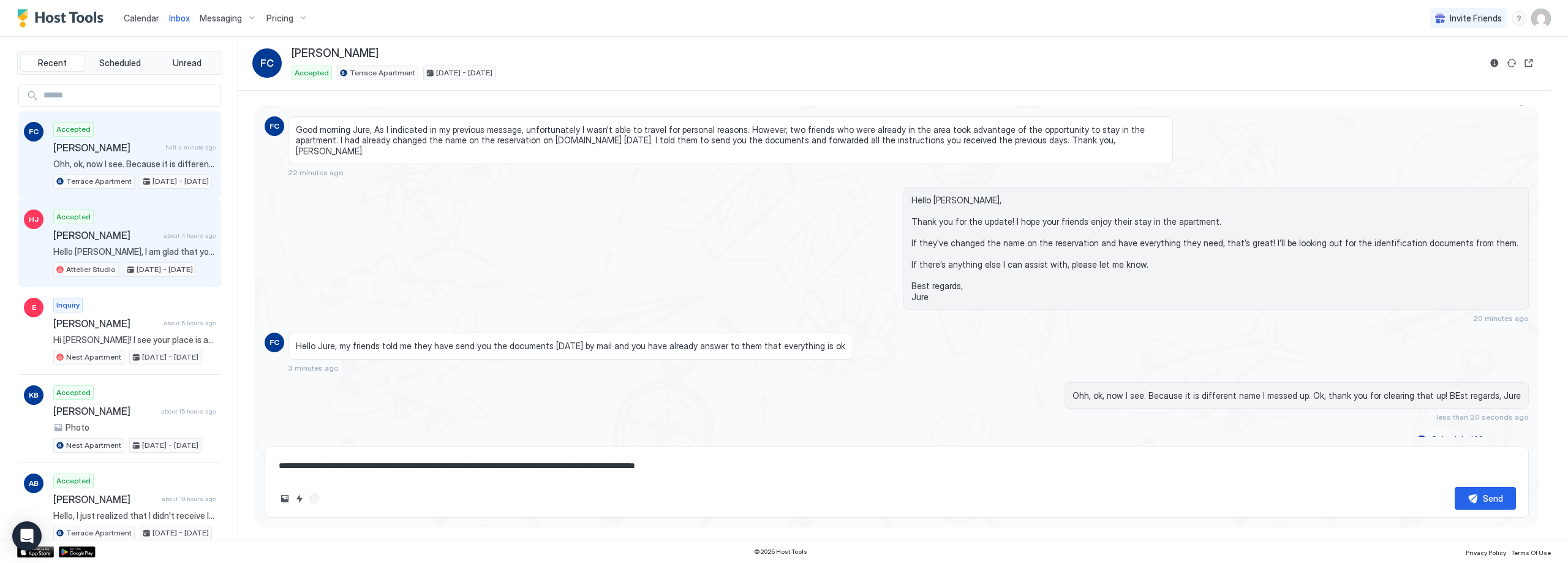
click at [131, 237] on span "[PERSON_NAME]" at bounding box center [106, 236] width 106 height 12
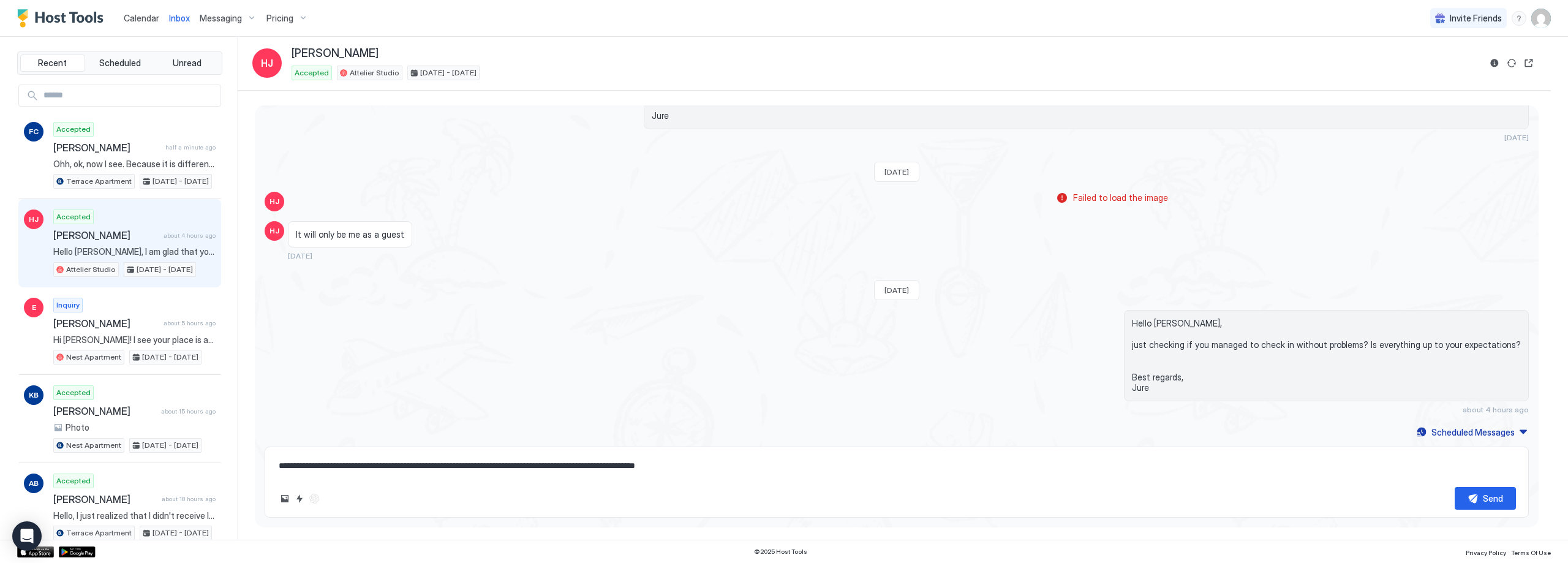
scroll to position [1459, 0]
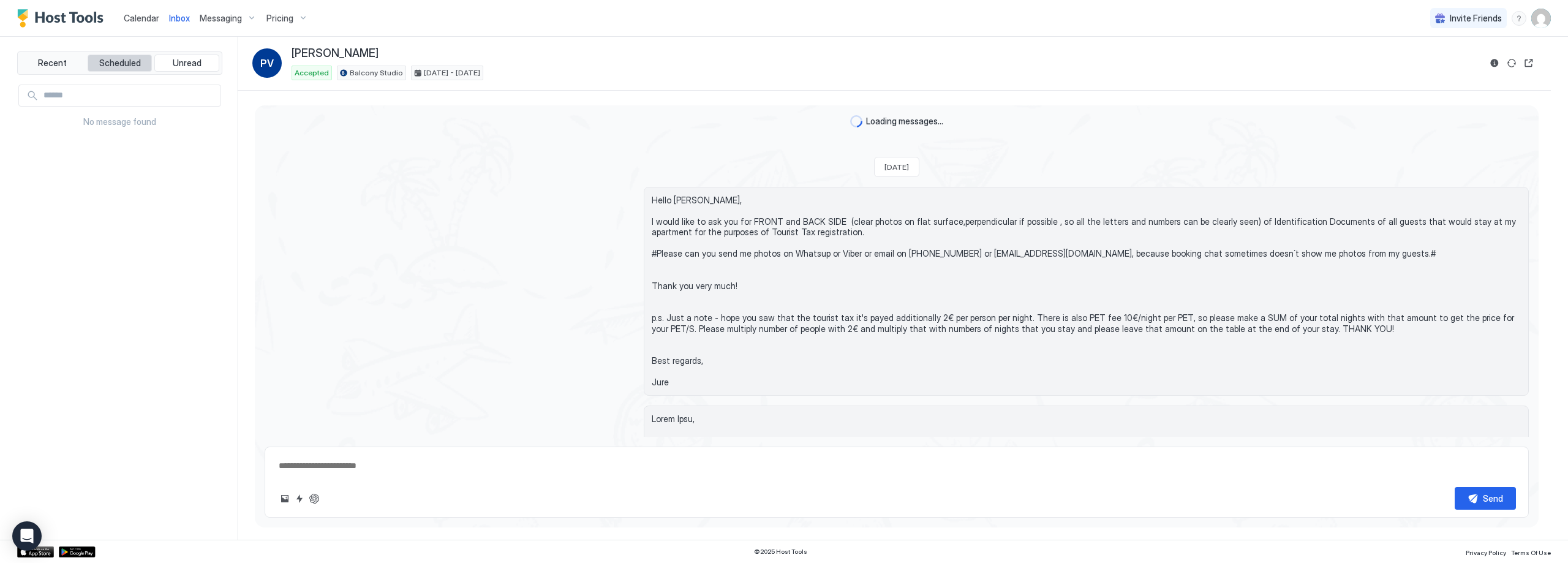
scroll to position [1773, 0]
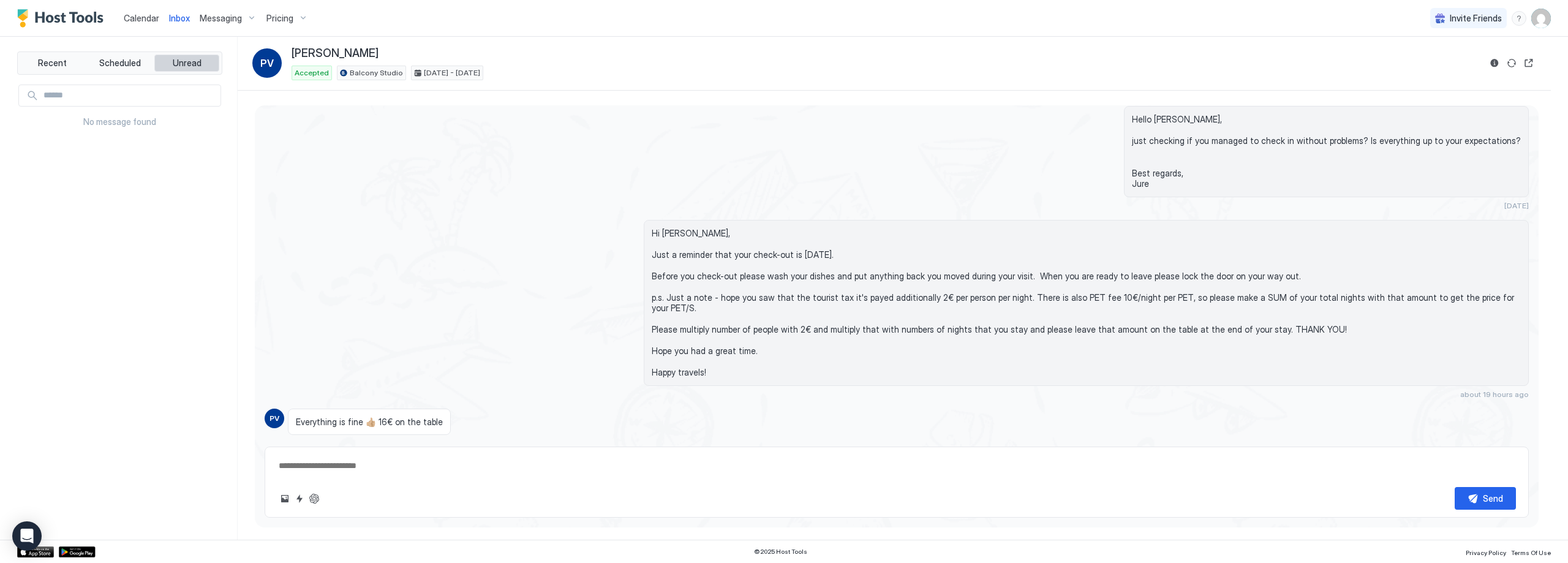
click at [175, 64] on span "Unread" at bounding box center [187, 63] width 28 height 11
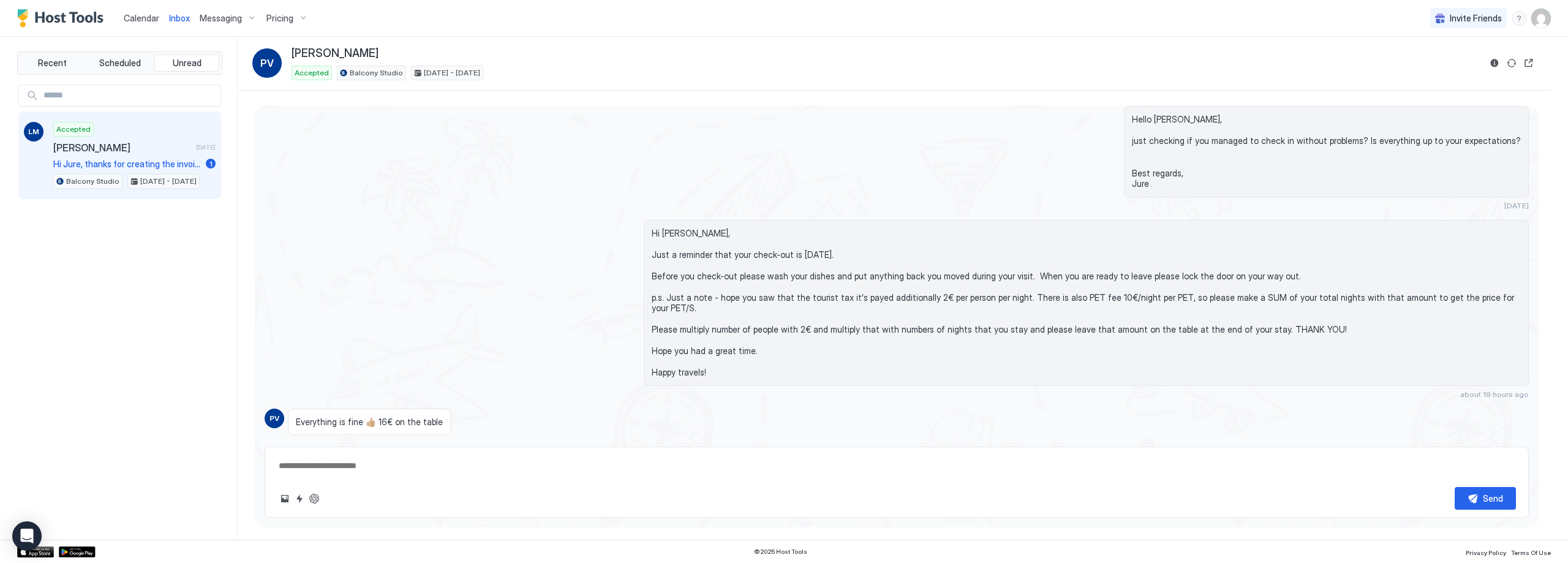
click at [152, 146] on span "[PERSON_NAME]" at bounding box center [122, 148] width 138 height 12
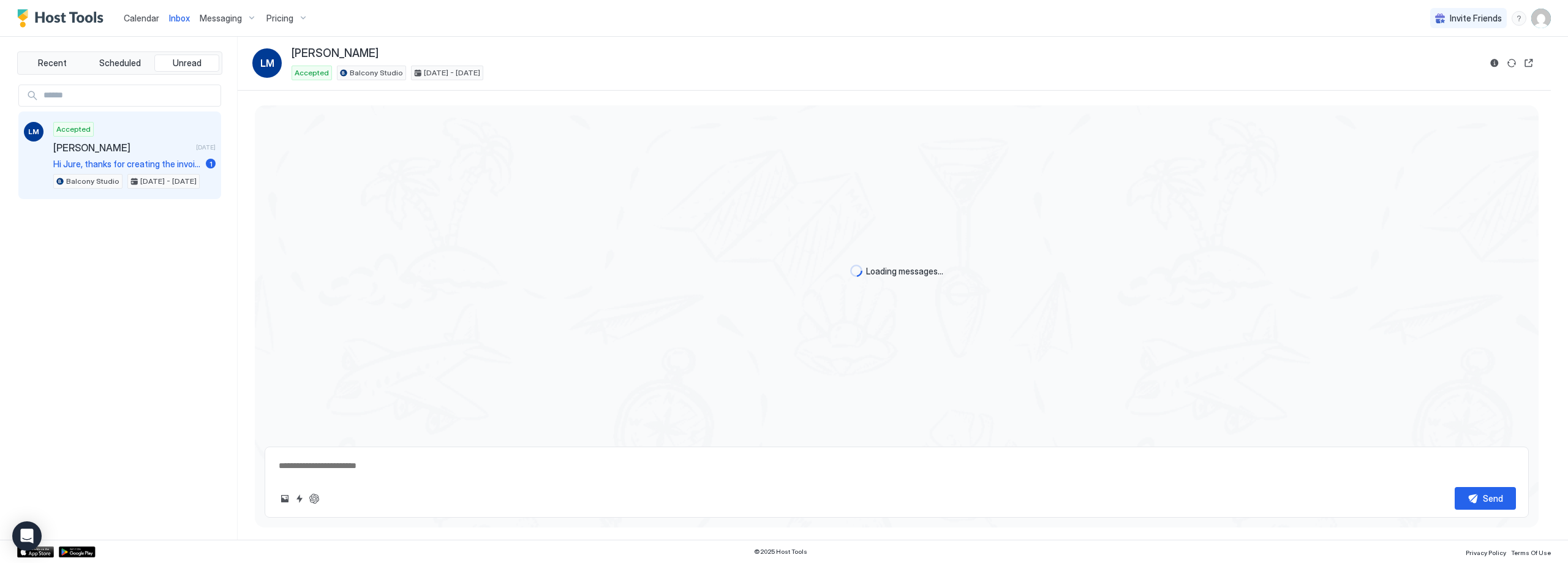
type textarea "*"
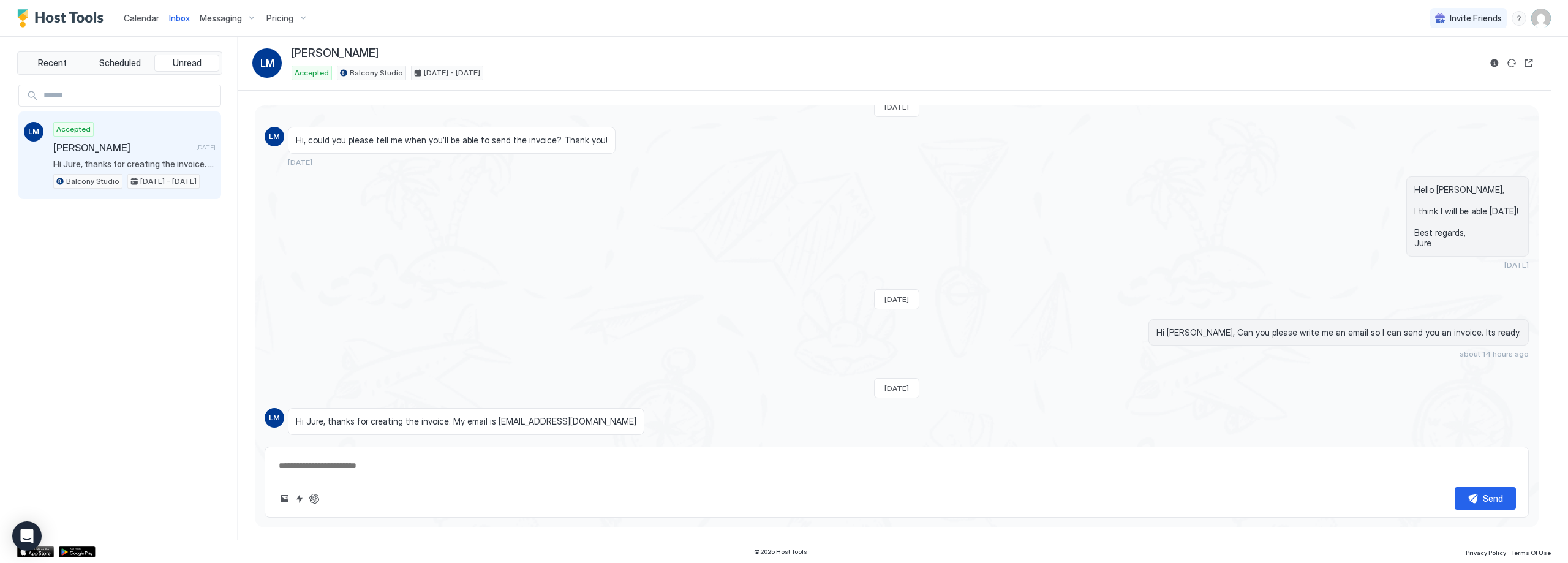
scroll to position [2318, 0]
drag, startPoint x: 487, startPoint y: 410, endPoint x: 578, endPoint y: 410, distance: 91.0
click at [578, 410] on div "Hi Jure, thanks for creating the invoice. My email is meszlili96@gmail.com half…" at bounding box center [731, 428] width 885 height 40
copy span "meszlili96@gmail.com"
click at [466, 461] on textarea at bounding box center [897, 466] width 1239 height 22
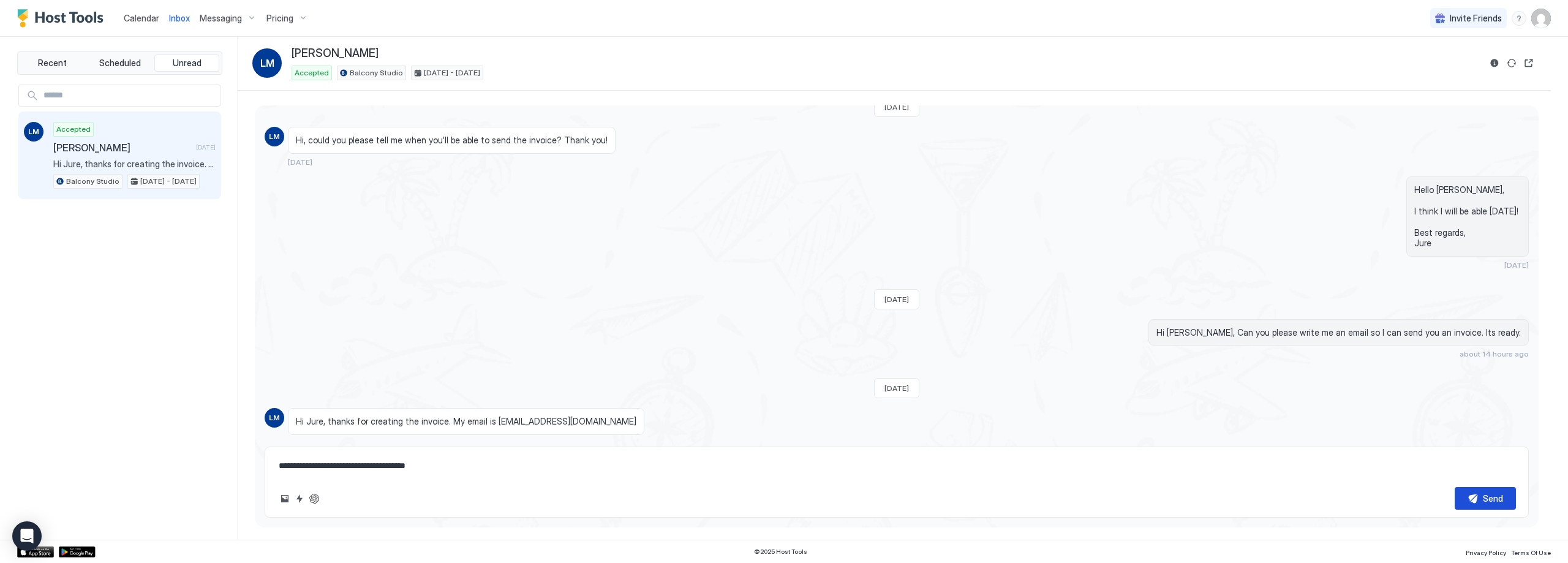
type textarea "**********"
click at [1509, 505] on button "Send" at bounding box center [1485, 499] width 61 height 22
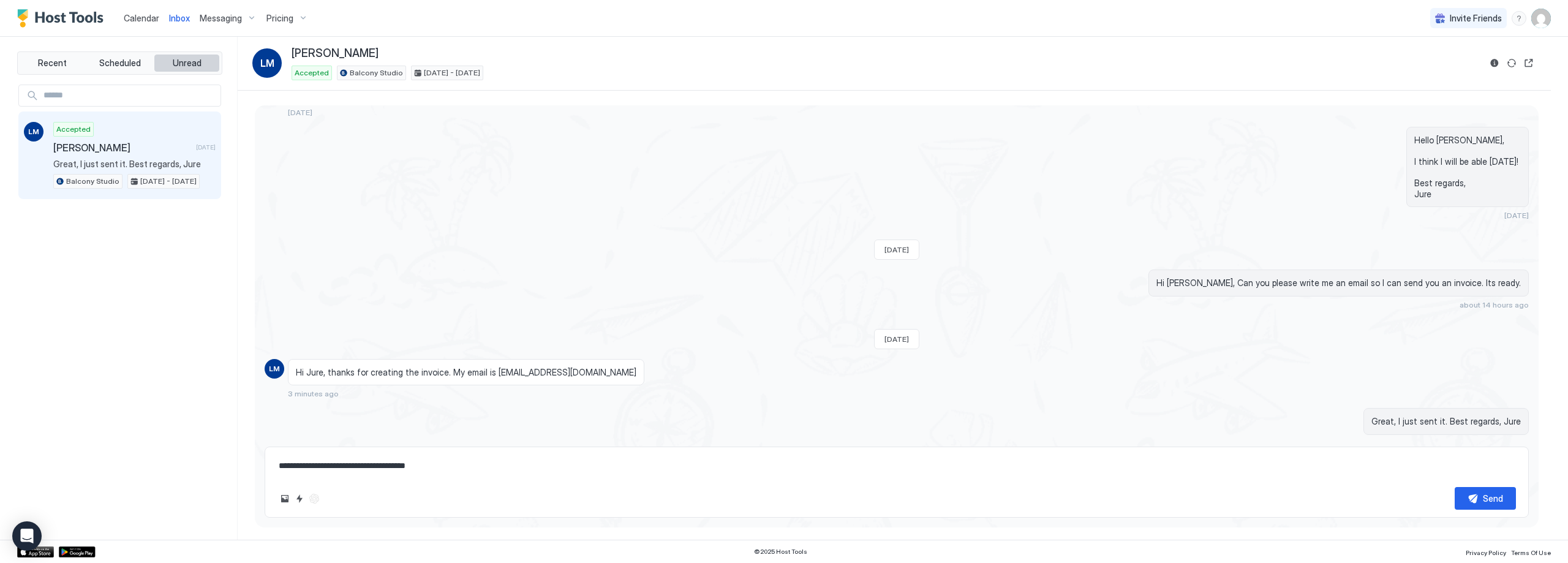
click at [175, 62] on span "Unread" at bounding box center [187, 63] width 28 height 11
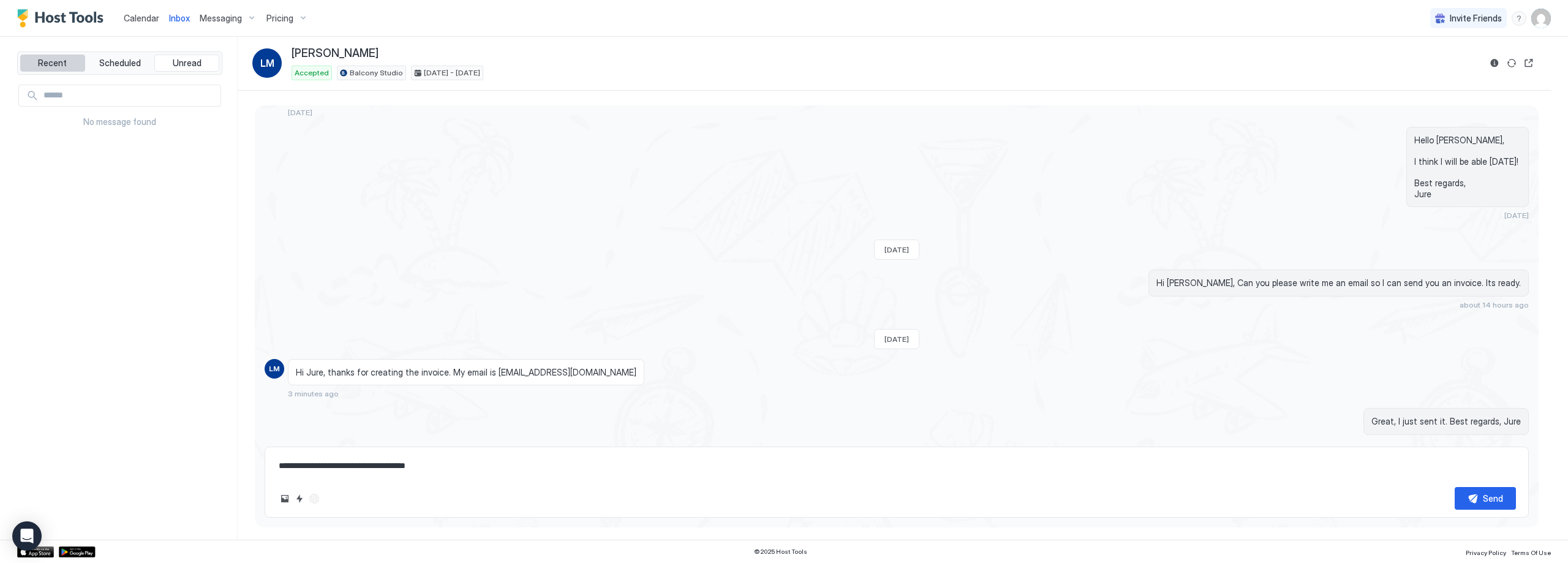
click at [76, 58] on button "Recent" at bounding box center [53, 63] width 65 height 17
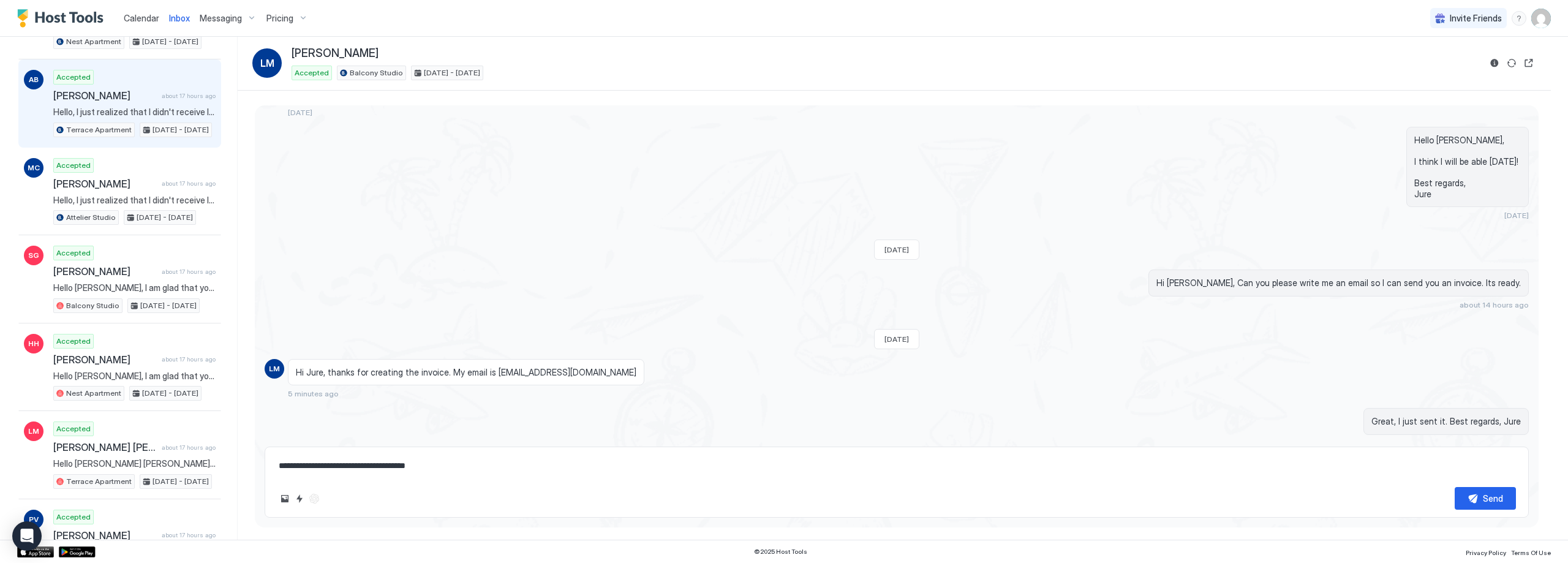
scroll to position [368, 0]
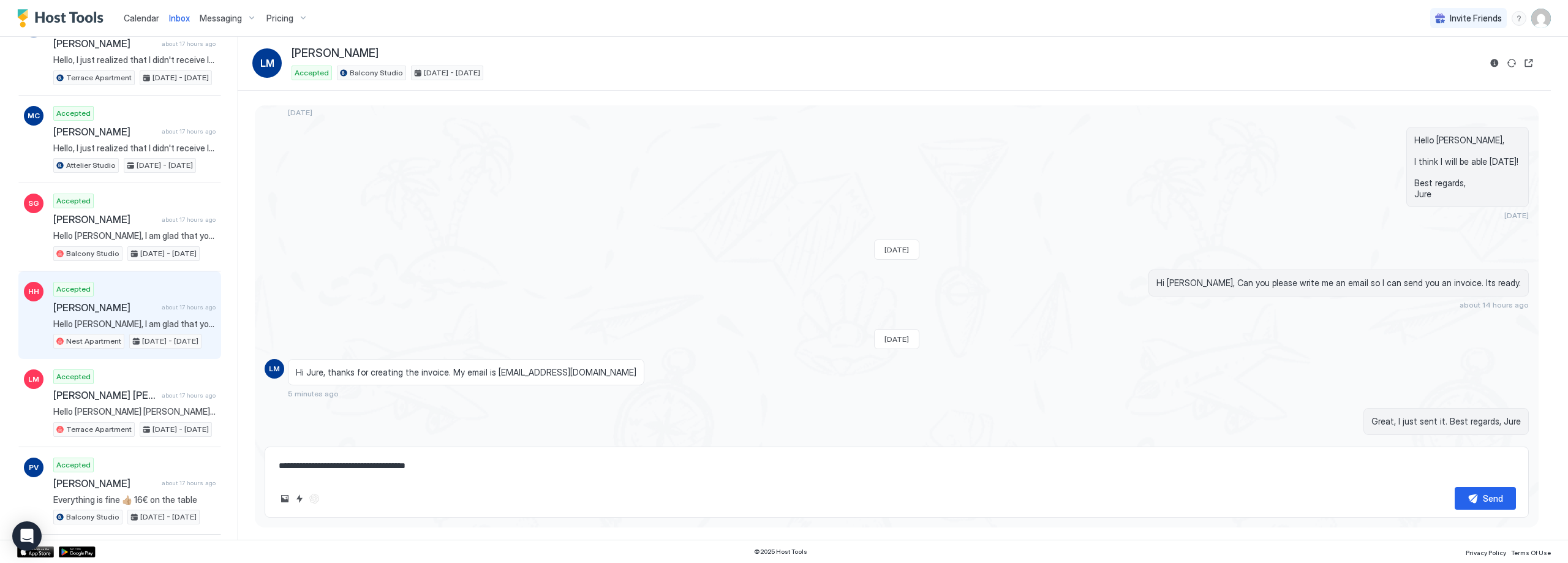
click at [138, 319] on span "Hello [PERSON_NAME], I am glad that you choose my apartment to book! My apartme…" at bounding box center [134, 324] width 162 height 11
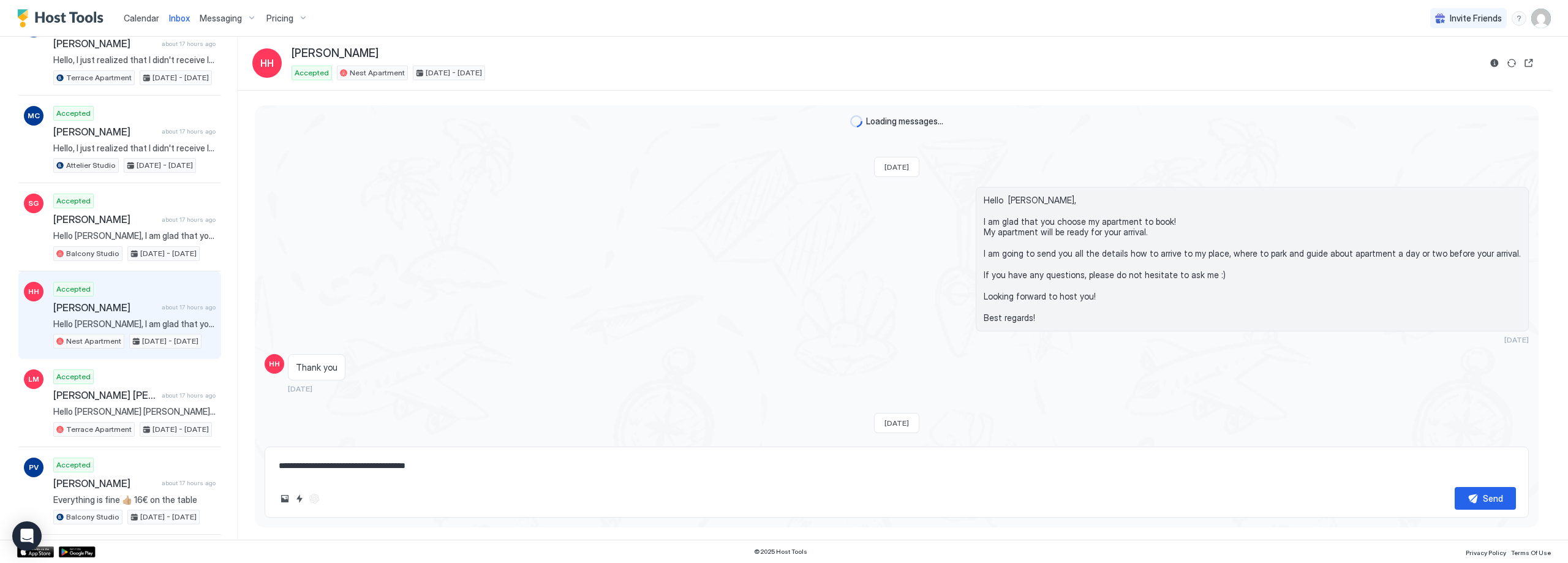
scroll to position [2261, 0]
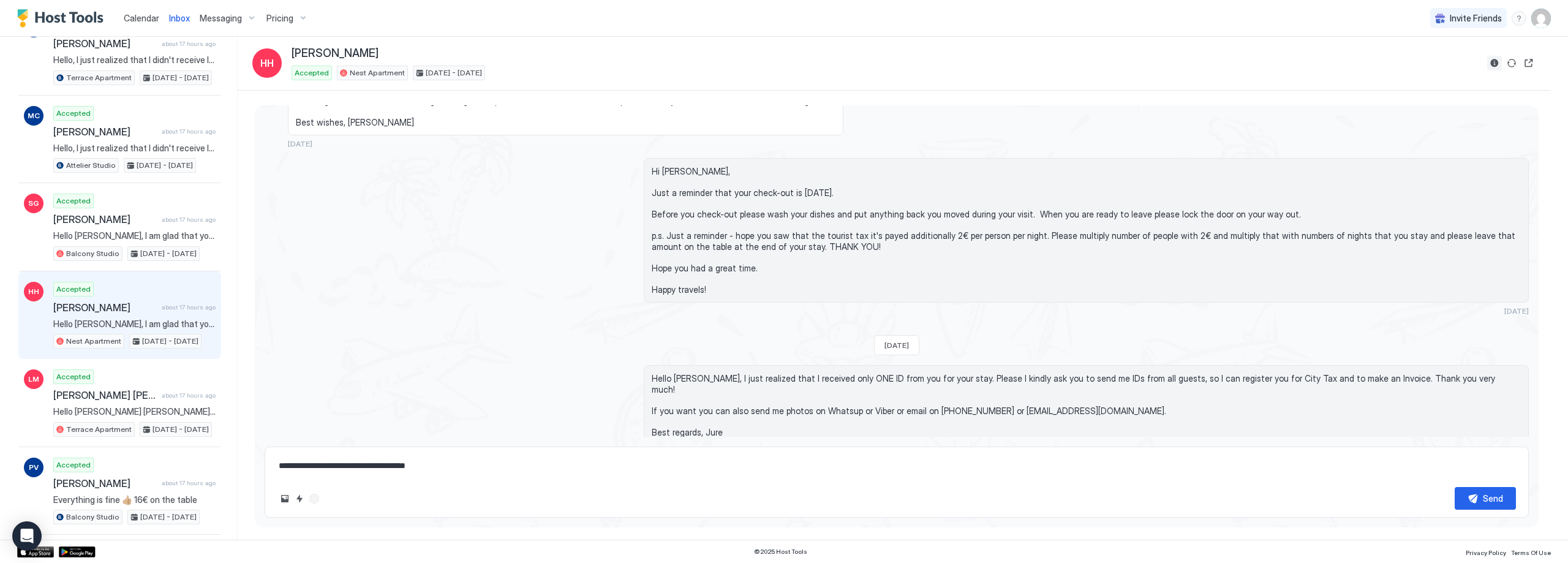
click at [1496, 64] on button "Reservation information" at bounding box center [1494, 63] width 15 height 15
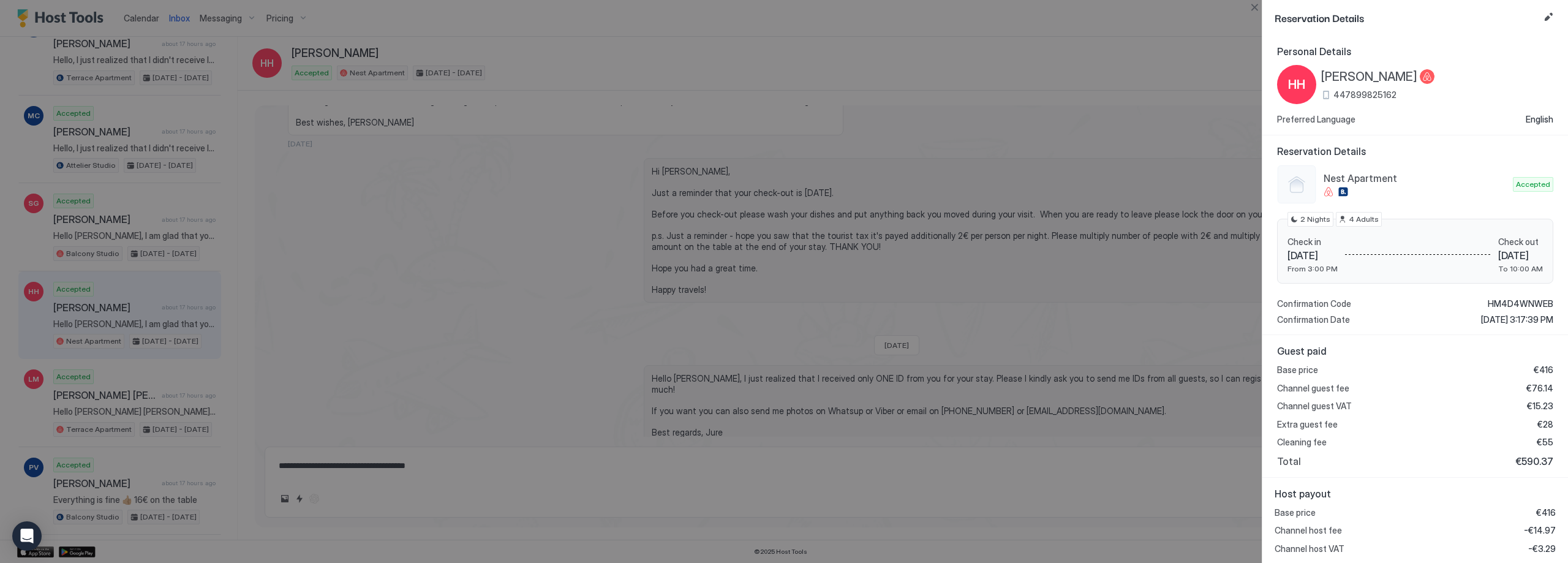
click at [499, 207] on div at bounding box center [784, 281] width 1568 height 563
click at [1254, 8] on button "Close" at bounding box center [1254, 7] width 15 height 15
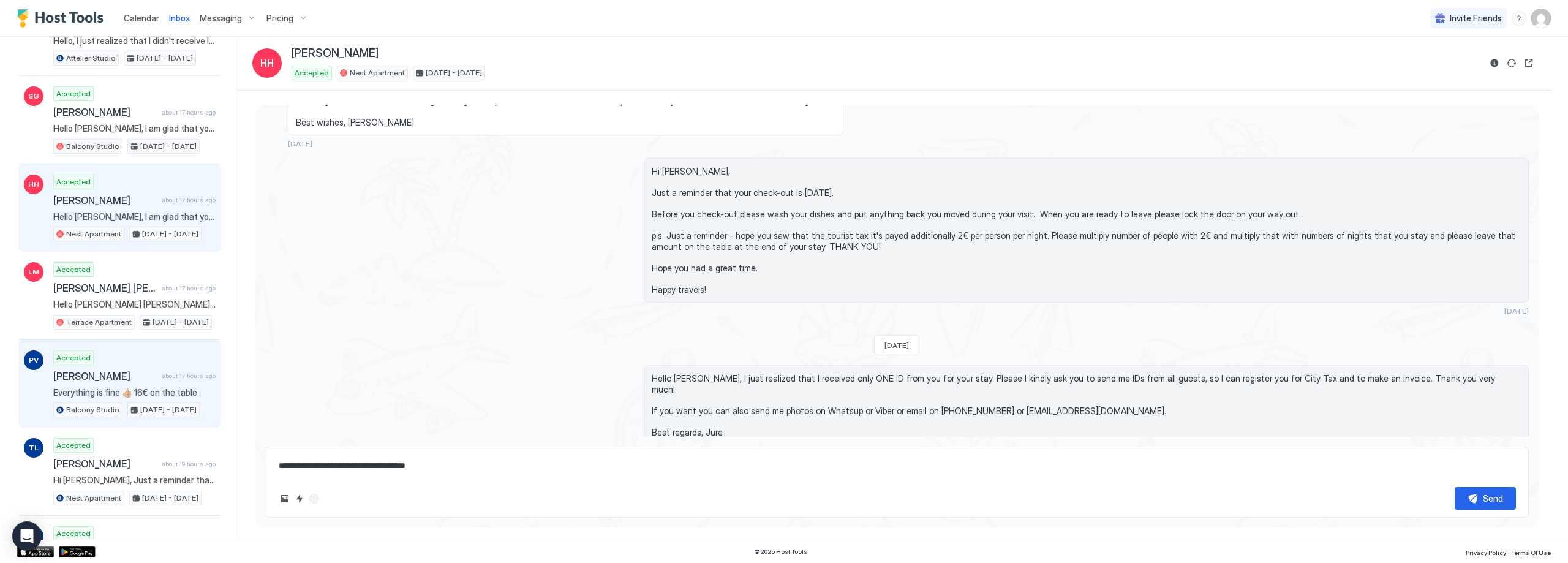
scroll to position [490, 0]
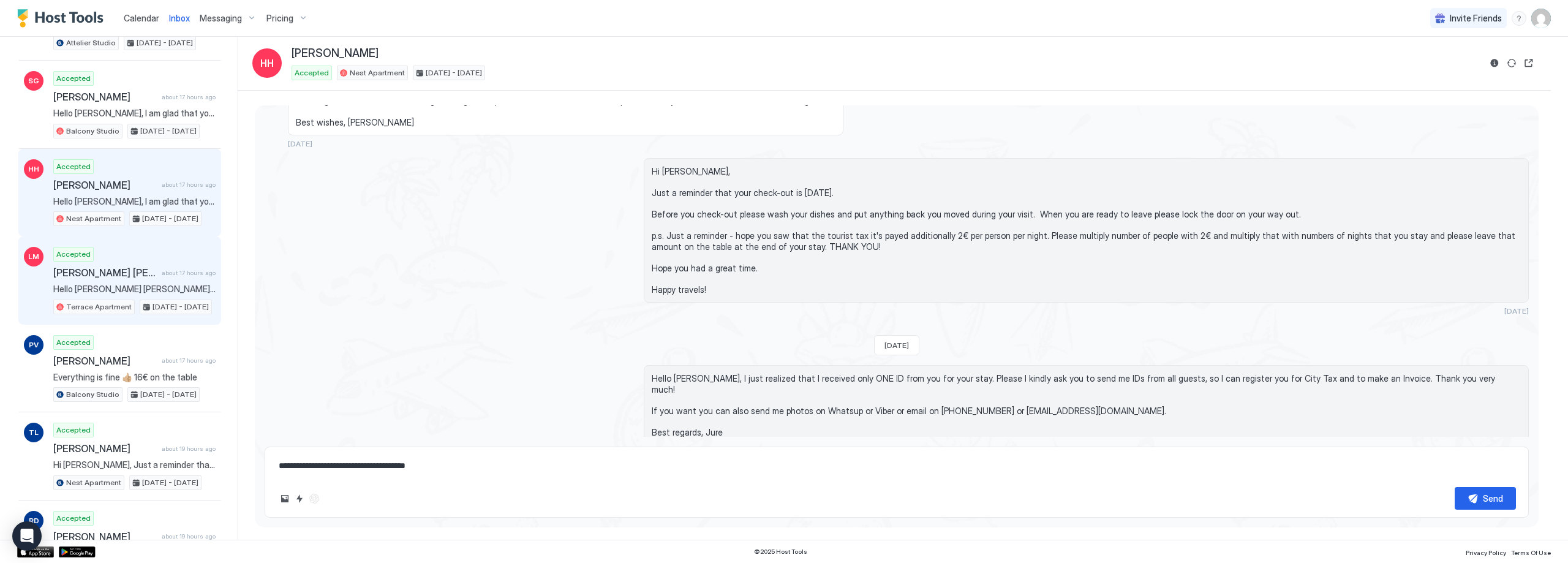
click at [139, 269] on span "[PERSON_NAME] [PERSON_NAME]" at bounding box center [105, 272] width 103 height 12
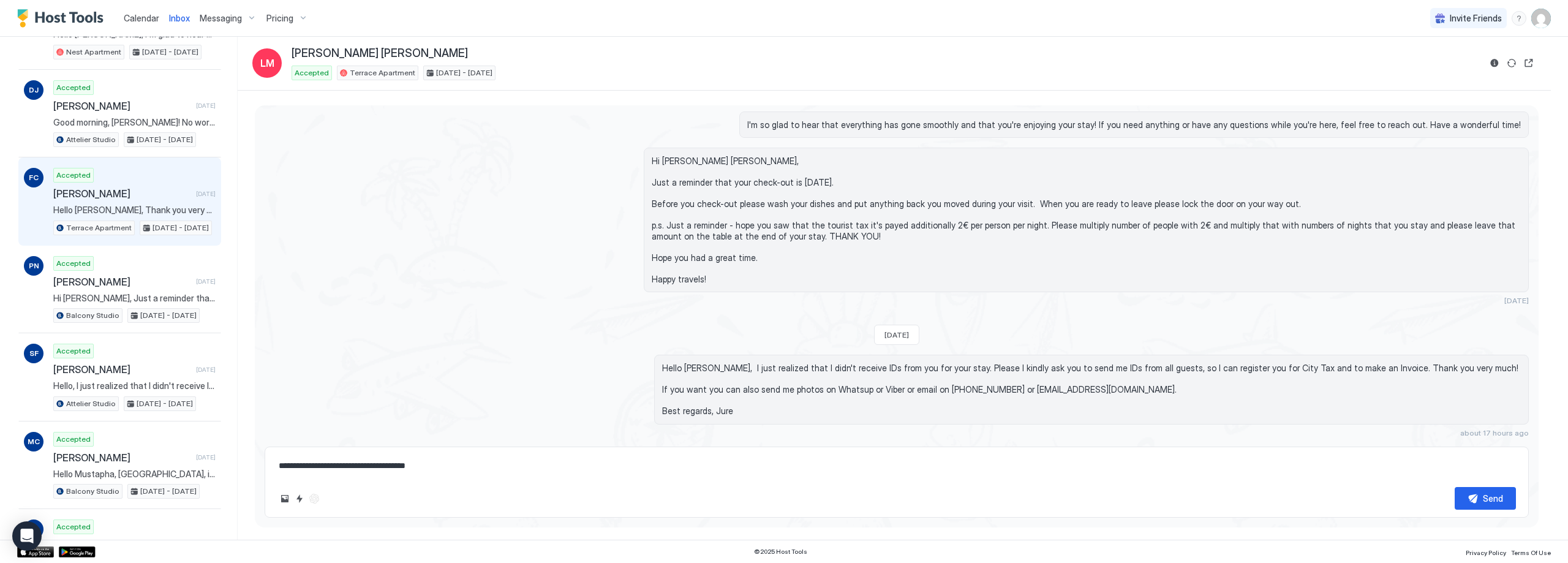
scroll to position [1103, 0]
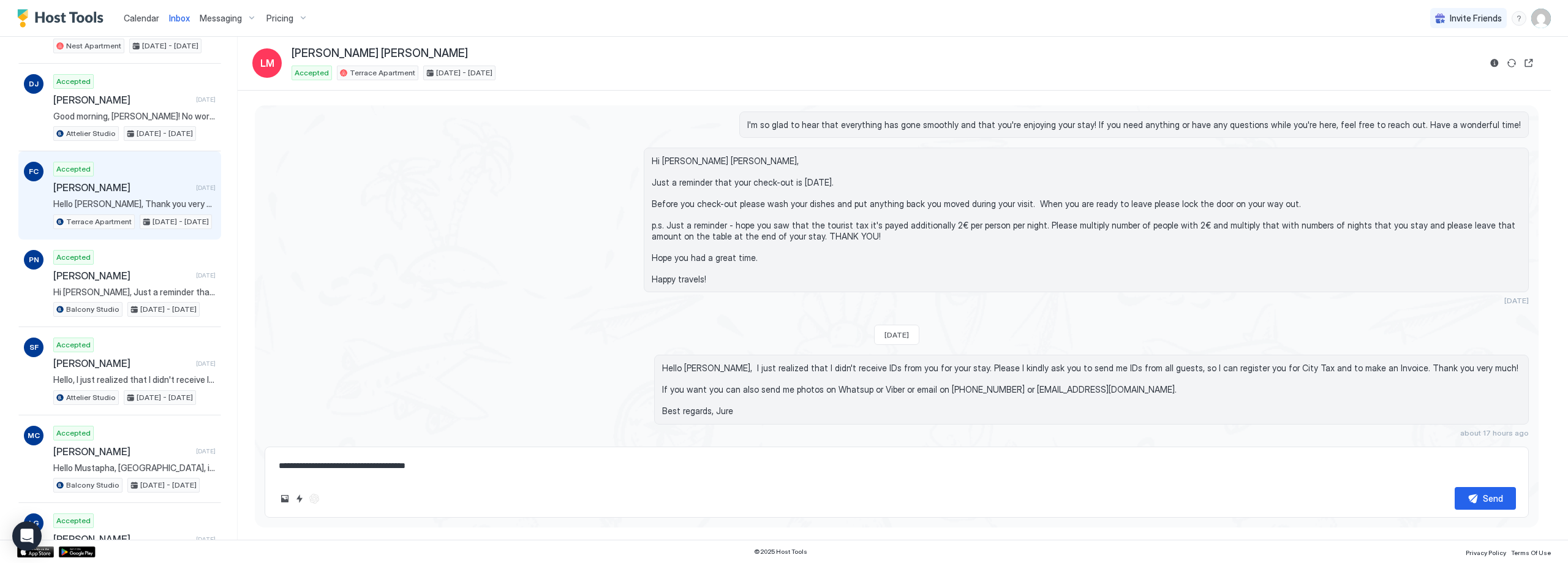
click at [120, 186] on span "[PERSON_NAME]" at bounding box center [122, 187] width 138 height 12
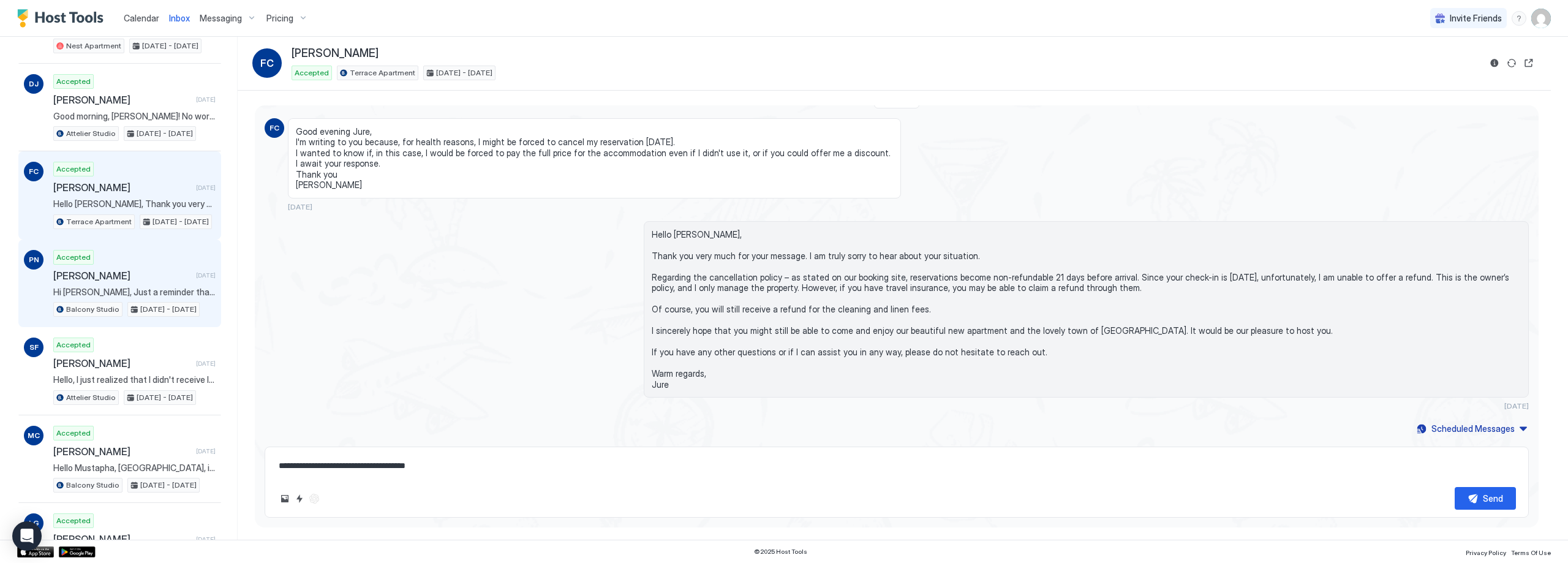
scroll to position [1164, 0]
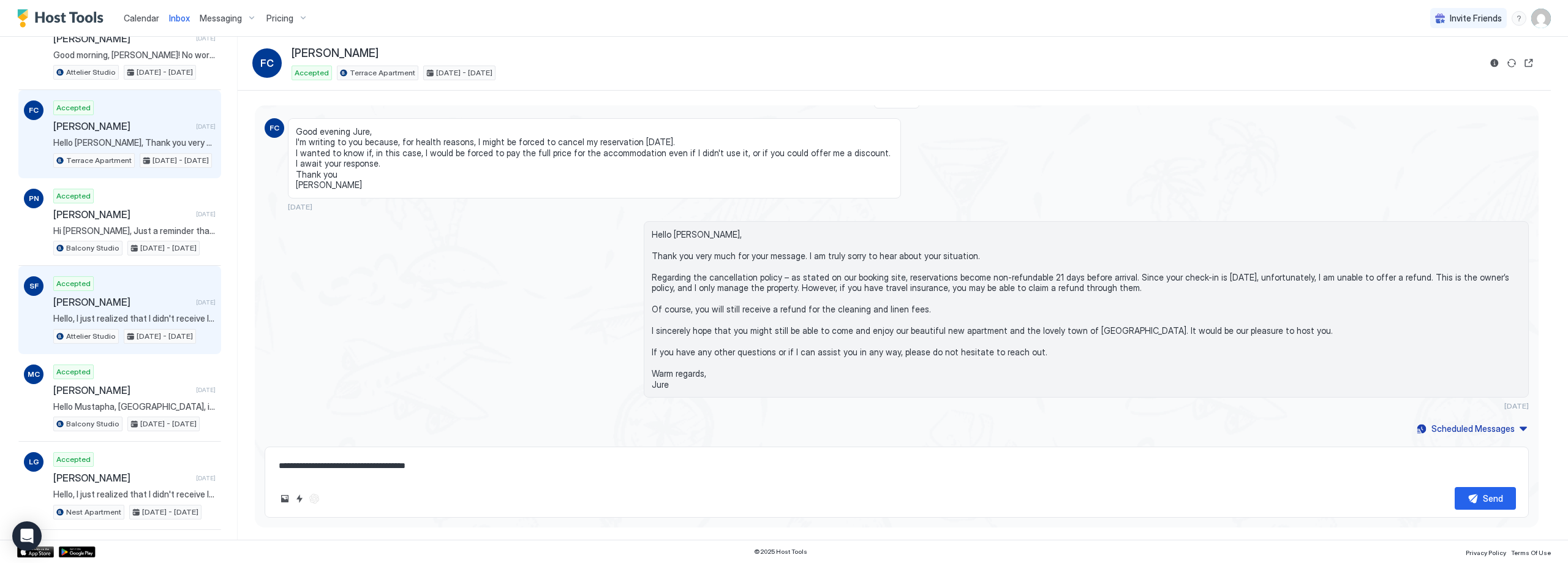
click at [131, 298] on span "[PERSON_NAME]" at bounding box center [122, 302] width 138 height 12
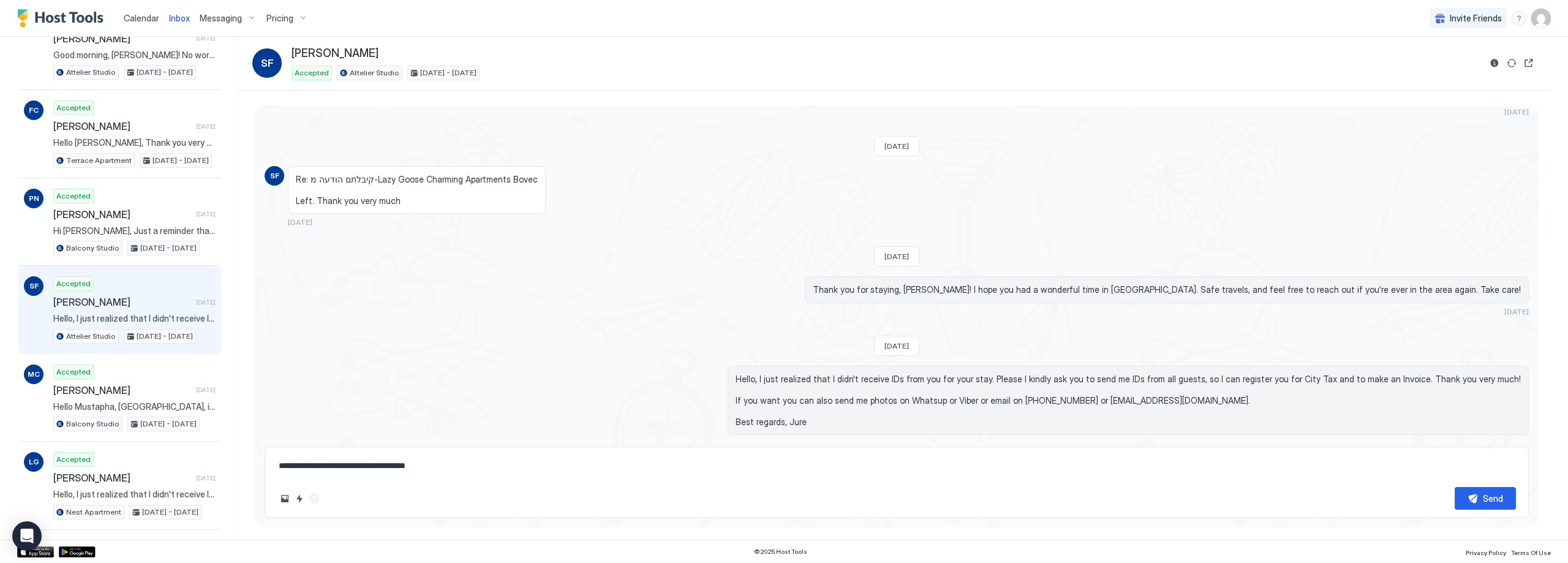
scroll to position [2379, 0]
click at [1491, 63] on button "Reservation information" at bounding box center [1494, 63] width 15 height 15
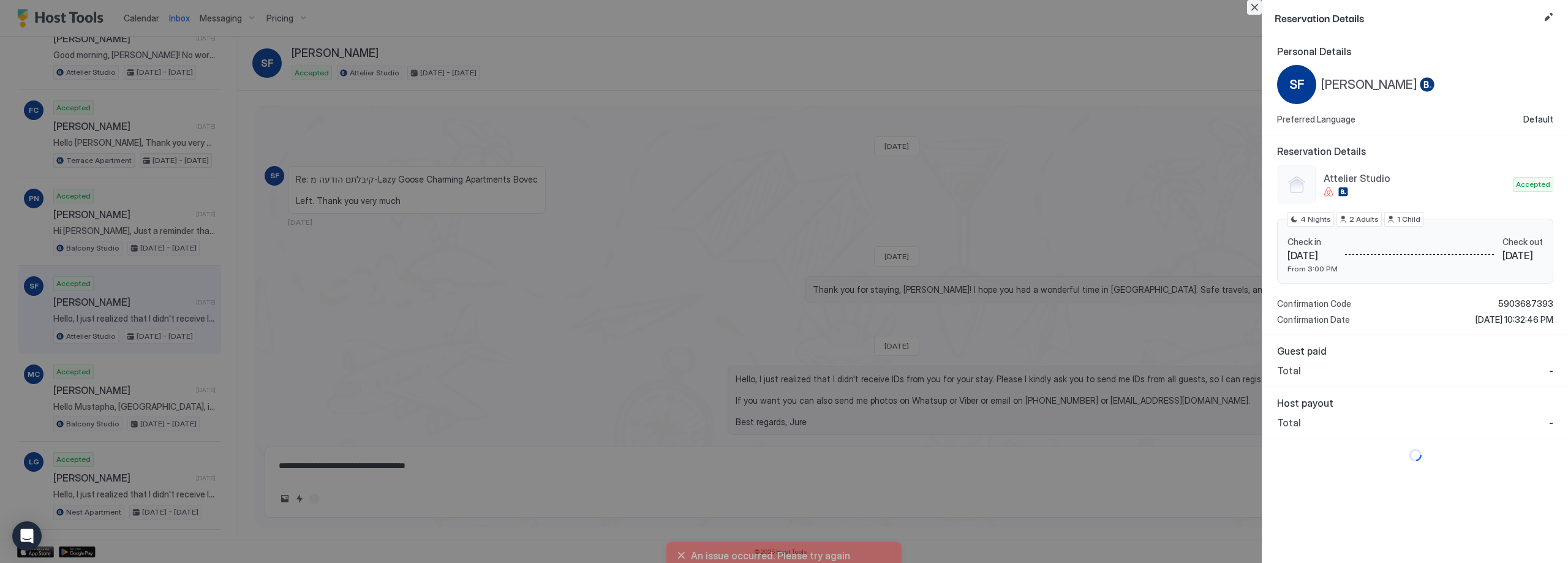
click at [1252, 5] on button "Close" at bounding box center [1254, 7] width 15 height 15
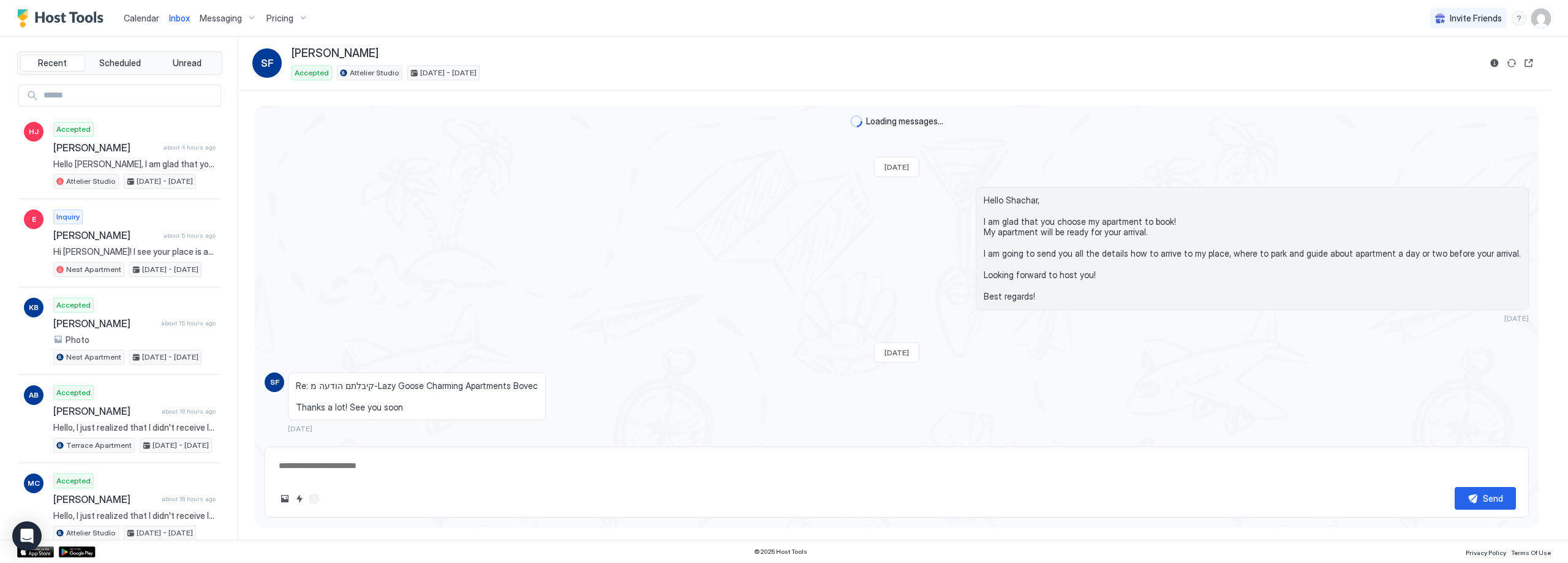
scroll to position [2379, 0]
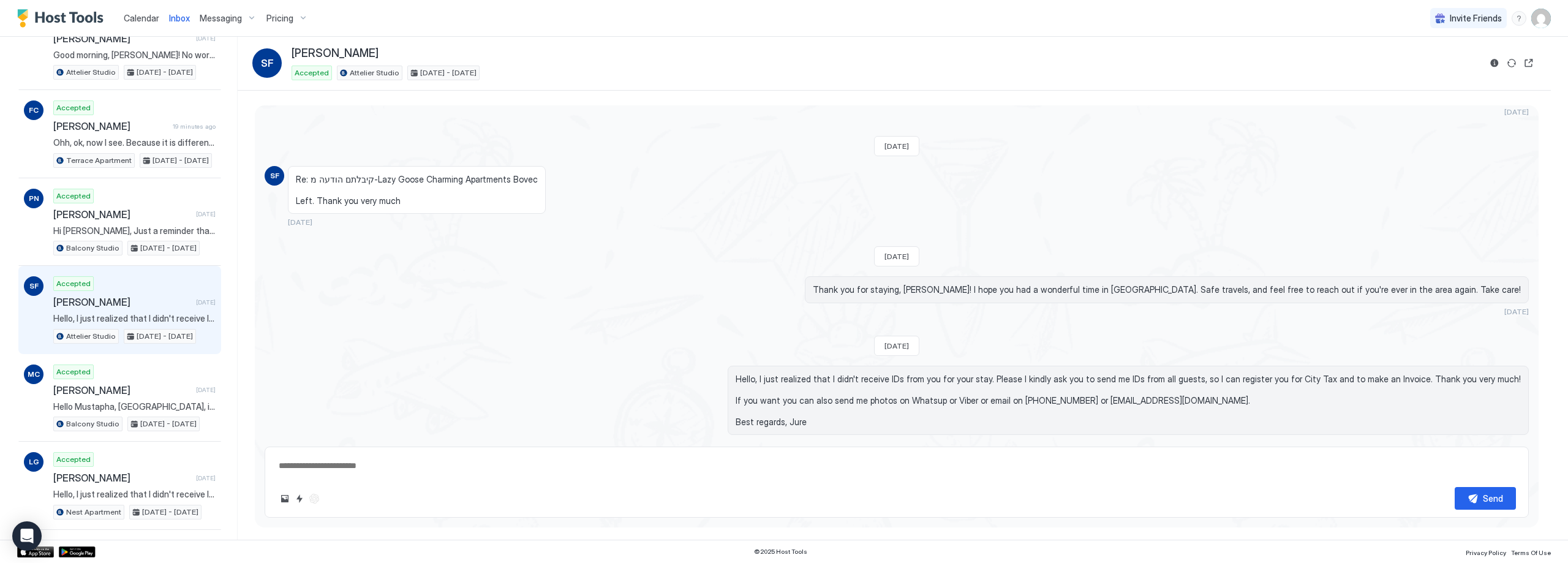
type textarea "*"
